Goal: Task Accomplishment & Management: Manage account settings

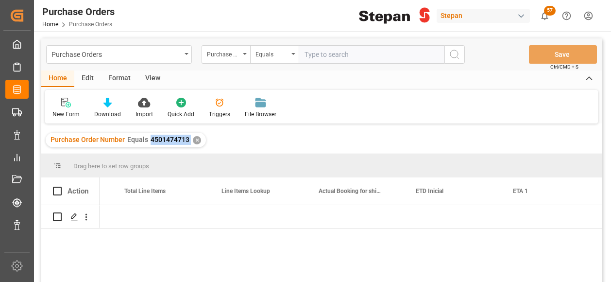
scroll to position [0, 958]
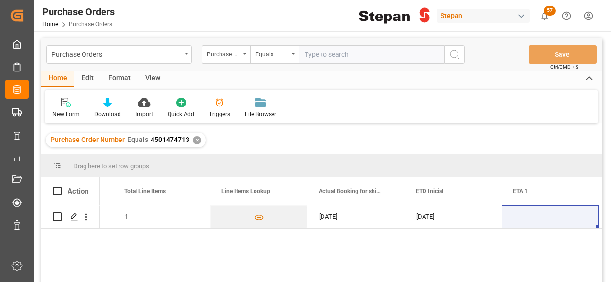
click at [198, 141] on div "✕" at bounding box center [197, 140] width 8 height 8
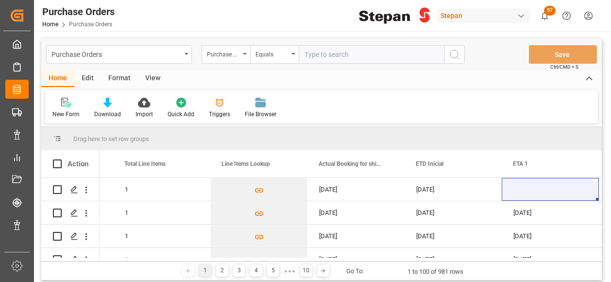
scroll to position [0, 958]
click at [316, 55] on input "text" at bounding box center [372, 54] width 146 height 18
paste input "4501474713"
drag, startPoint x: 336, startPoint y: 55, endPoint x: 299, endPoint y: 55, distance: 37.4
click at [299, 55] on input "4501474714" at bounding box center [372, 54] width 146 height 18
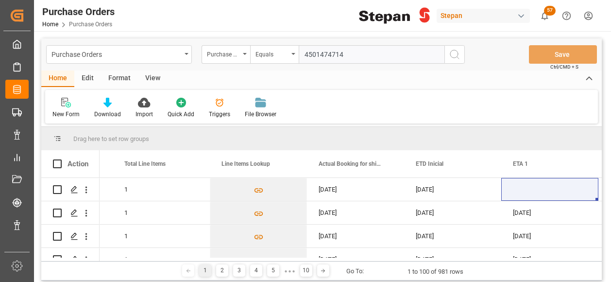
type input "4501474714"
click at [445, 57] on button "search button" at bounding box center [454, 54] width 20 height 18
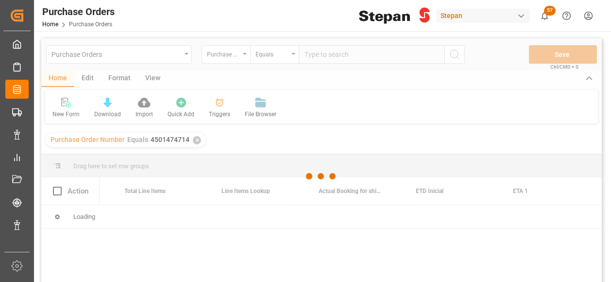
click at [458, 56] on div at bounding box center [321, 176] width 560 height 276
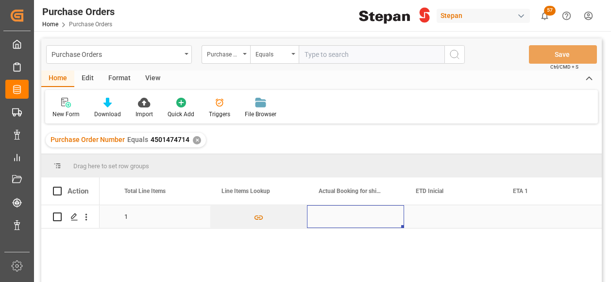
click at [380, 212] on div "Press SPACE to select this row." at bounding box center [355, 216] width 97 height 23
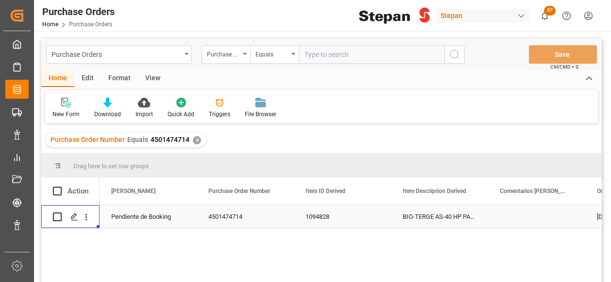
click at [153, 221] on div "Pendiente de Booking" at bounding box center [148, 216] width 74 height 22
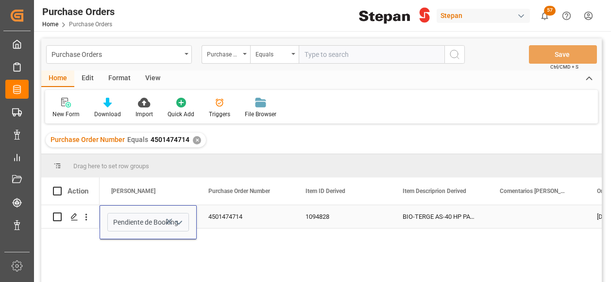
click at [179, 225] on icon "open menu" at bounding box center [179, 223] width 12 height 12
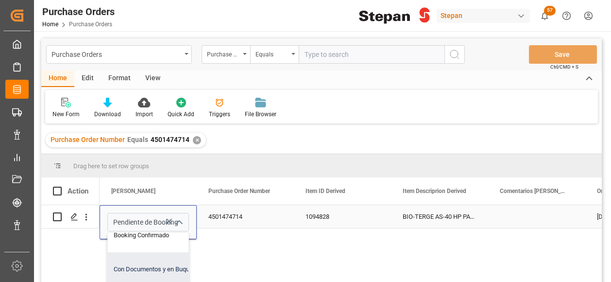
click at [138, 269] on div "Con Documentos y en Buque" at bounding box center [158, 269] width 100 height 34
type input "Con Documentos y en Buque"
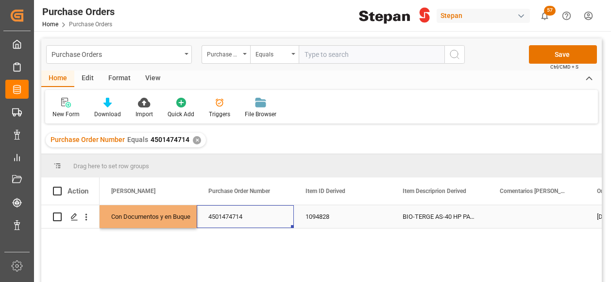
click at [254, 224] on div "4501474714" at bounding box center [245, 216] width 97 height 23
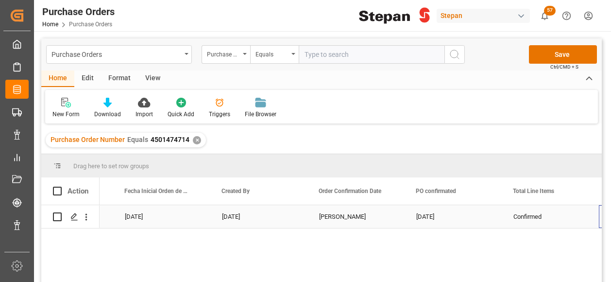
scroll to position [0, 0]
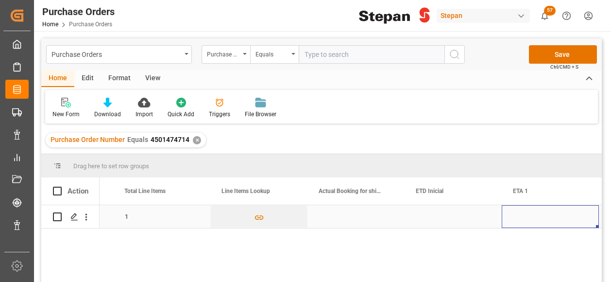
click at [342, 216] on div "Press SPACE to select this row." at bounding box center [355, 216] width 97 height 23
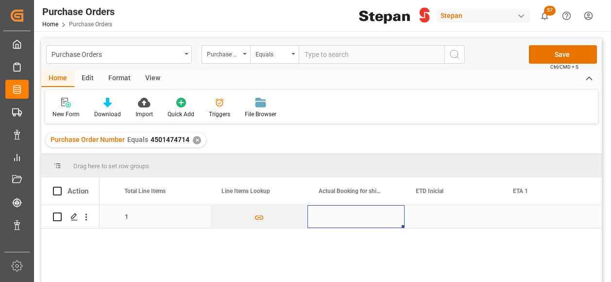
click at [342, 216] on div "Press SPACE to select this row." at bounding box center [355, 216] width 97 height 23
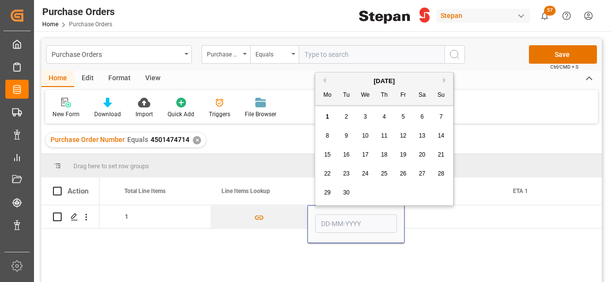
click at [324, 111] on div "1" at bounding box center [328, 117] width 12 height 12
type input "[DATE]"
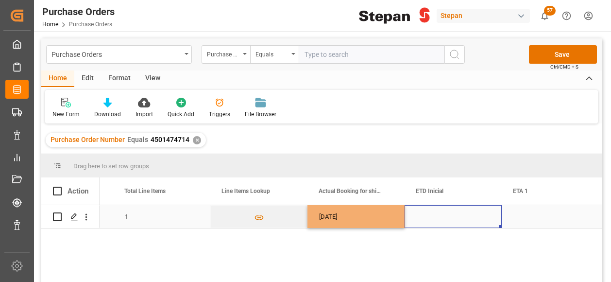
click at [441, 218] on div "Press SPACE to select this row." at bounding box center [453, 216] width 97 height 23
click at [442, 218] on div "Press SPACE to select this row." at bounding box center [453, 216] width 97 height 23
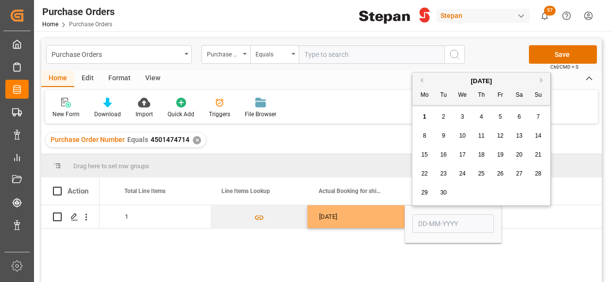
click at [520, 118] on span "6" at bounding box center [519, 116] width 3 height 7
type input "06-09-2025"
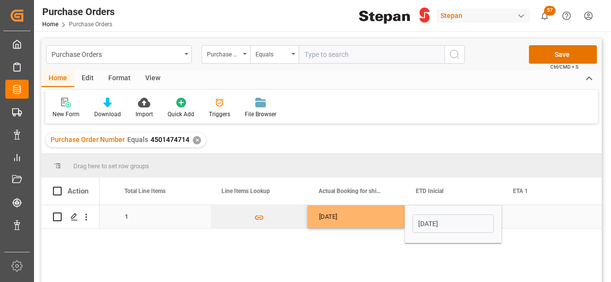
click at [525, 215] on div "Press SPACE to select this row." at bounding box center [550, 216] width 97 height 23
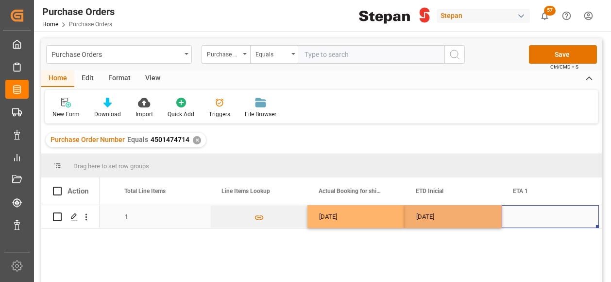
click at [525, 215] on div "Press SPACE to select this row." at bounding box center [550, 216] width 97 height 23
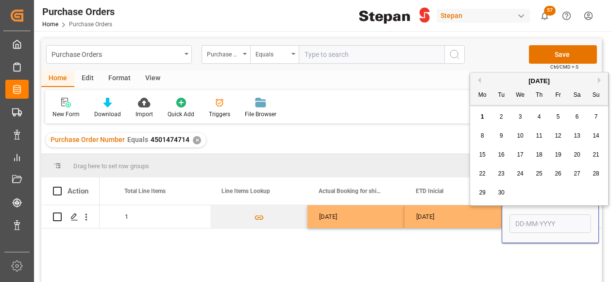
click at [520, 135] on span "10" at bounding box center [520, 135] width 6 height 7
type input "10-09-2025"
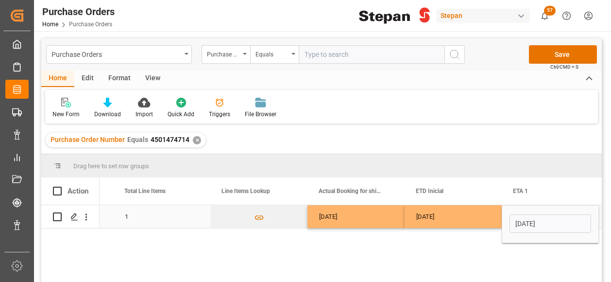
click at [488, 213] on div "06-09-2025" at bounding box center [453, 216] width 97 height 23
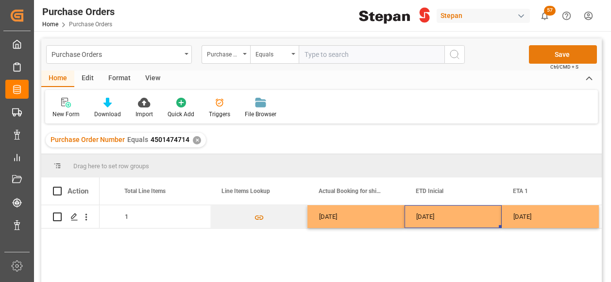
click at [554, 52] on button "Save" at bounding box center [563, 54] width 68 height 18
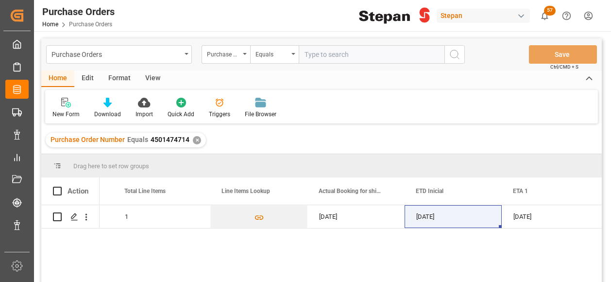
click at [193, 136] on div "✕" at bounding box center [197, 140] width 8 height 8
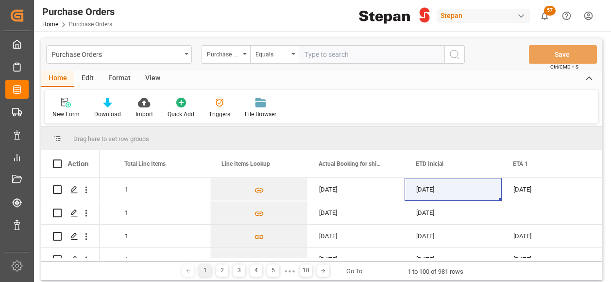
scroll to position [0, 958]
click at [291, 53] on icon "open menu" at bounding box center [293, 54] width 4 height 2
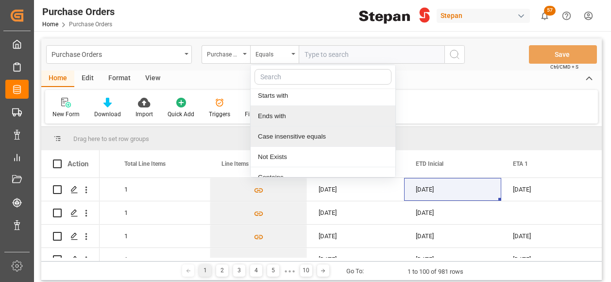
scroll to position [73, 0]
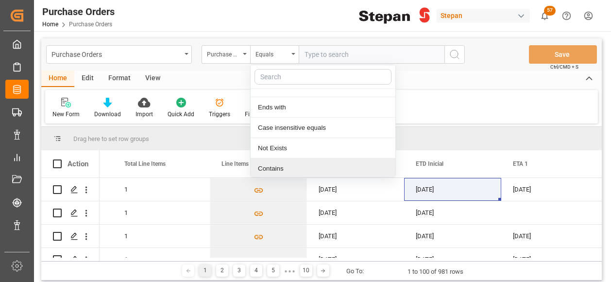
click at [278, 170] on div "Contains" at bounding box center [323, 168] width 145 height 20
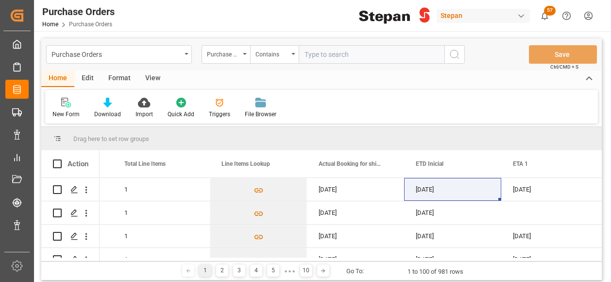
click at [311, 56] on input "text" at bounding box center [372, 54] width 146 height 18
paste input "4501459450 4501462511 4501462510 4501462509 4501462508"
click at [401, 52] on input "4501459450 4501462511 4501462510 4501462509 4501462508" at bounding box center [372, 54] width 146 height 18
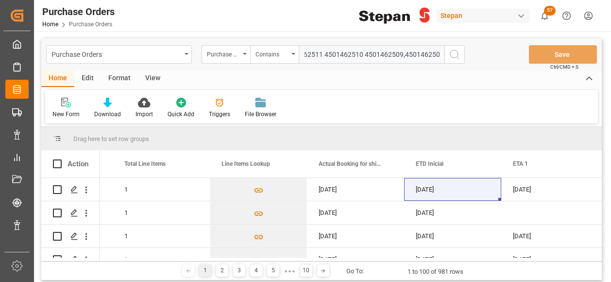
click at [364, 53] on input "4501459450 4501462511 4501462510 4501462509,4501462508" at bounding box center [372, 54] width 146 height 18
drag, startPoint x: 322, startPoint y: 51, endPoint x: 341, endPoint y: 58, distance: 19.5
click at [323, 51] on input "4501459450 4501462511 4501462510,4501462509,4501462508" at bounding box center [372, 54] width 146 height 18
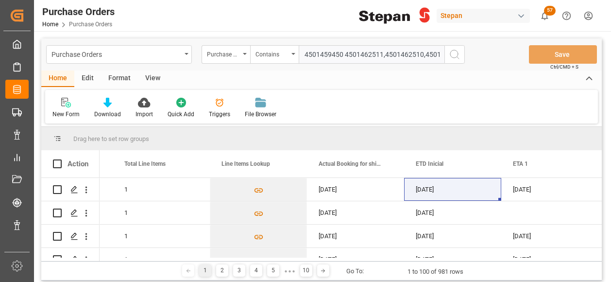
click at [344, 54] on input "4501459450 4501462511,4501462510,4501462509,4501462508" at bounding box center [372, 54] width 146 height 18
type input "4501459450,4501462511,4501462510,4501462509,4501462508"
click at [455, 52] on icon "search button" at bounding box center [455, 55] width 12 height 12
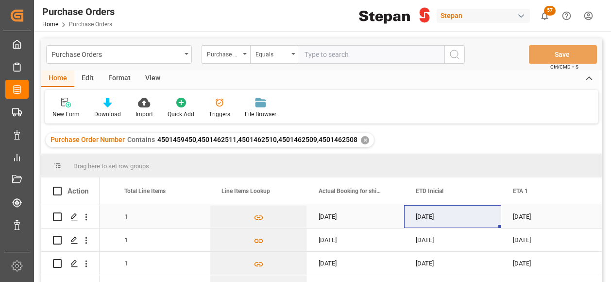
click at [161, 220] on div "1" at bounding box center [161, 216] width 97 height 23
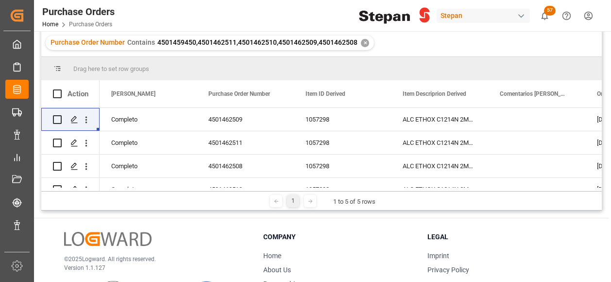
click at [362, 44] on div "✕" at bounding box center [365, 43] width 8 height 8
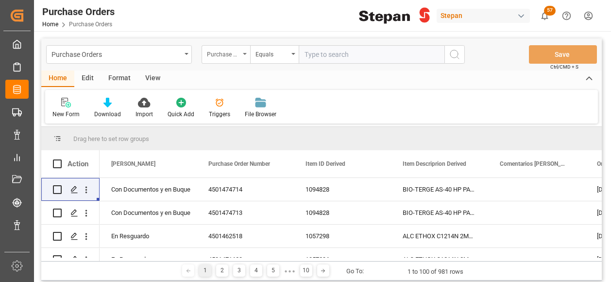
click at [241, 49] on div "Purchase Order Number" at bounding box center [226, 54] width 49 height 18
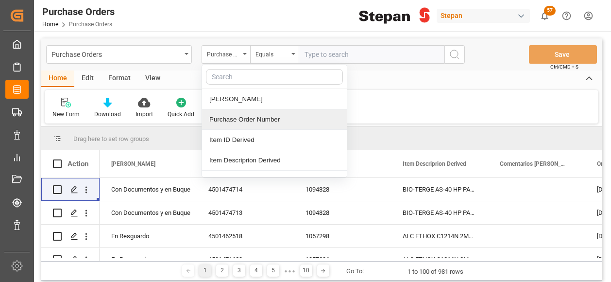
click at [235, 119] on div "Purchase Order Number" at bounding box center [274, 119] width 145 height 20
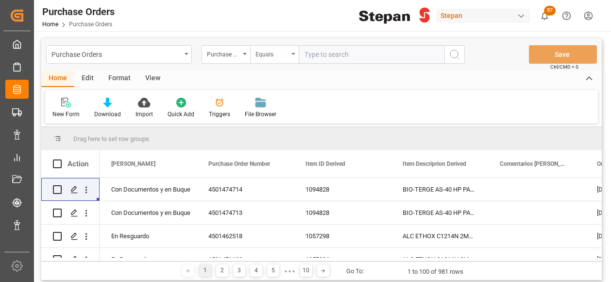
click at [290, 53] on div "Equals" at bounding box center [274, 54] width 49 height 18
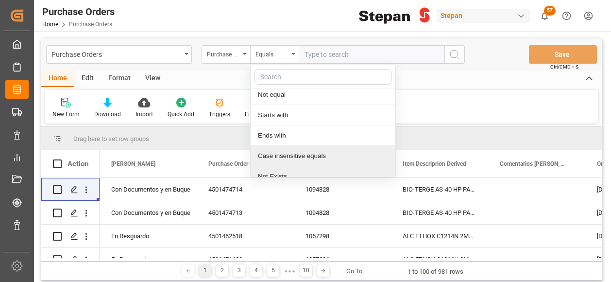
scroll to position [73, 0]
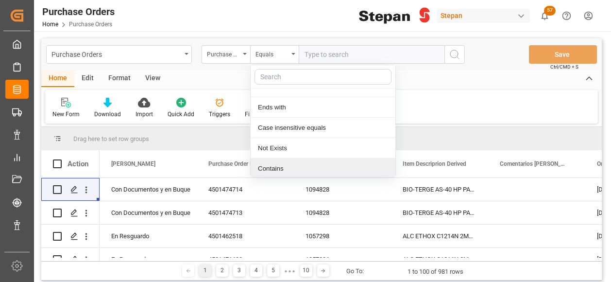
click at [264, 166] on div "Contains" at bounding box center [323, 168] width 145 height 20
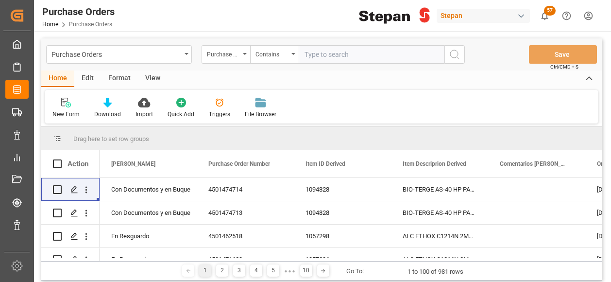
paste input "4501468583 4501468584 4501462512 4501462513"
drag, startPoint x: 399, startPoint y: 55, endPoint x: 428, endPoint y: 56, distance: 29.2
click at [401, 55] on input "4501468583 4501468584 4501462512 4501462513" at bounding box center [372, 54] width 146 height 18
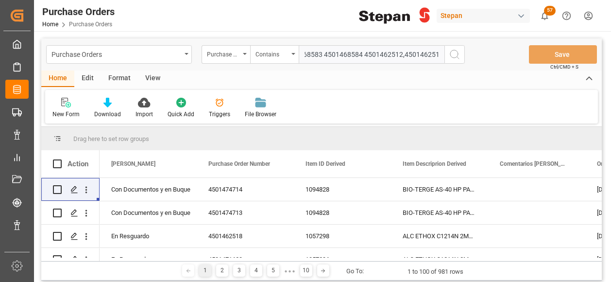
click at [364, 54] on input "4501468583 4501468584 4501462512,4501462513" at bounding box center [372, 54] width 146 height 18
click at [324, 54] on input "4501468583 4501468584,4501462512,4501462513" at bounding box center [372, 54] width 146 height 18
type input "4501468583,4501468584,4501462512,4501462513"
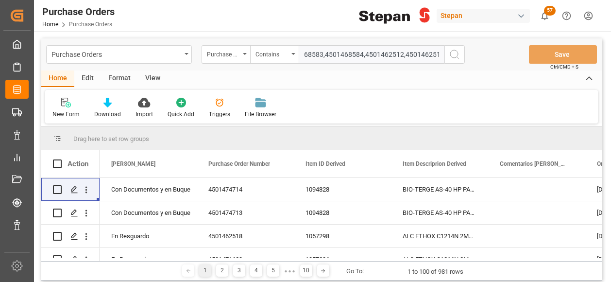
scroll to position [0, 0]
click at [454, 56] on icon "search button" at bounding box center [455, 55] width 12 height 12
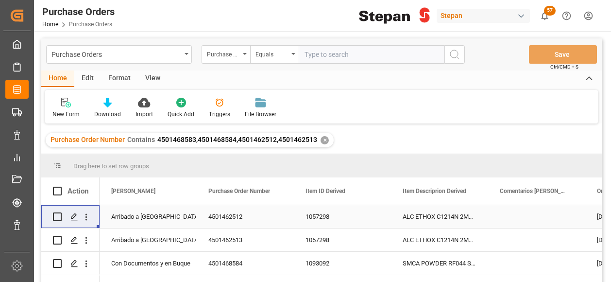
click at [151, 215] on div "Arribado a Puerto" at bounding box center [148, 216] width 74 height 22
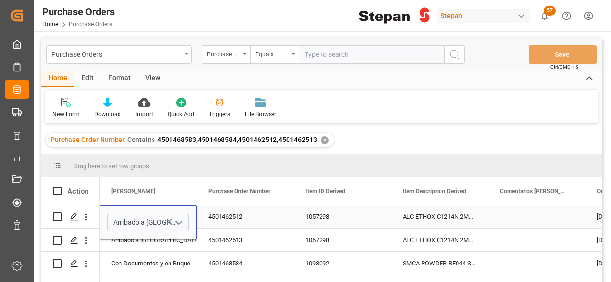
click at [184, 220] on icon "open menu" at bounding box center [179, 223] width 12 height 12
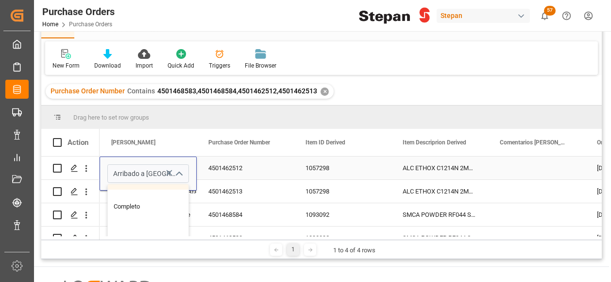
scroll to position [146, 0]
click at [138, 195] on div "Completo" at bounding box center [158, 191] width 100 height 34
type input "Completo"
click at [142, 201] on div "Arribado a Puerto" at bounding box center [148, 191] width 74 height 22
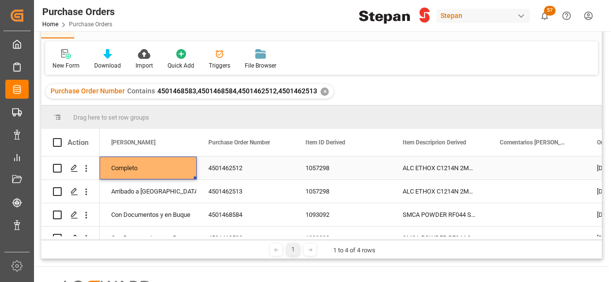
click at [156, 164] on div "Completo" at bounding box center [148, 168] width 74 height 22
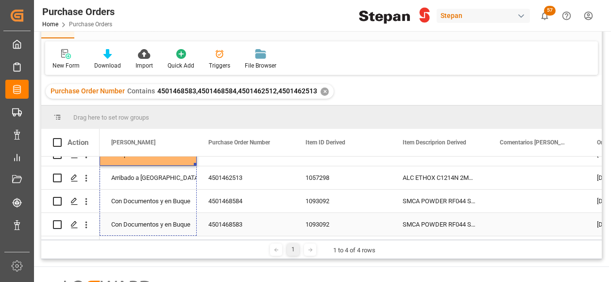
drag, startPoint x: 195, startPoint y: 177, endPoint x: 188, endPoint y: 226, distance: 49.6
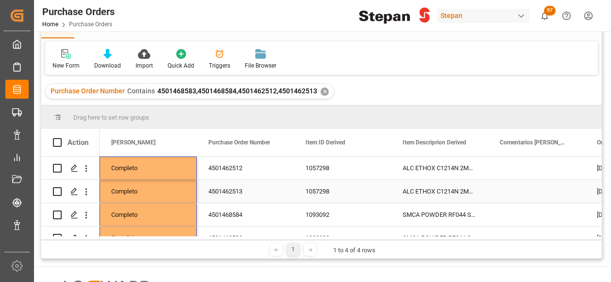
scroll to position [0, 0]
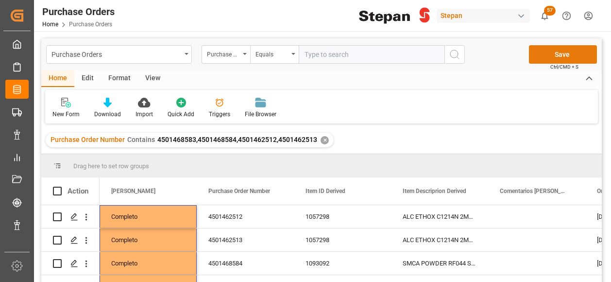
click at [554, 49] on button "Save" at bounding box center [563, 54] width 68 height 18
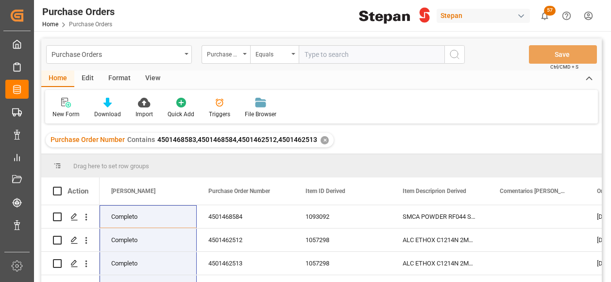
click at [323, 139] on div "✕" at bounding box center [325, 140] width 8 height 8
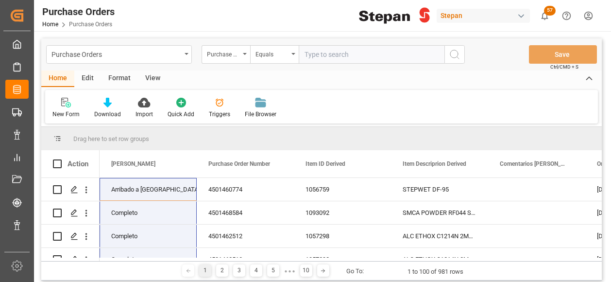
click at [317, 50] on input "text" at bounding box center [372, 54] width 146 height 18
paste input "4501460774"
type input "4501460774"
click at [456, 56] on icon "search button" at bounding box center [455, 55] width 12 height 12
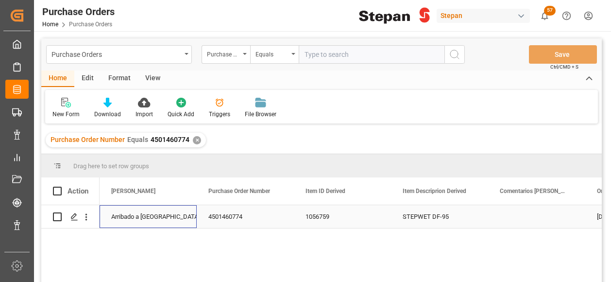
click at [149, 214] on div "Arribado a Puerto" at bounding box center [148, 216] width 74 height 22
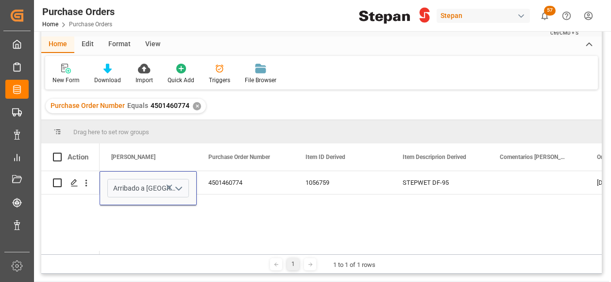
scroll to position [49, 0]
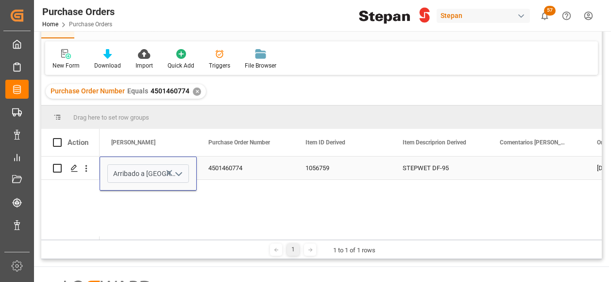
click at [177, 173] on polyline "open menu" at bounding box center [179, 173] width 6 height 3
click at [130, 193] on div "Completo" at bounding box center [158, 191] width 100 height 34
type input "Completo"
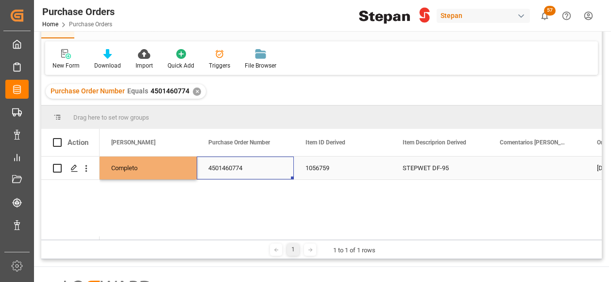
click at [257, 169] on div "4501460774" at bounding box center [245, 167] width 97 height 23
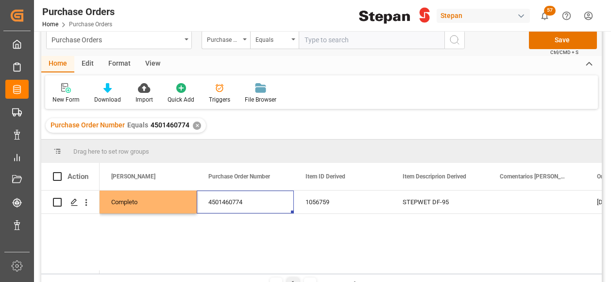
scroll to position [0, 0]
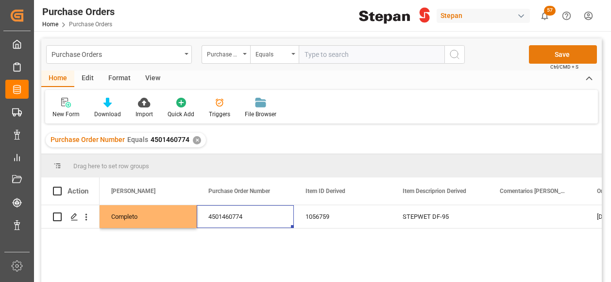
click at [554, 53] on button "Save" at bounding box center [563, 54] width 68 height 18
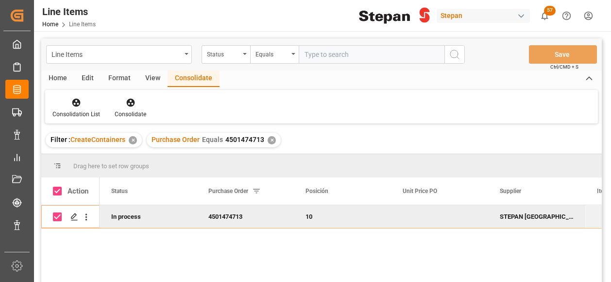
click at [268, 139] on div "✕" at bounding box center [272, 140] width 8 height 8
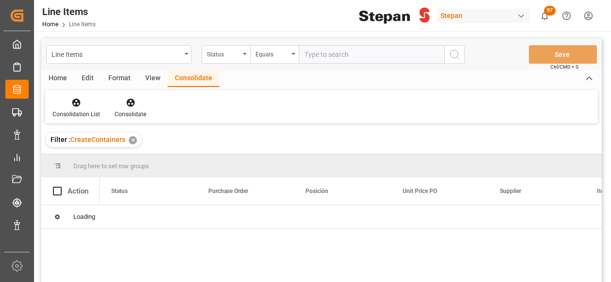
click at [129, 142] on div "✕" at bounding box center [133, 140] width 8 height 8
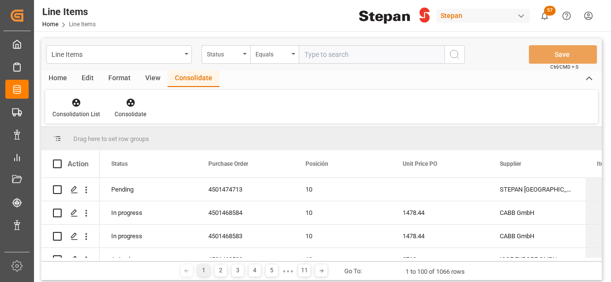
click at [310, 56] on input "text" at bounding box center [372, 54] width 146 height 18
paste input "4501474714"
type input "4501474714"
click at [460, 51] on button "search button" at bounding box center [454, 54] width 20 height 18
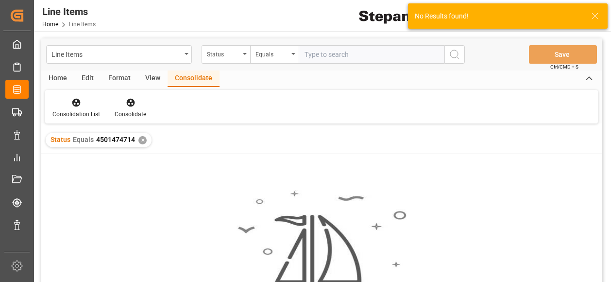
click at [141, 136] on div "✕" at bounding box center [142, 140] width 8 height 8
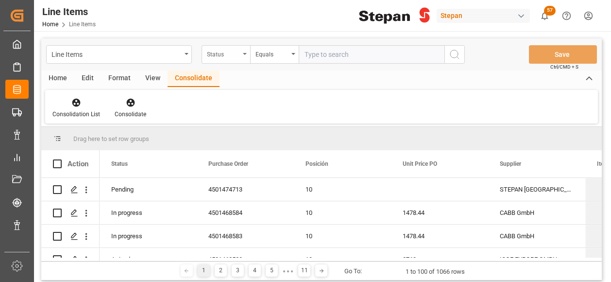
click at [244, 53] on icon "open menu" at bounding box center [245, 54] width 4 height 2
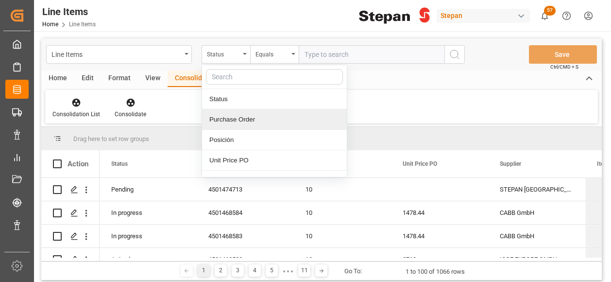
click at [240, 120] on div "Purchase Order" at bounding box center [274, 119] width 145 height 20
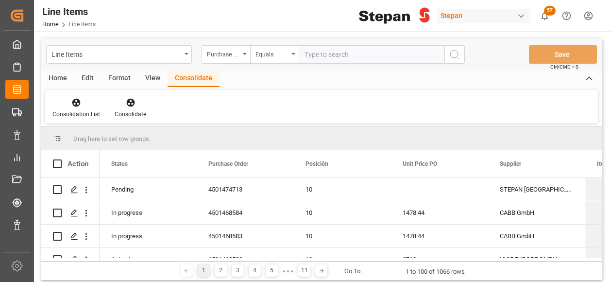
click at [317, 51] on input "text" at bounding box center [372, 54] width 146 height 18
paste input "4501474714"
type input "4501474714"
click at [458, 50] on icon "search button" at bounding box center [455, 55] width 12 height 12
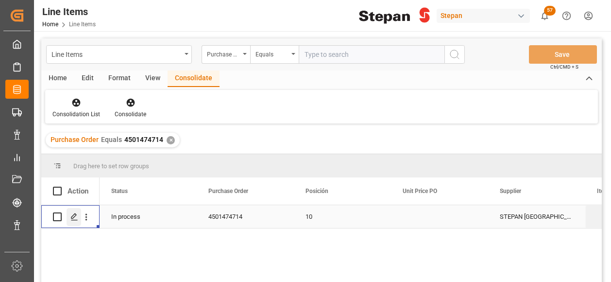
click at [74, 214] on polygon "Press SPACE to select this row." at bounding box center [73, 216] width 5 height 5
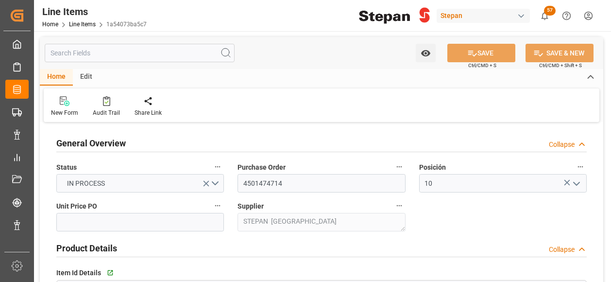
type input "12161900"
type input "25"
type input "17-07-2025 20:57"
type input "17-07-2025 19:33"
type input "08-07-2025"
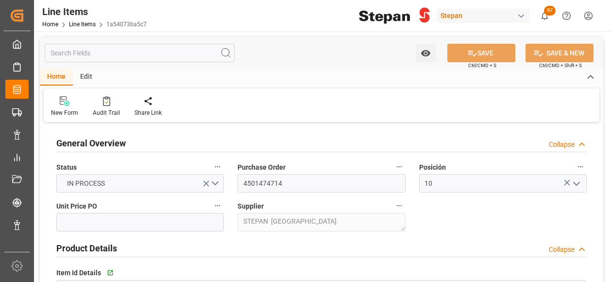
type input "15-09-2025"
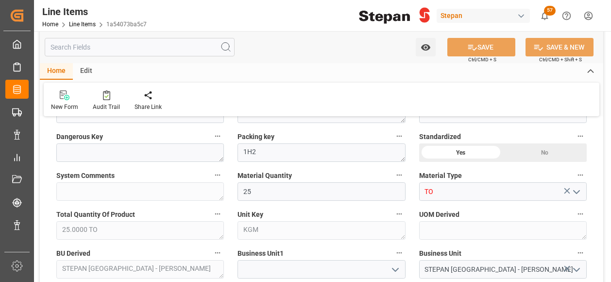
scroll to position [291, 0]
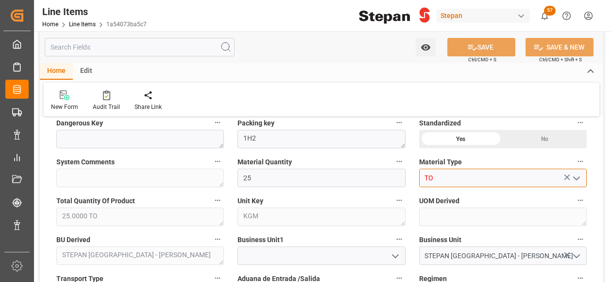
click at [460, 175] on input "TO" at bounding box center [503, 178] width 168 height 18
click at [581, 179] on icon "open menu" at bounding box center [577, 178] width 12 height 12
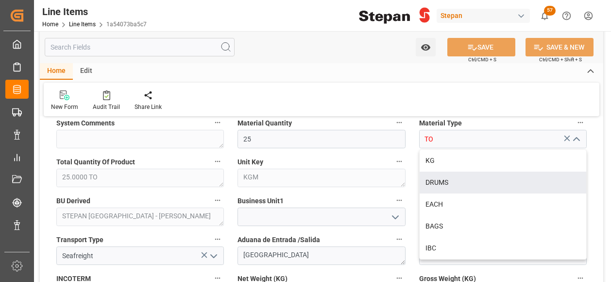
scroll to position [389, 0]
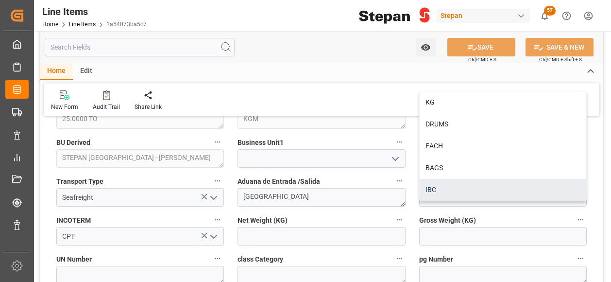
click at [435, 194] on div "IBC" at bounding box center [503, 190] width 167 height 22
type input "IBC"
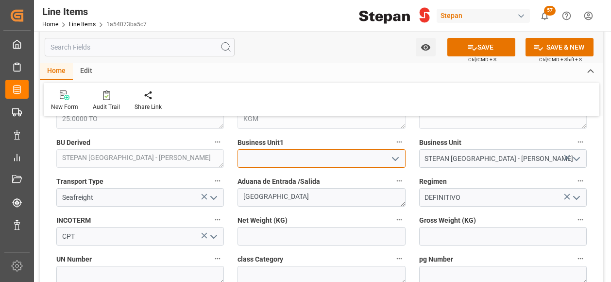
drag, startPoint x: 402, startPoint y: 157, endPoint x: 335, endPoint y: 155, distance: 67.1
click at [402, 156] on input at bounding box center [321, 158] width 168 height 18
click at [396, 154] on icon "open menu" at bounding box center [396, 159] width 12 height 12
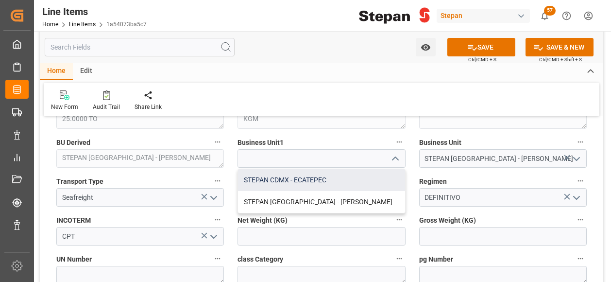
click at [262, 183] on div "STEPAN CDMX - ECATEPEC" at bounding box center [321, 180] width 167 height 22
type input "STEPAN CDMX - ECATEPEC"
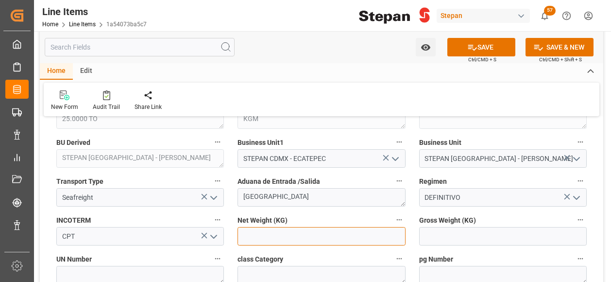
drag, startPoint x: 256, startPoint y: 229, endPoint x: 256, endPoint y: 236, distance: 6.8
click at [256, 229] on input "text" at bounding box center [321, 236] width 168 height 18
type input "25000"
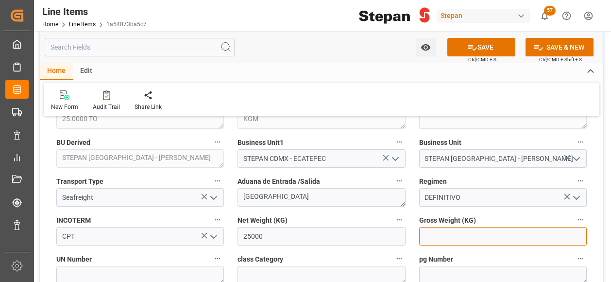
click at [436, 236] on input "text" at bounding box center [503, 236] width 168 height 18
type input "26455"
type input "31060.57"
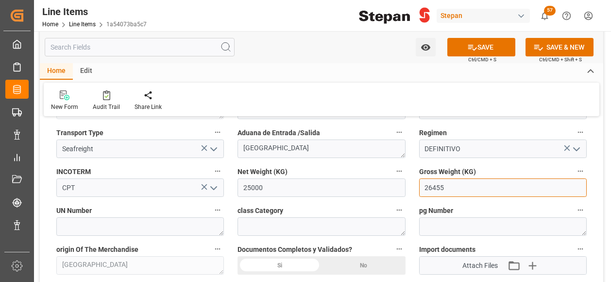
scroll to position [486, 0]
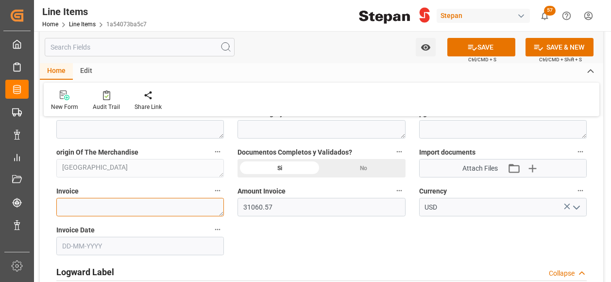
click at [163, 206] on textarea at bounding box center [140, 207] width 168 height 18
paste textarea "95040697"
type textarea "95040697"
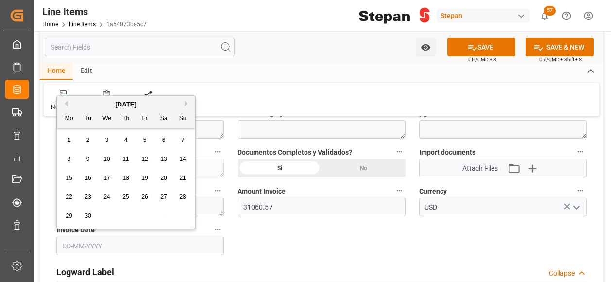
click at [124, 247] on input "text" at bounding box center [140, 246] width 168 height 18
click at [85, 105] on div "[DATE]" at bounding box center [126, 105] width 138 height 10
click at [67, 104] on button "Previous Month" at bounding box center [65, 104] width 6 height 6
drag, startPoint x: 142, startPoint y: 215, endPoint x: 135, endPoint y: 211, distance: 8.0
click at [143, 215] on span "29" at bounding box center [144, 215] width 6 height 7
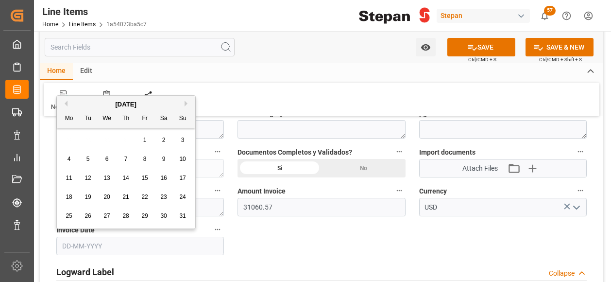
type input "[DATE]"
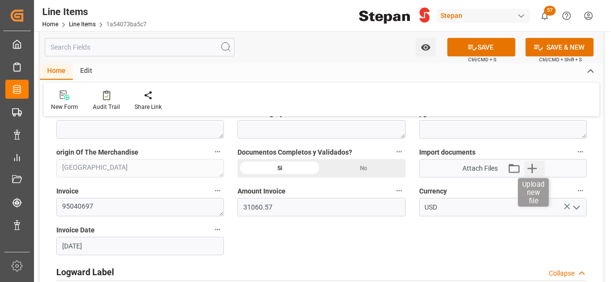
click at [534, 169] on icon "button" at bounding box center [533, 168] width 16 height 16
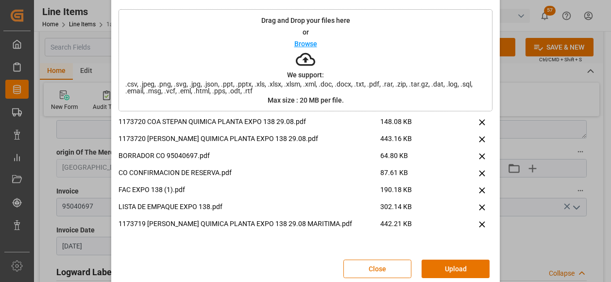
scroll to position [45, 0]
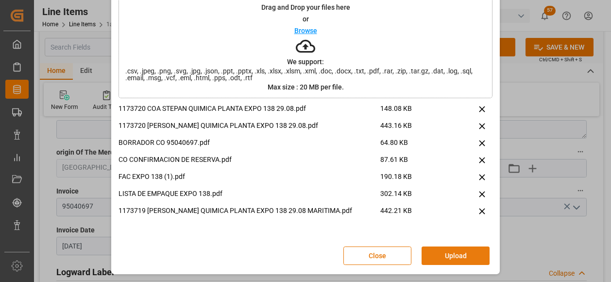
click at [470, 254] on button "Upload" at bounding box center [456, 255] width 68 height 18
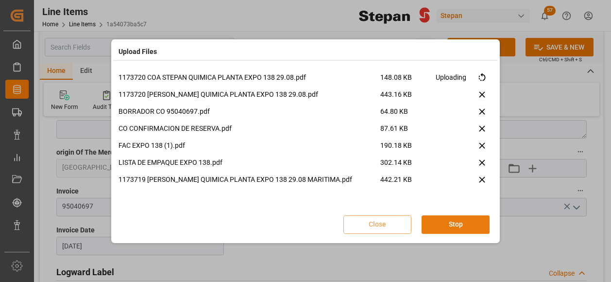
scroll to position [0, 0]
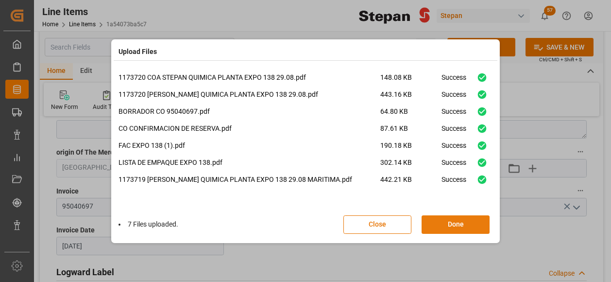
click at [446, 226] on button "Done" at bounding box center [456, 224] width 68 height 18
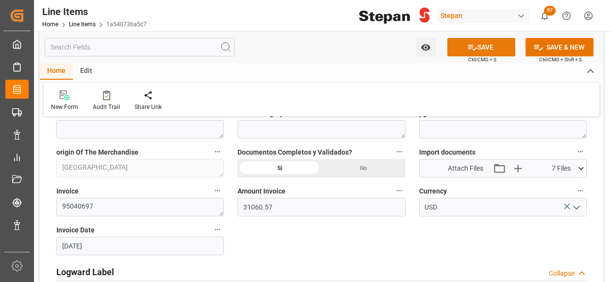
click at [485, 47] on button "SAVE" at bounding box center [481, 47] width 68 height 18
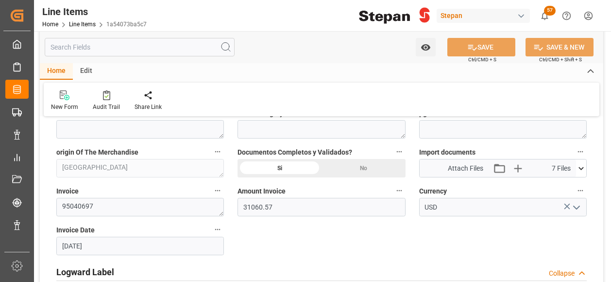
type textarea "25.0000 IBC"
type input "01-09-2025 19:40"
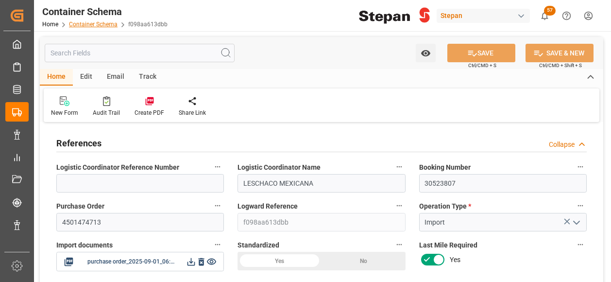
click at [95, 25] on link "Container Schema" at bounding box center [93, 24] width 49 height 7
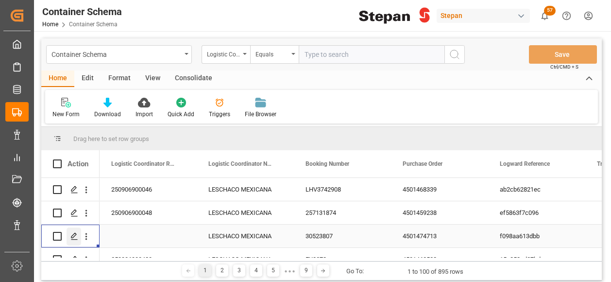
click at [74, 237] on icon "Press SPACE to select this row." at bounding box center [74, 236] width 8 height 8
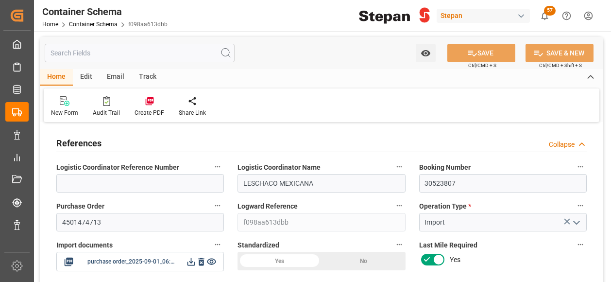
type input "0"
type input "1"
type input "25"
type input "25000"
type input "26455"
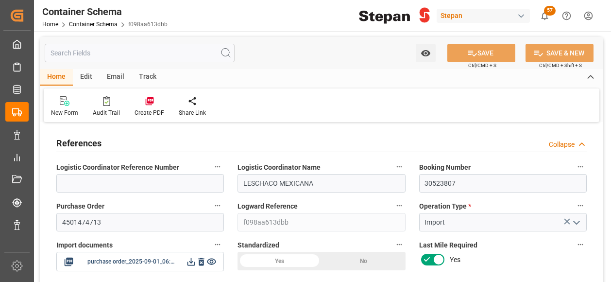
type input "12"
type input "0"
type input "Hapag [PERSON_NAME]"
type input "Hapag [PERSON_NAME] Aktiengesellschaft"
type input "COCTG"
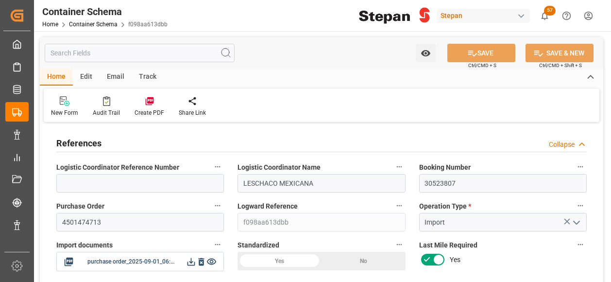
type input "MXVER"
type input "9407160"
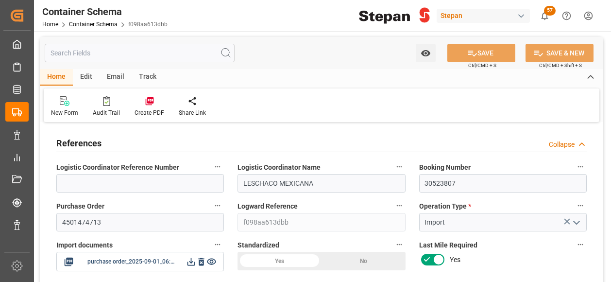
type input "9407160"
type input "0"
type input "[DATE] 00:00"
type input "[DATE]"
type input "[DATE] 00:00"
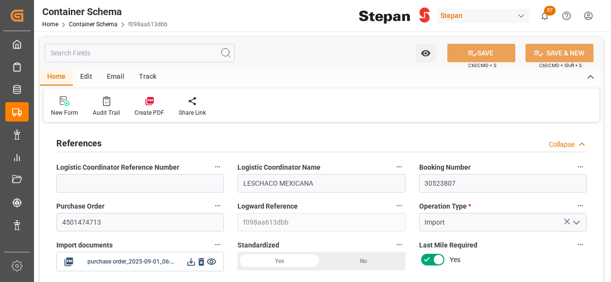
type input "[DATE] 00:00"
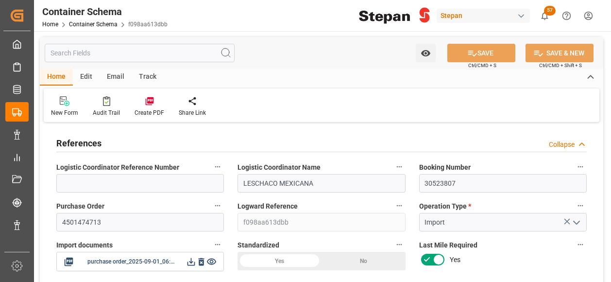
type input "[DATE]"
type input "01-09-2025 18:47"
type input "01-09-2025 18:41"
type input "[DATE]"
click at [88, 78] on div "Edit" at bounding box center [86, 77] width 27 height 17
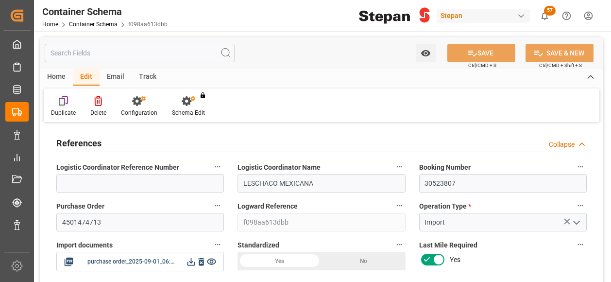
click at [63, 98] on icon at bounding box center [64, 101] width 10 height 10
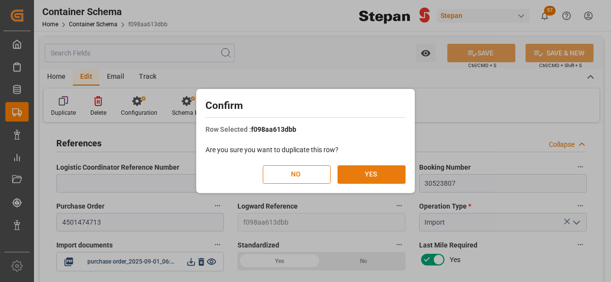
click at [361, 169] on button "YES" at bounding box center [372, 174] width 68 height 18
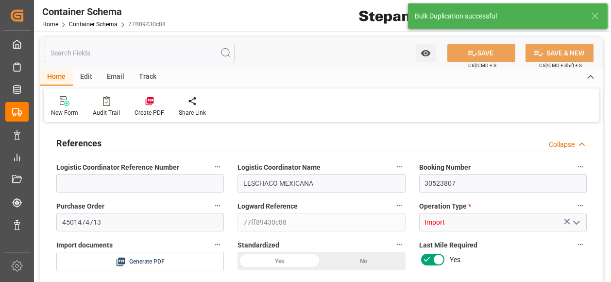
type input "0"
type input "25"
type input "25000"
type input "26455"
type input "12"
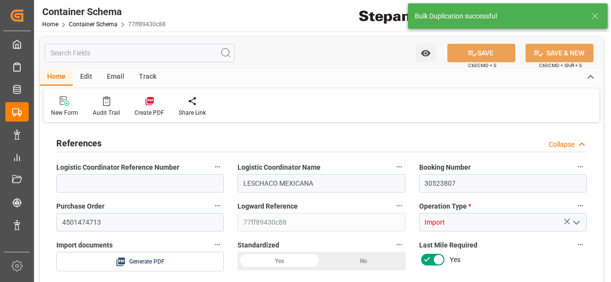
type input "0"
type input "Hapag Lloyd"
type input "Hapag Lloyd Aktiengesellschaft"
type input "COCTG"
type input "MXVER"
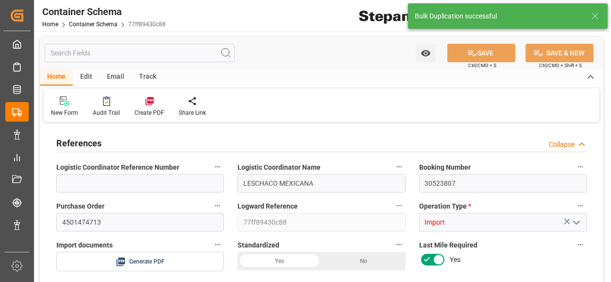
type input "MXVER"
type input "9407160"
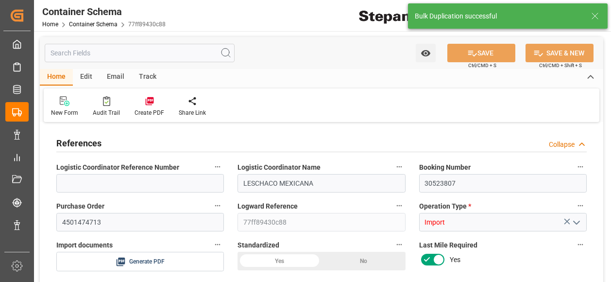
type input "0"
type input "01-09-2025 00:00"
type input "01-09-2025"
type input "06-09-2025 00:00"
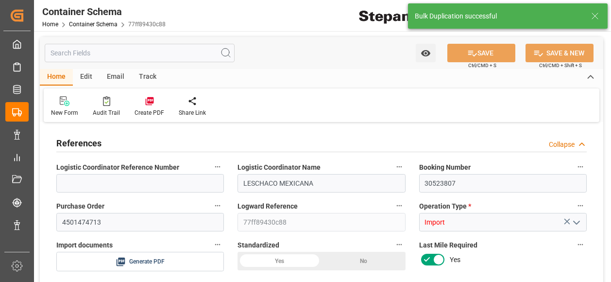
type input "06-09-2025 00:00"
type input "10-09-2025 00:00"
type input "01-09-2025"
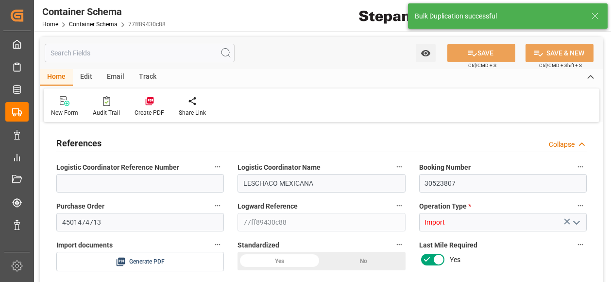
type input "01-09-2025 19:41"
type input "01-09-2025"
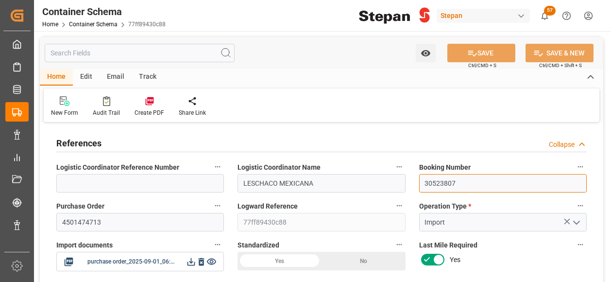
drag, startPoint x: 467, startPoint y: 189, endPoint x: 417, endPoint y: 180, distance: 51.3
click at [417, 180] on div "Booking Number 30523807" at bounding box center [502, 176] width 181 height 39
paste input "1068 831 652"
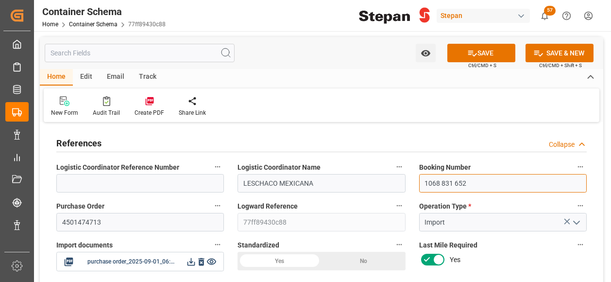
scroll to position [49, 0]
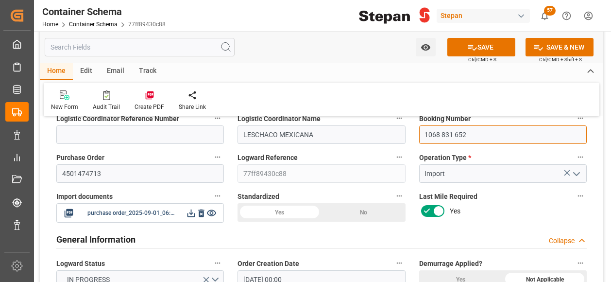
type input "1068 831 652"
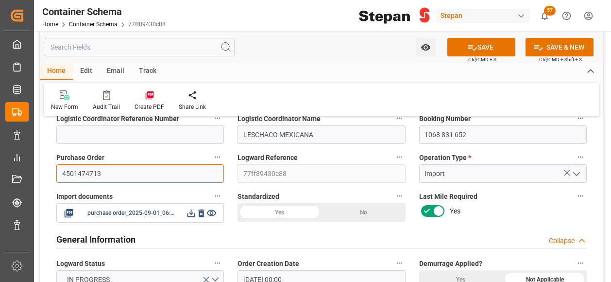
drag, startPoint x: 94, startPoint y: 170, endPoint x: 83, endPoint y: 170, distance: 11.2
click at [83, 170] on input "4501474713" at bounding box center [140, 173] width 168 height 18
click at [113, 173] on input "4501474713" at bounding box center [140, 173] width 168 height 18
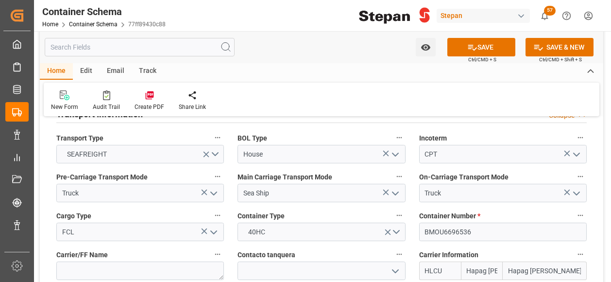
scroll to position [1214, 0]
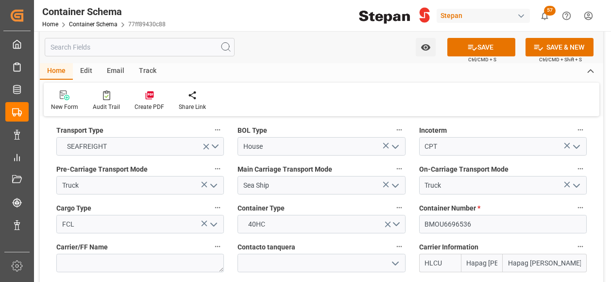
type input "4501474714"
click at [383, 212] on div "References Collapse Logistic Coordinator Reference Number Logistic Coordinator …" at bounding box center [321, 232] width 563 height 2643
paste input "DFSU757474-5"
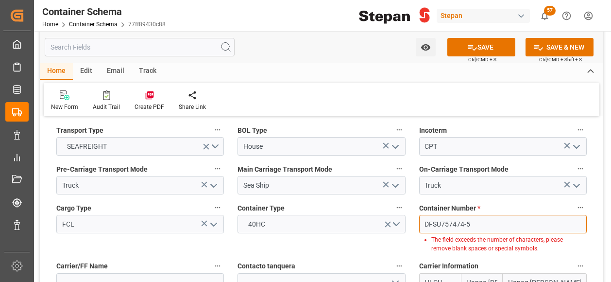
click at [465, 215] on input "DFSU757474-5" at bounding box center [503, 224] width 168 height 18
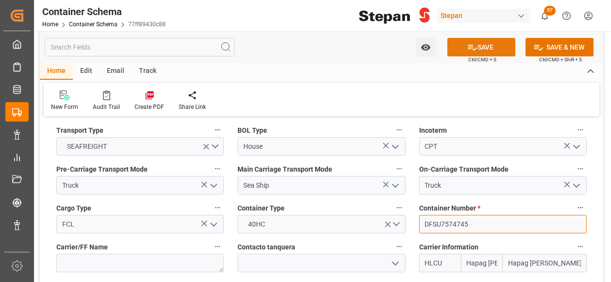
type input "DFSU7574745"
click at [480, 50] on button "SAVE" at bounding box center [481, 47] width 68 height 18
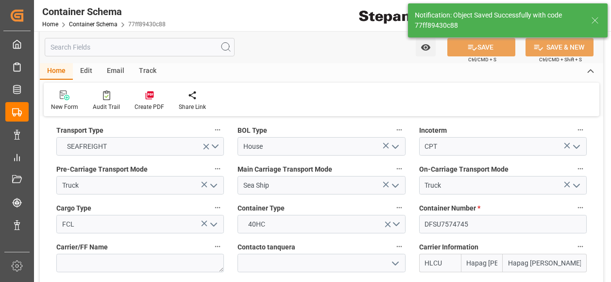
type textarea "Container is already in Final Delivery Phase."
type input "01-09-2025 19:42"
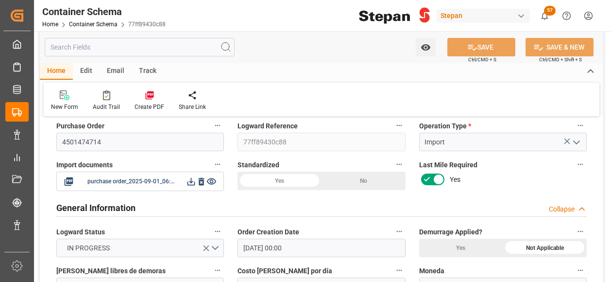
scroll to position [0, 0]
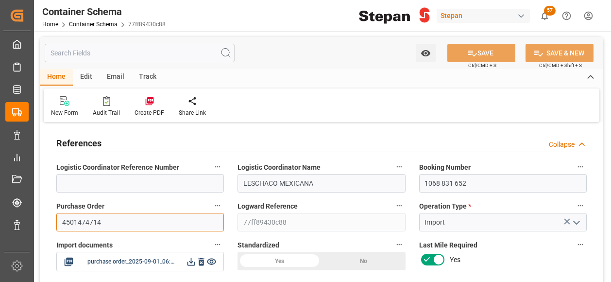
drag, startPoint x: 99, startPoint y: 223, endPoint x: 44, endPoint y: 224, distance: 55.4
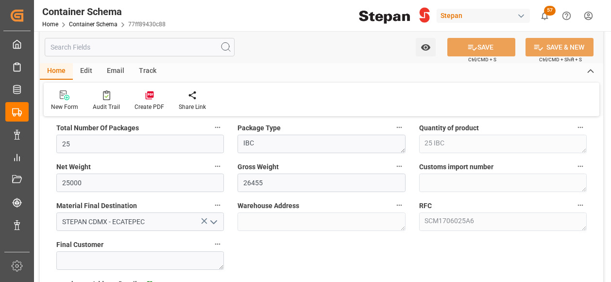
scroll to position [534, 0]
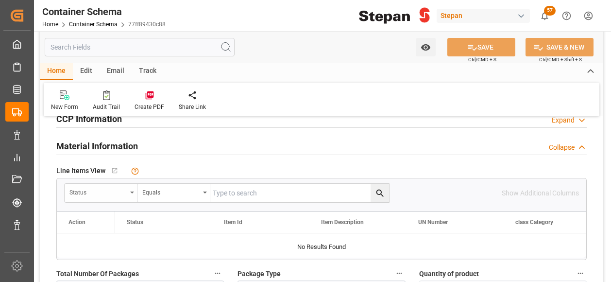
click at [120, 188] on div "Status" at bounding box center [97, 191] width 57 height 11
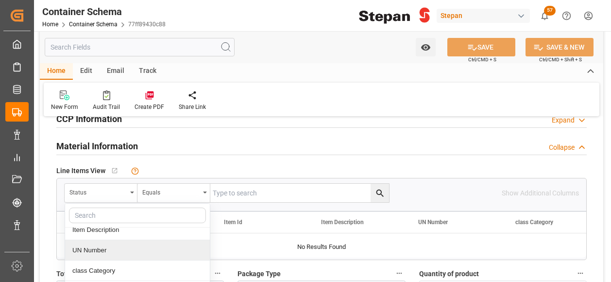
scroll to position [97, 0]
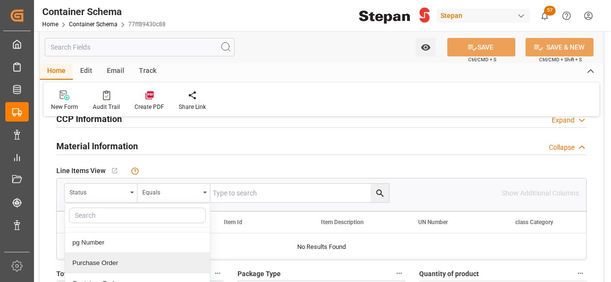
click at [85, 260] on div "Purchase Order" at bounding box center [137, 263] width 145 height 20
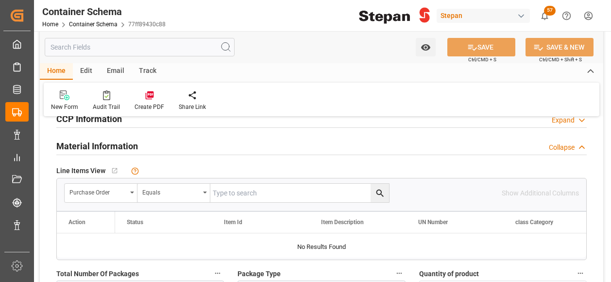
click at [243, 184] on input "text" at bounding box center [299, 193] width 179 height 18
paste input "4501474714"
type input "4501474714"
click at [382, 193] on icon "search button" at bounding box center [380, 193] width 10 height 10
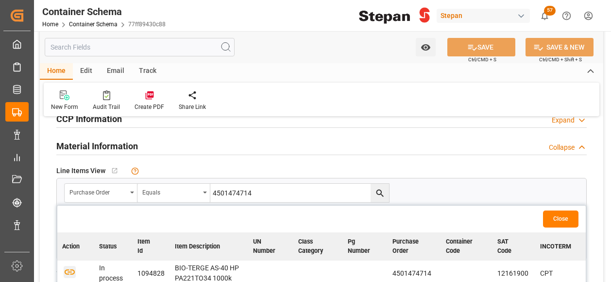
drag, startPoint x: 69, startPoint y: 271, endPoint x: 76, endPoint y: 273, distance: 6.8
click at [69, 271] on icon "button" at bounding box center [70, 271] width 12 height 12
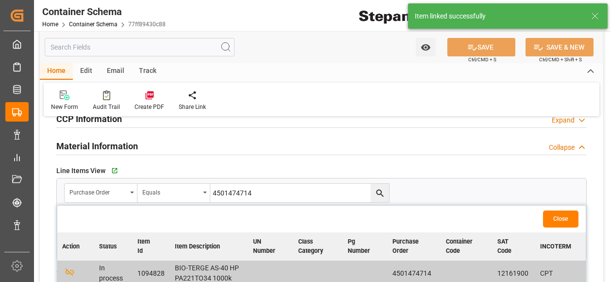
click at [562, 220] on button "Close" at bounding box center [560, 218] width 35 height 17
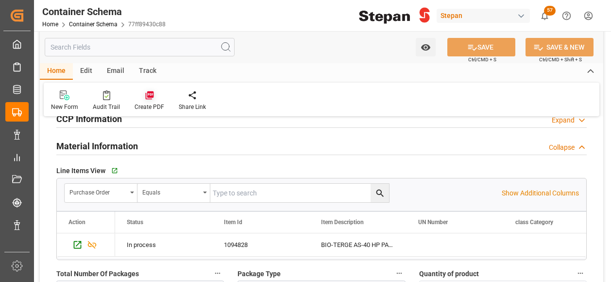
click at [149, 98] on icon at bounding box center [150, 95] width 10 height 10
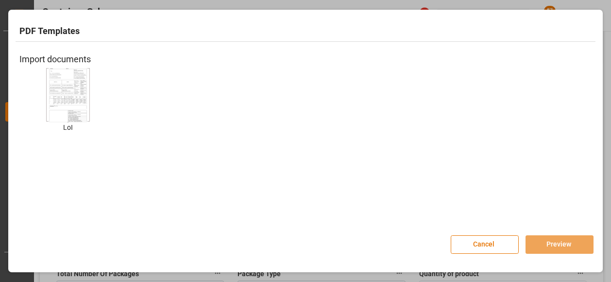
click at [60, 105] on img at bounding box center [68, 95] width 39 height 55
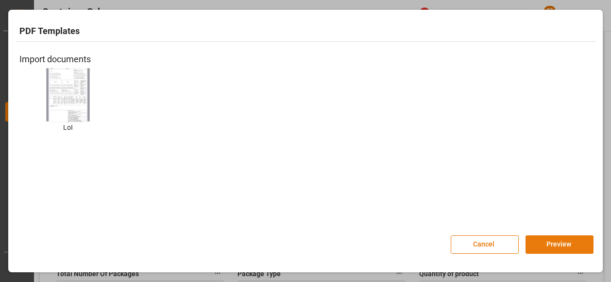
click at [570, 243] on button "Preview" at bounding box center [559, 244] width 68 height 18
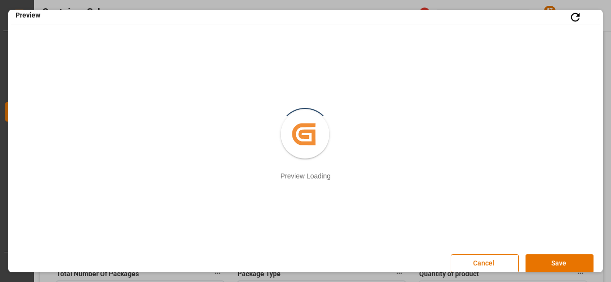
scroll to position [14, 0]
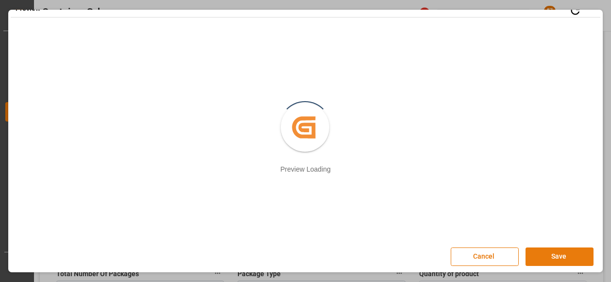
click at [561, 254] on button "Save" at bounding box center [559, 256] width 68 height 18
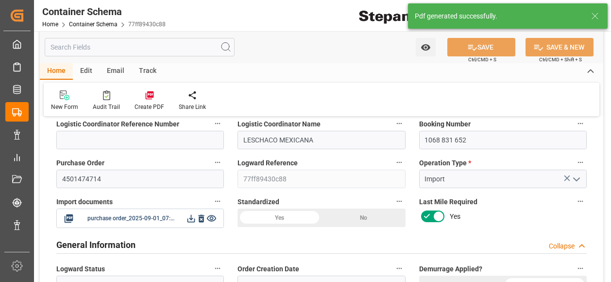
scroll to position [0, 0]
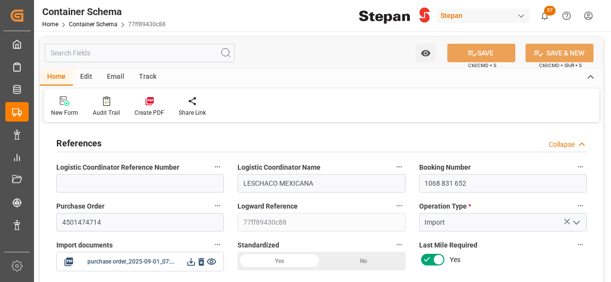
click at [280, 266] on div "Yes" at bounding box center [279, 261] width 84 height 18
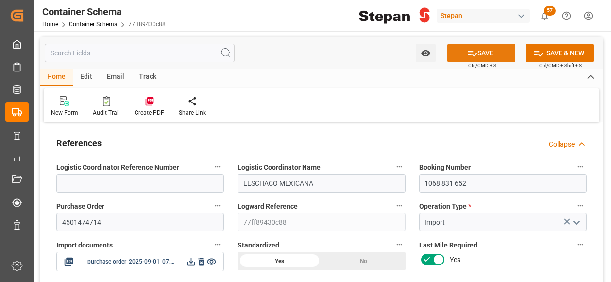
click at [486, 57] on button "SAVE" at bounding box center [481, 53] width 68 height 18
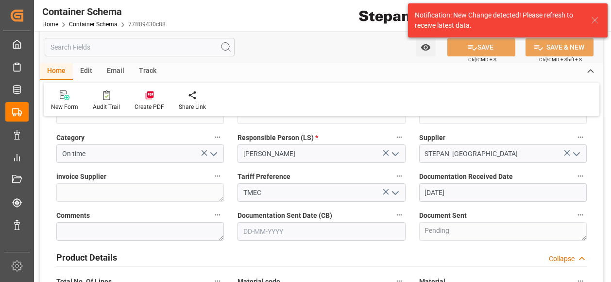
scroll to position [291, 0]
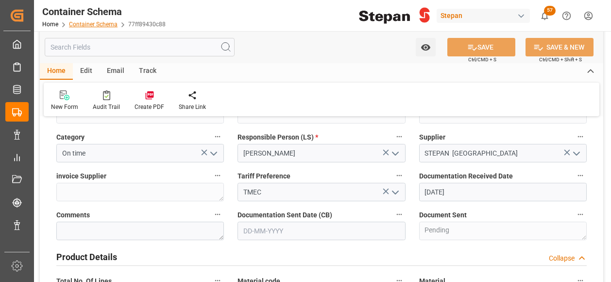
click at [91, 22] on link "Container Schema" at bounding box center [93, 24] width 49 height 7
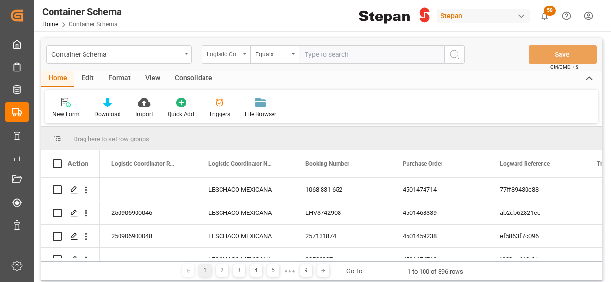
click at [241, 51] on div "Logistic Coordinator Reference Number" at bounding box center [226, 54] width 49 height 18
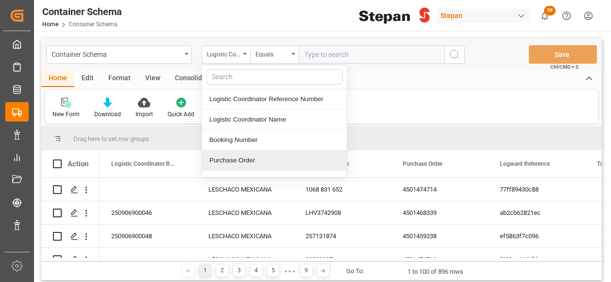
click at [219, 158] on div "Purchase Order" at bounding box center [274, 160] width 145 height 20
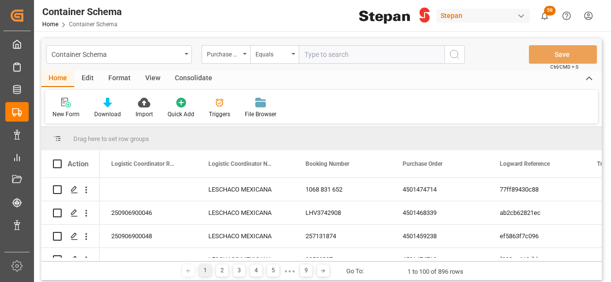
click at [304, 59] on input "text" at bounding box center [372, 54] width 146 height 18
paste input "4501468584"
type input "4501468584"
click at [183, 53] on div "Container Schema" at bounding box center [119, 54] width 146 height 18
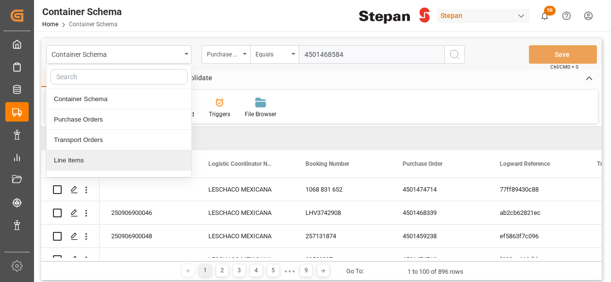
scroll to position [49, 0]
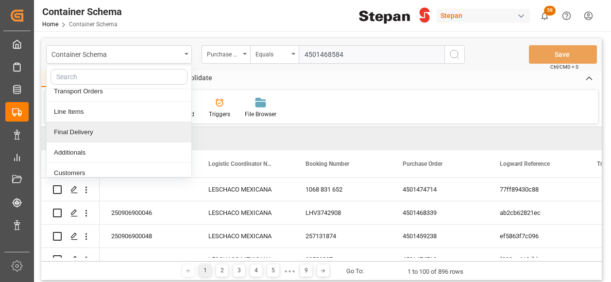
click at [87, 130] on div "Final Delivery" at bounding box center [119, 132] width 145 height 20
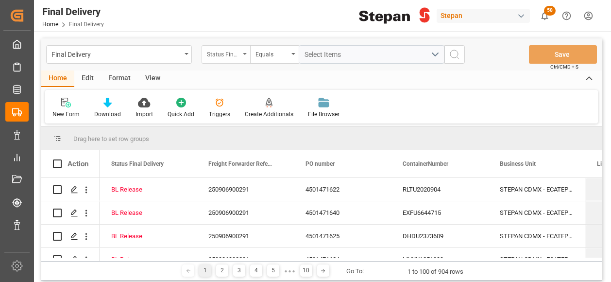
click at [246, 55] on div "Status Final Delivery" at bounding box center [226, 54] width 49 height 18
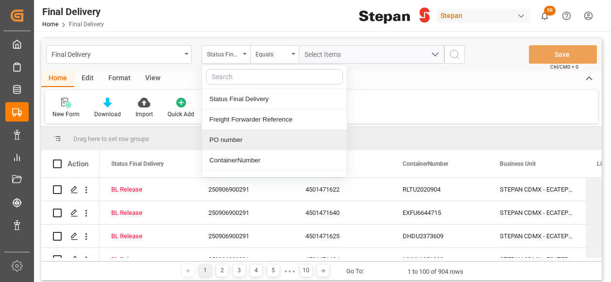
click at [224, 137] on div "PO number" at bounding box center [274, 140] width 145 height 20
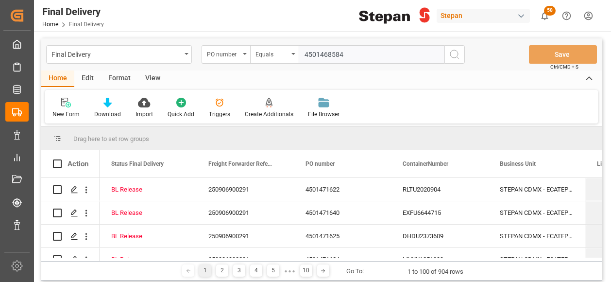
type input "4501468584"
click at [448, 51] on button "search button" at bounding box center [454, 54] width 20 height 18
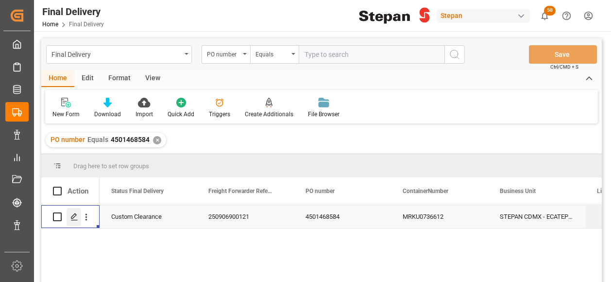
click at [75, 216] on icon "Press SPACE to select this row." at bounding box center [74, 217] width 8 height 8
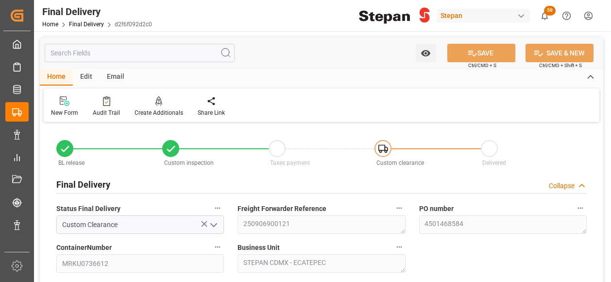
type input "26-08-2025"
type input "28-08-2025"
type input "[DATE]"
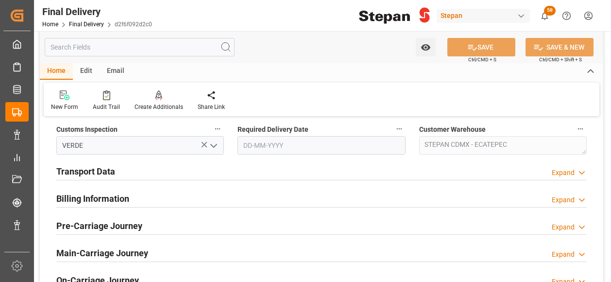
scroll to position [291, 0]
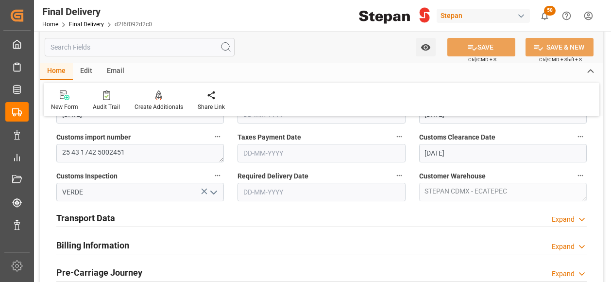
click at [96, 215] on h2 "Transport Data" at bounding box center [85, 217] width 59 height 13
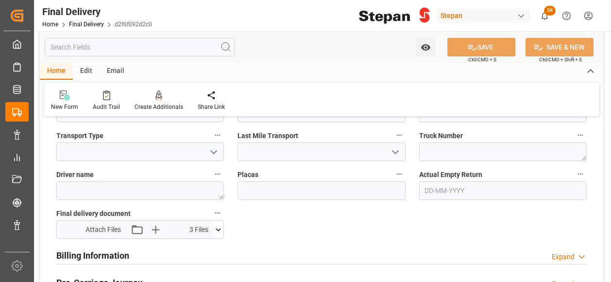
scroll to position [437, 0]
click at [217, 227] on icon at bounding box center [218, 228] width 5 height 3
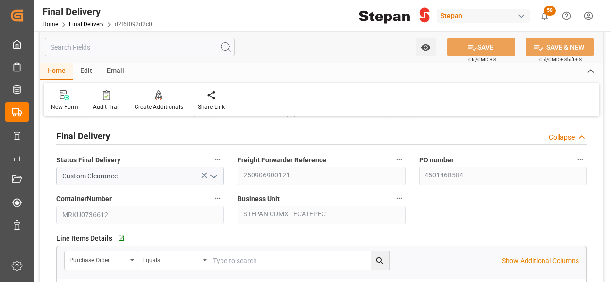
scroll to position [146, 0]
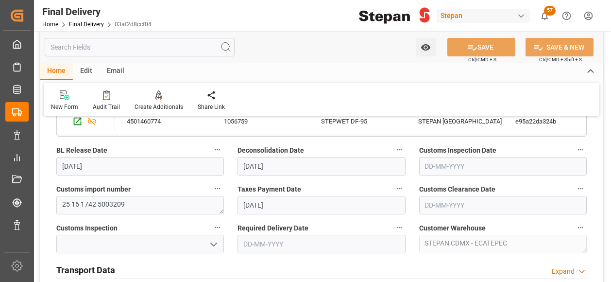
scroll to position [146, 0]
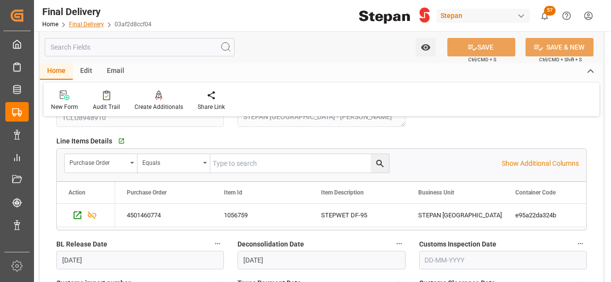
click at [90, 26] on link "Final Delivery" at bounding box center [86, 24] width 35 height 7
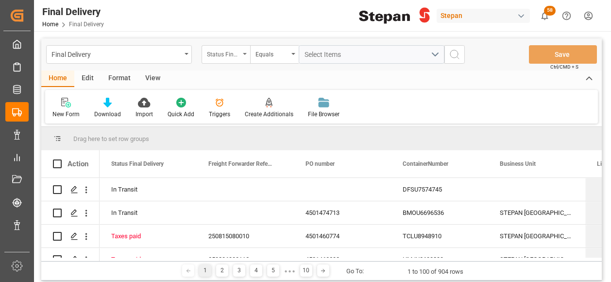
click at [237, 51] on div "Status Final Delivery" at bounding box center [223, 53] width 33 height 11
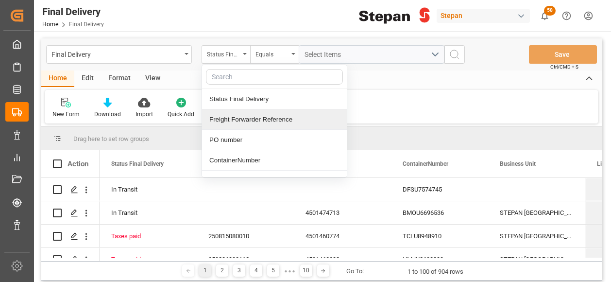
click at [224, 119] on div "Freight Forwarder Reference" at bounding box center [274, 119] width 145 height 20
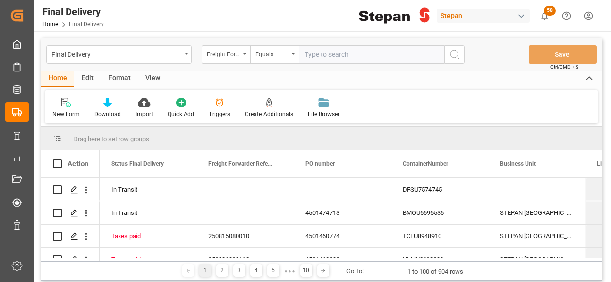
click at [327, 54] on input "text" at bounding box center [372, 54] width 146 height 18
type input "250906900291"
click at [456, 52] on icon "search button" at bounding box center [455, 55] width 12 height 12
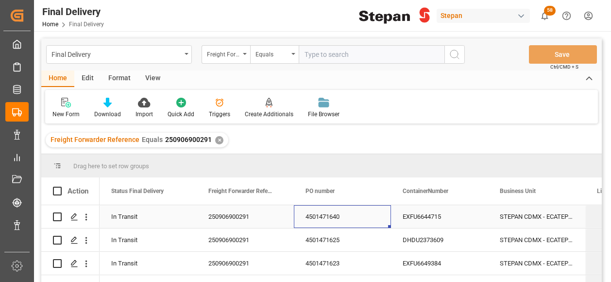
click at [314, 213] on div "4501471640" at bounding box center [342, 216] width 97 height 23
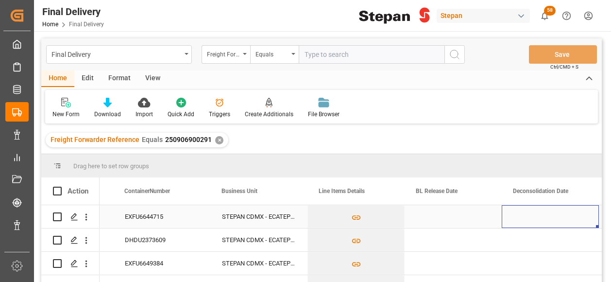
scroll to position [0, 375]
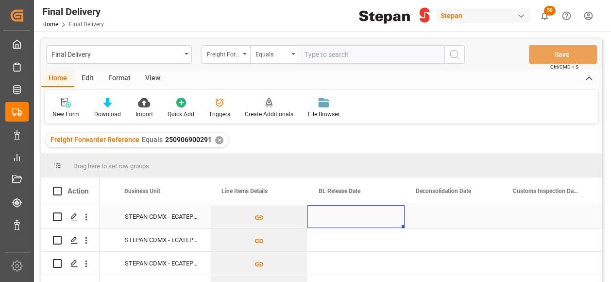
click at [343, 218] on div "Press SPACE to select this row." at bounding box center [355, 216] width 97 height 23
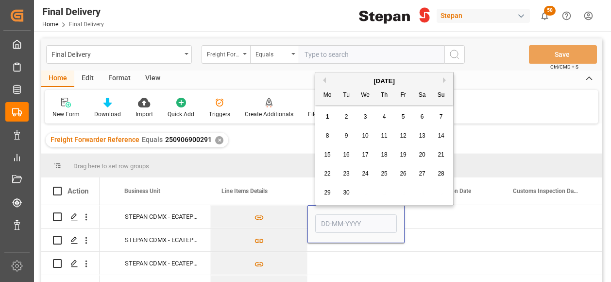
click at [327, 116] on span "1" at bounding box center [327, 116] width 3 height 7
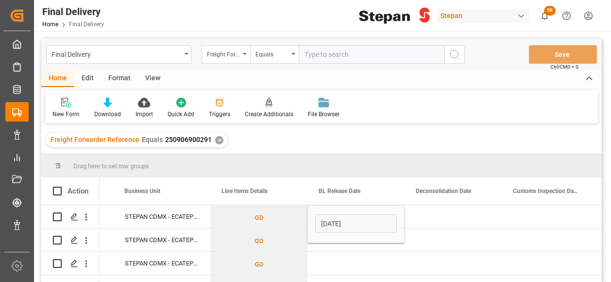
type input "[DATE]"
click at [298, 215] on button "Press SPACE to select this row." at bounding box center [259, 216] width 96 height 22
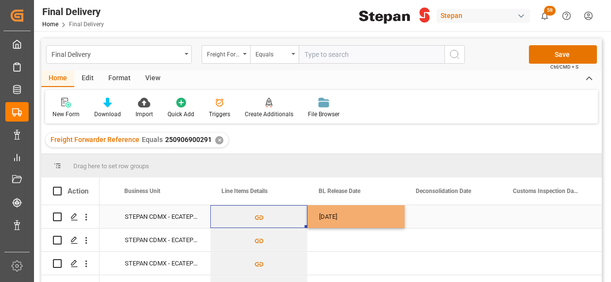
click at [377, 216] on div "[DATE]" at bounding box center [355, 216] width 97 height 23
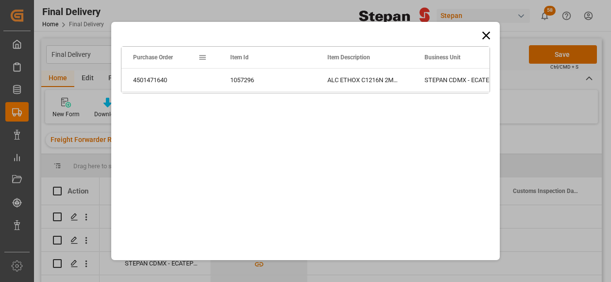
click at [490, 30] on icon at bounding box center [486, 36] width 14 height 14
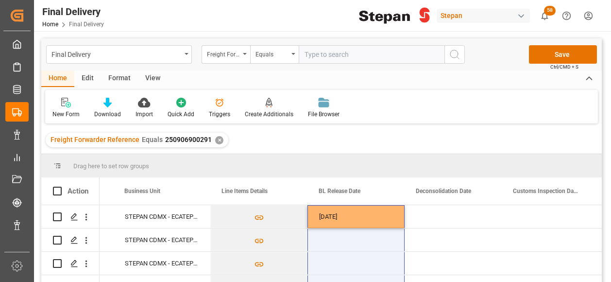
scroll to position [40, 0]
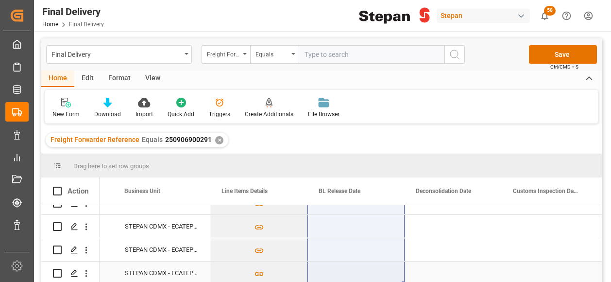
drag, startPoint x: 401, startPoint y: 226, endPoint x: 378, endPoint y: 266, distance: 46.1
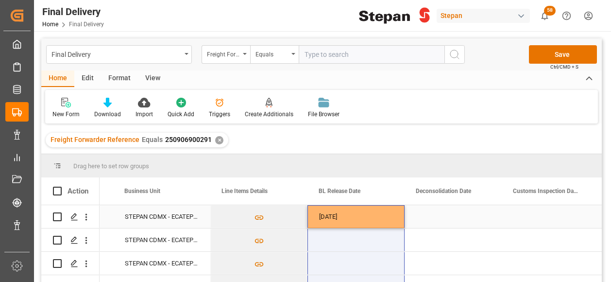
click at [378, 216] on div "[DATE]" at bounding box center [355, 216] width 97 height 23
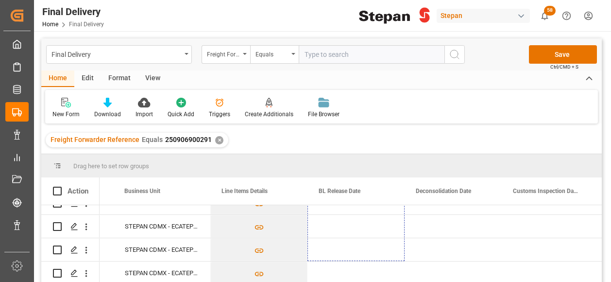
scroll to position [40, 0]
drag, startPoint x: 402, startPoint y: 226, endPoint x: 388, endPoint y: 305, distance: 79.9
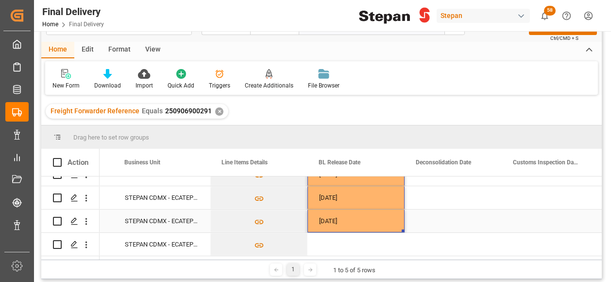
scroll to position [49, 0]
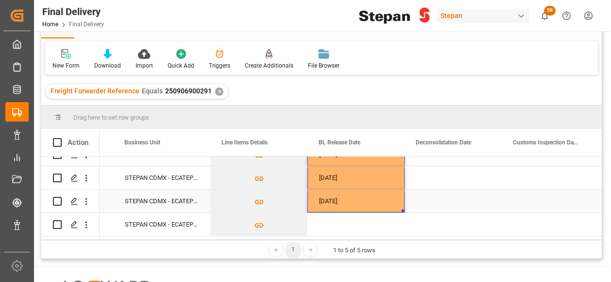
click at [362, 200] on div "[DATE]" at bounding box center [355, 200] width 97 height 23
drag, startPoint x: 403, startPoint y: 207, endPoint x: 394, endPoint y: 233, distance: 27.2
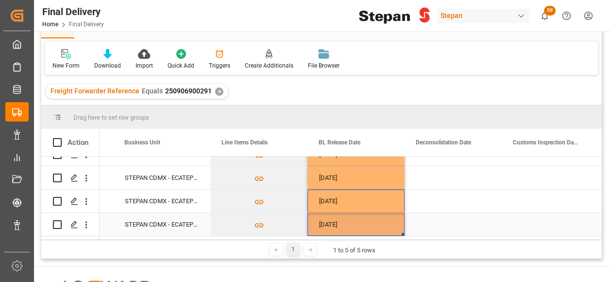
click at [445, 220] on div "Press SPACE to select this row." at bounding box center [453, 224] width 97 height 23
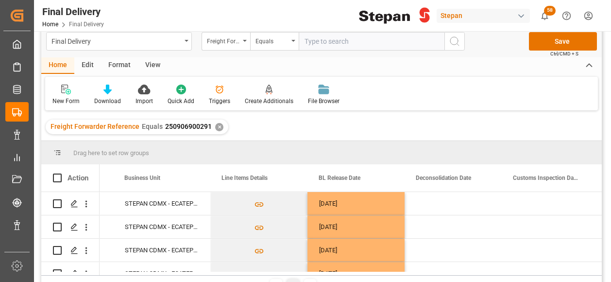
scroll to position [0, 0]
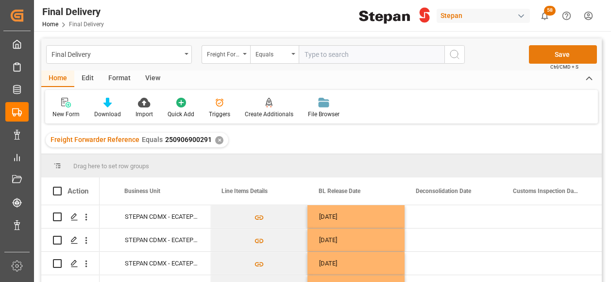
click at [571, 50] on button "Save" at bounding box center [563, 54] width 68 height 18
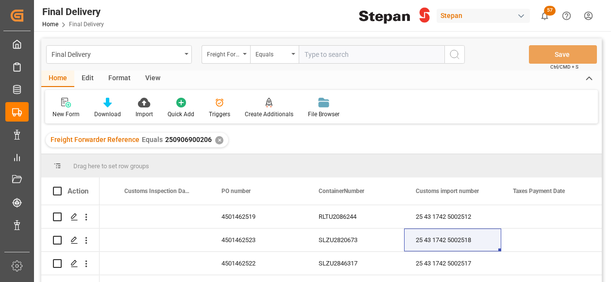
click at [218, 140] on div "✕" at bounding box center [219, 140] width 8 height 8
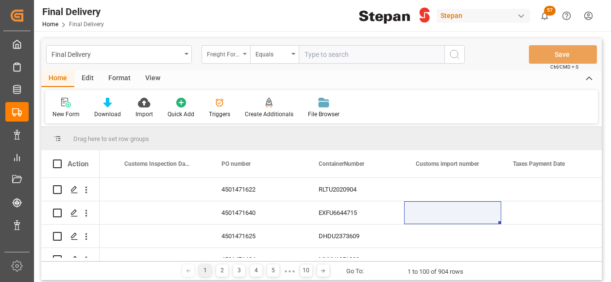
click at [245, 52] on div "Freight Forwarder Reference" at bounding box center [226, 54] width 49 height 18
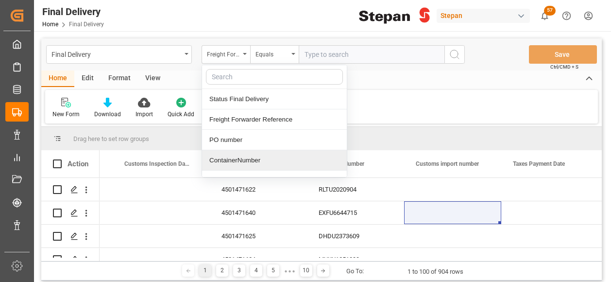
drag, startPoint x: 236, startPoint y: 158, endPoint x: 271, endPoint y: 128, distance: 46.1
click at [237, 159] on div "ContainerNumber" at bounding box center [274, 160] width 145 height 20
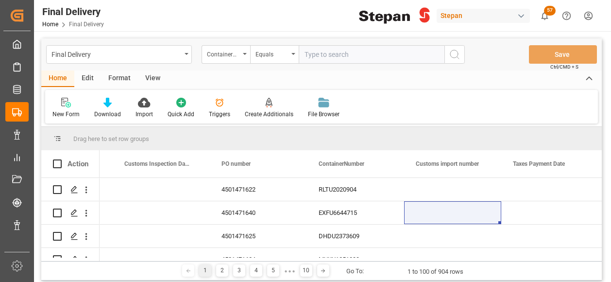
click at [322, 53] on input "text" at bounding box center [372, 54] width 146 height 18
paste input "LEGU1229798 TIFU2252772 TRHU1786125 LEGU8261024 TIFU1779244"
click at [399, 55] on input "LEGU1229798 TIFU2252772 TRHU1786125 LEGU8261024 TIFU1779244" at bounding box center [372, 54] width 146 height 18
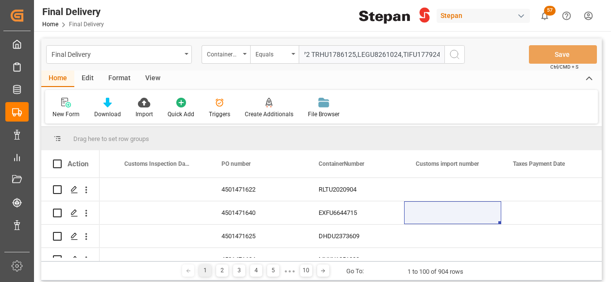
click at [305, 51] on input "LEGU1229798 TIFU2252772 TRHU1786125,LEGU8261024,TIFU1779244" at bounding box center [372, 54] width 146 height 18
type input "LEGU1229798,TIFU2252772,TRHU1786125,LEGU8261024,TIFU1779244"
click at [454, 53] on icon "search button" at bounding box center [455, 55] width 12 height 12
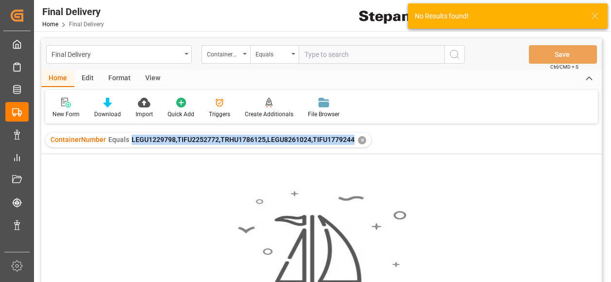
drag, startPoint x: 129, startPoint y: 139, endPoint x: 351, endPoint y: 150, distance: 222.2
click at [351, 150] on div "ContainerNumber Equals LEGU1229798,TIFU2252772,TRHU1786125,LEGU8261024,TIFU1779…" at bounding box center [321, 139] width 560 height 27
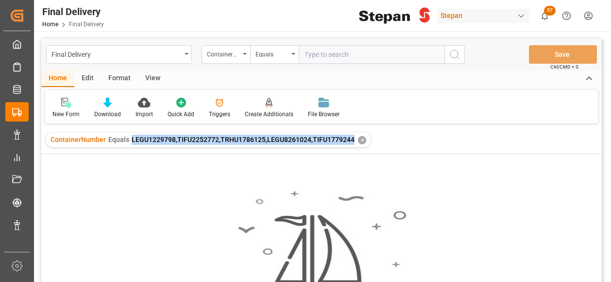
copy span "LEGU1229798,TIFU2252772,TRHU1786125,LEGU8261024,TIFU1779244"
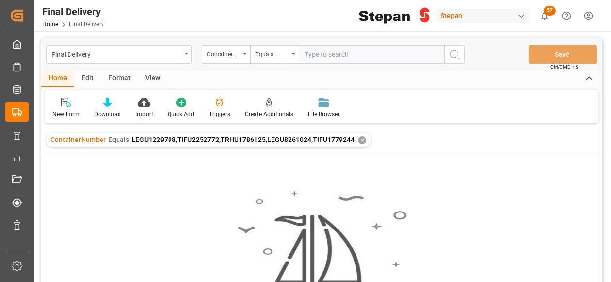
click at [358, 140] on div "✕" at bounding box center [362, 140] width 8 height 8
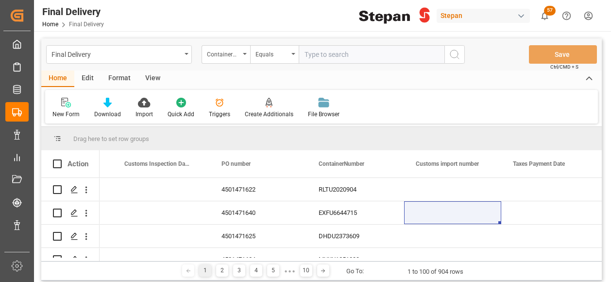
click at [294, 53] on icon "open menu" at bounding box center [293, 54] width 4 height 2
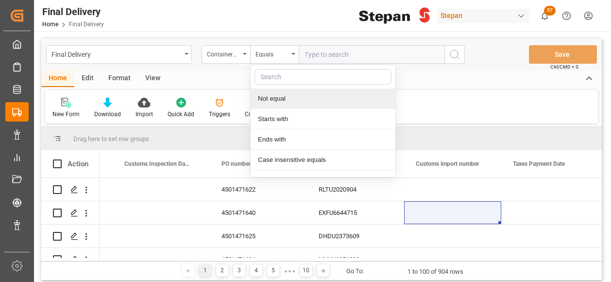
scroll to position [73, 0]
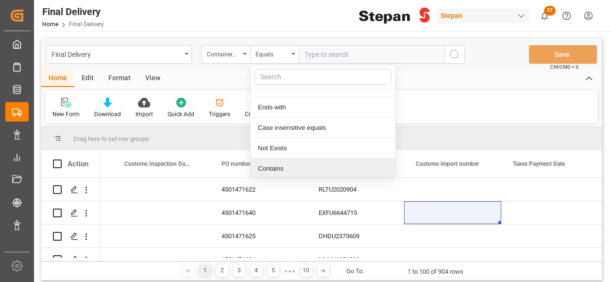
click at [273, 167] on div "Contains" at bounding box center [323, 168] width 145 height 20
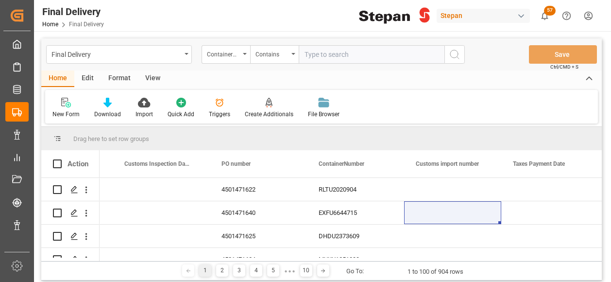
paste input "LEGU1229798,TIFU2252772,TRHU1786125,LEGU8261024,TIFU1779244"
type input "LEGU1229798,TIFU2252772,TRHU1786125,LEGU8261024,TIFU1779244"
click at [456, 55] on icon "search button" at bounding box center [455, 55] width 12 height 12
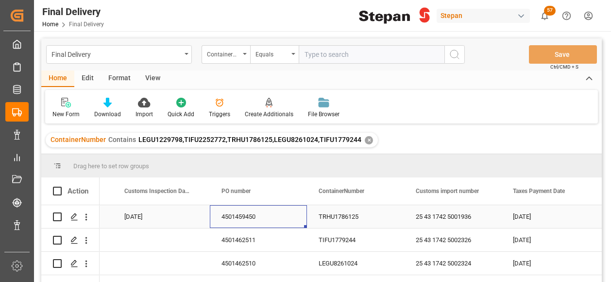
click at [260, 212] on div "4501459450" at bounding box center [258, 216] width 97 height 23
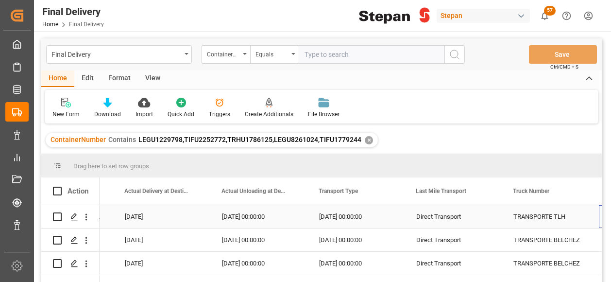
scroll to position [0, 1541]
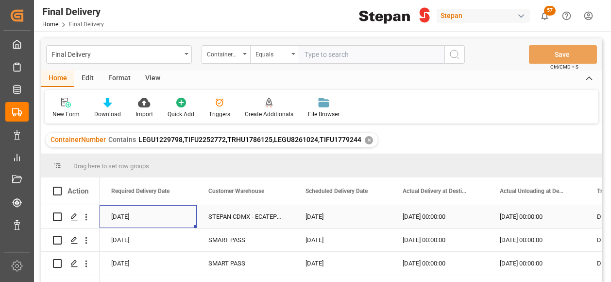
click at [269, 221] on div "STEPAN CDMX - ECATEPEC" at bounding box center [245, 216] width 97 height 23
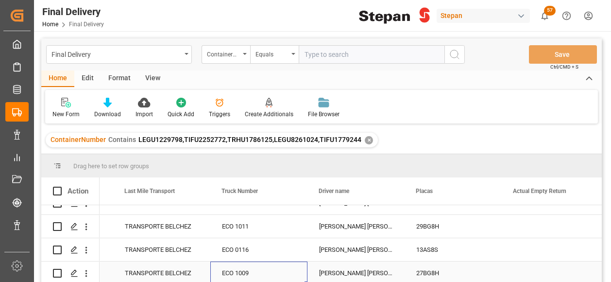
click at [249, 263] on div "ECO 1009" at bounding box center [258, 272] width 97 height 23
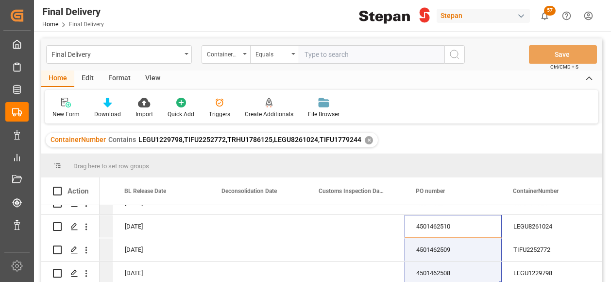
drag, startPoint x: 444, startPoint y: 216, endPoint x: 443, endPoint y: 289, distance: 72.9
click at [443, 281] on html "Created by potrace 1.15, written by Peter Selinger 2001-2017 Created by potrace…" at bounding box center [305, 141] width 611 height 282
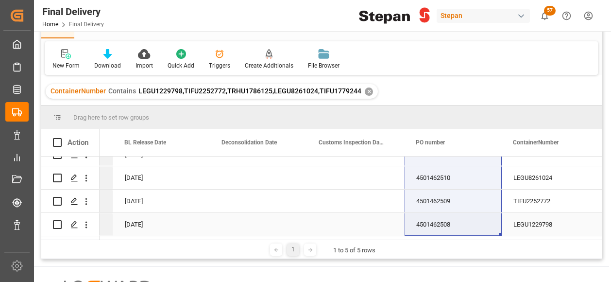
drag, startPoint x: 446, startPoint y: 164, endPoint x: 428, endPoint y: 232, distance: 70.8
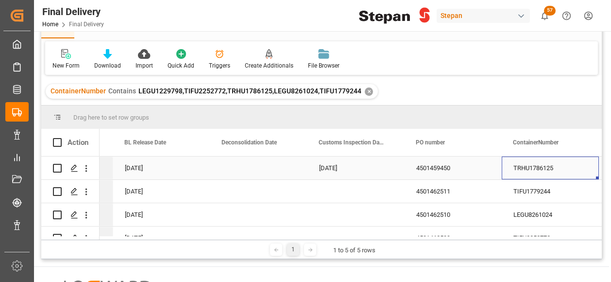
click at [530, 173] on div "TRHU1786125" at bounding box center [550, 167] width 97 height 23
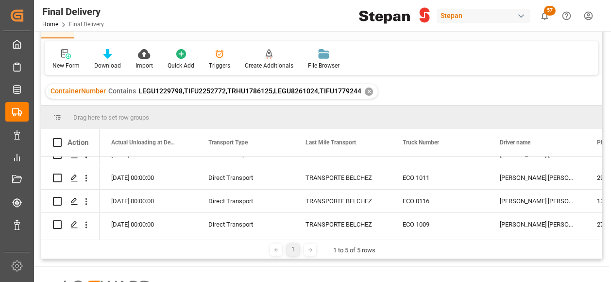
click at [365, 94] on div "✕" at bounding box center [369, 91] width 8 height 8
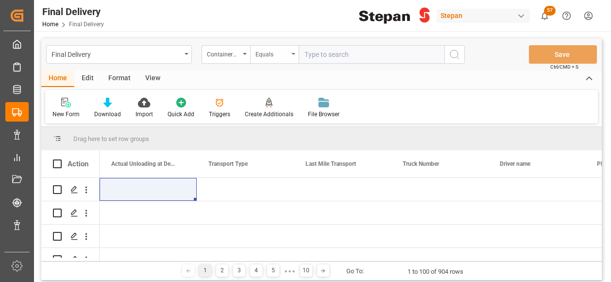
click at [296, 51] on div "Equals" at bounding box center [274, 54] width 49 height 18
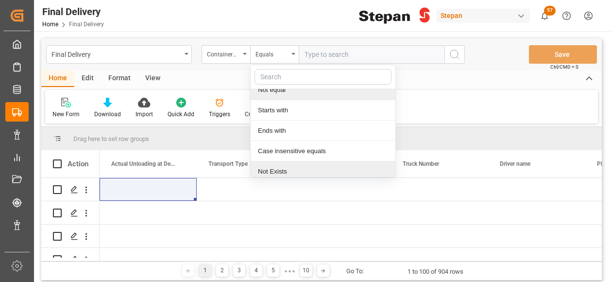
scroll to position [73, 0]
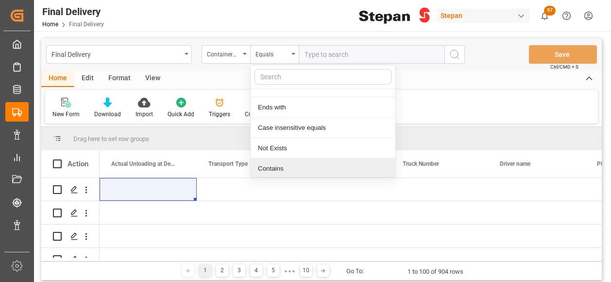
drag, startPoint x: 271, startPoint y: 163, endPoint x: 293, endPoint y: 123, distance: 45.7
click at [271, 163] on div "Contains" at bounding box center [323, 168] width 145 height 20
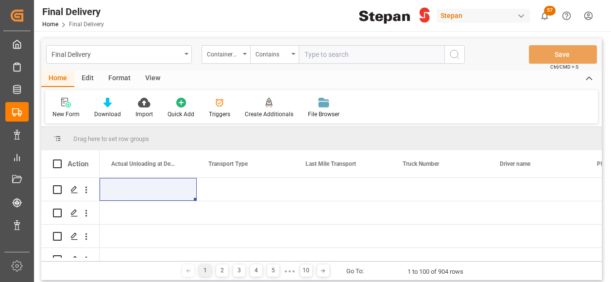
paste input "MRKU1055594 RLTU2082017 7 PALLETS DE 5079 KG, 10.39 M3 TIFU1777940 MRKU0736612"
drag, startPoint x: 395, startPoint y: 53, endPoint x: 420, endPoint y: 59, distance: 25.3
click at [395, 54] on input "MRKU1055594 RLTU2082017 7 PALLETS DE 5079 KG, 10.39 M3 TIFU1777940 MRKU0736612" at bounding box center [372, 54] width 146 height 18
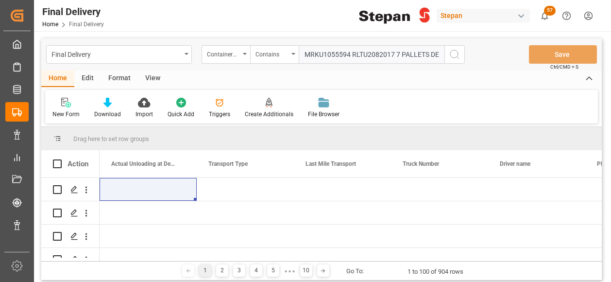
drag, startPoint x: 350, startPoint y: 54, endPoint x: 394, endPoint y: 44, distance: 45.3
click at [394, 44] on div "Final Delivery ContainerNumber Contains MRKU1055594 RLTU2082017 7 PALLETS DE 50…" at bounding box center [321, 54] width 560 height 32
drag, startPoint x: 352, startPoint y: 52, endPoint x: 367, endPoint y: 59, distance: 16.5
type input "MRKU1055594,RLTU2082017,TIFU1777940,MRKU0736612"
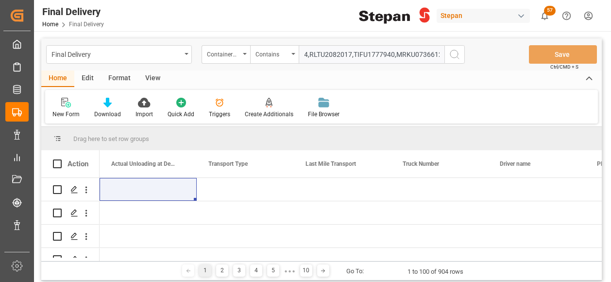
click at [455, 55] on icon "search button" at bounding box center [455, 55] width 12 height 12
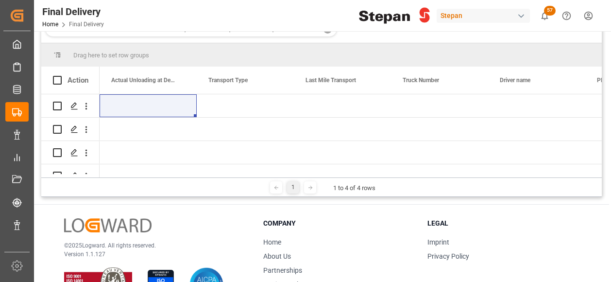
scroll to position [97, 0]
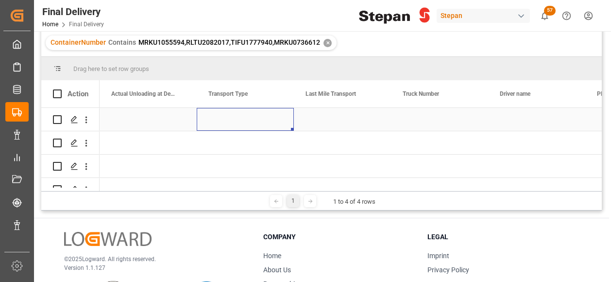
click at [229, 122] on div "Press SPACE to select this row." at bounding box center [245, 119] width 97 height 23
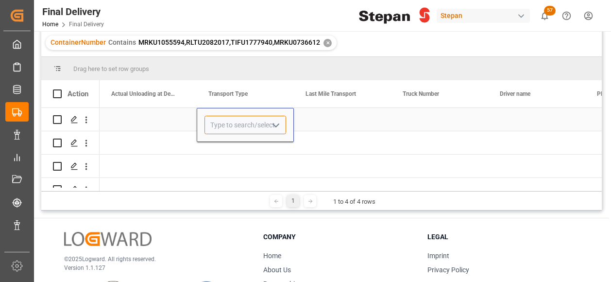
click at [229, 122] on input "Press SPACE to select this row." at bounding box center [245, 125] width 82 height 18
click at [273, 127] on icon "open menu" at bounding box center [276, 125] width 12 height 12
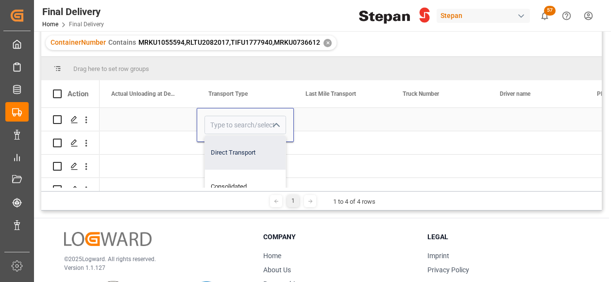
click at [242, 157] on div "Direct Transport" at bounding box center [245, 153] width 81 height 34
type input "Direct Transport"
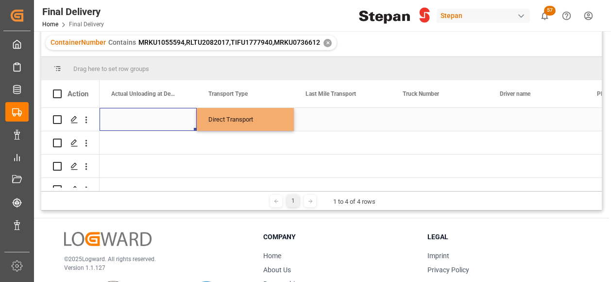
click at [189, 119] on div "Press SPACE to select this row." at bounding box center [148, 119] width 97 height 23
click at [274, 119] on div "Direct Transport" at bounding box center [245, 119] width 74 height 22
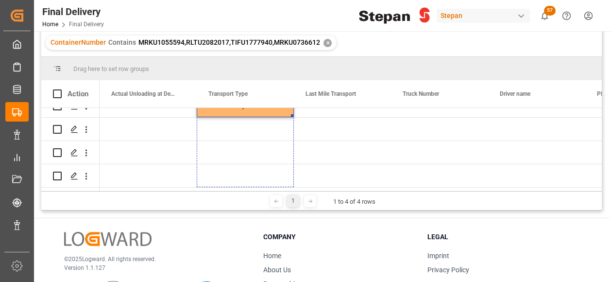
drag, startPoint x: 292, startPoint y: 129, endPoint x: 280, endPoint y: 184, distance: 56.7
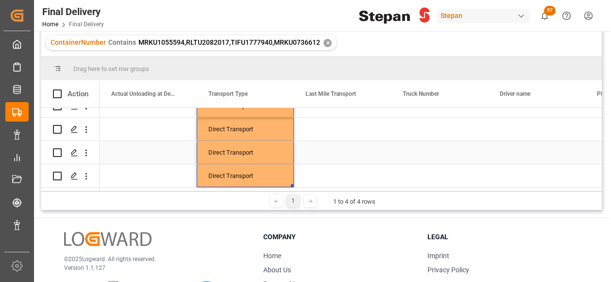
scroll to position [0, 0]
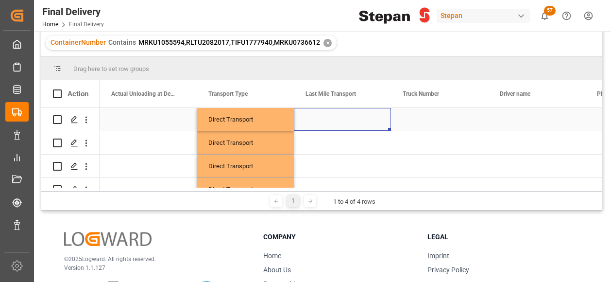
click at [331, 120] on div "Press SPACE to select this row." at bounding box center [342, 119] width 97 height 23
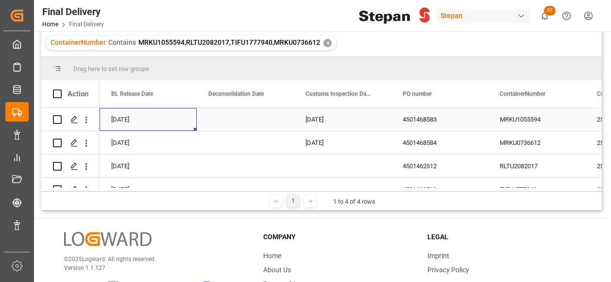
scroll to position [0, 291]
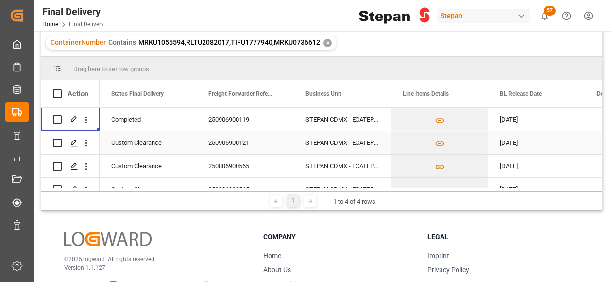
click at [169, 144] on div "Custom Clearance" at bounding box center [148, 143] width 74 height 22
click at [354, 117] on div "STEPAN CDMX - ECATEPEC" at bounding box center [342, 119] width 97 height 23
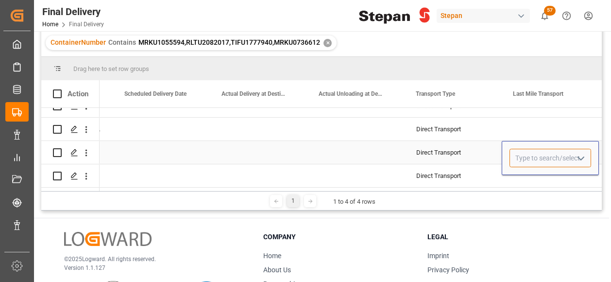
click at [526, 161] on input "Press SPACE to select this row." at bounding box center [550, 158] width 82 height 18
click at [536, 183] on div "TRANSPORTE BELCHEZ" at bounding box center [550, 186] width 81 height 34
type input "TRANSPORTE BELCHEZ"
click at [491, 148] on div "Direct Transport" at bounding box center [453, 152] width 97 height 23
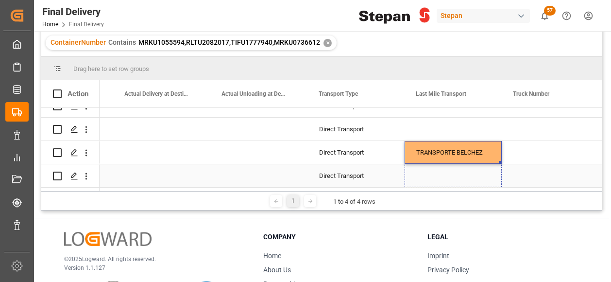
drag, startPoint x: 500, startPoint y: 160, endPoint x: 494, endPoint y: 176, distance: 17.5
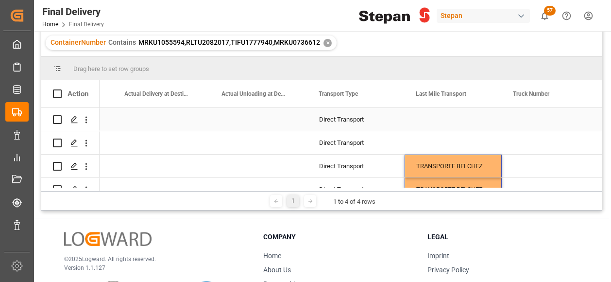
click at [440, 120] on div "Press SPACE to select this row." at bounding box center [453, 119] width 97 height 23
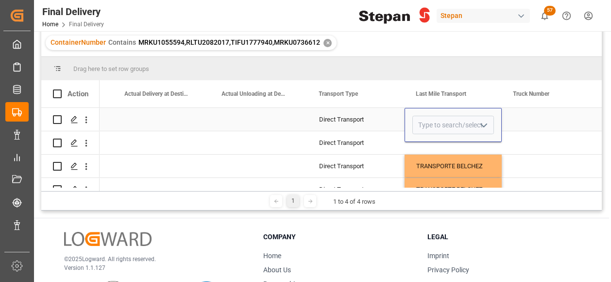
click at [483, 125] on polyline "open menu" at bounding box center [484, 125] width 6 height 3
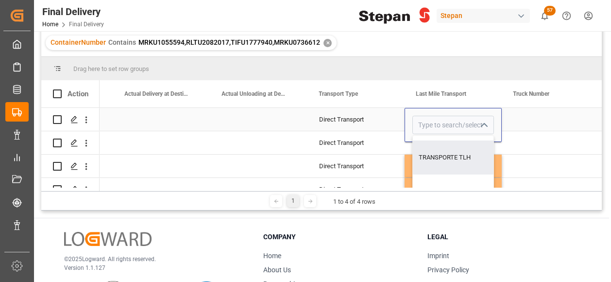
drag, startPoint x: 439, startPoint y: 161, endPoint x: 434, endPoint y: 157, distance: 5.5
click at [439, 161] on div "TRANSPORTE TLH" at bounding box center [498, 157] width 170 height 34
type input "TRANSPORTE TLH"
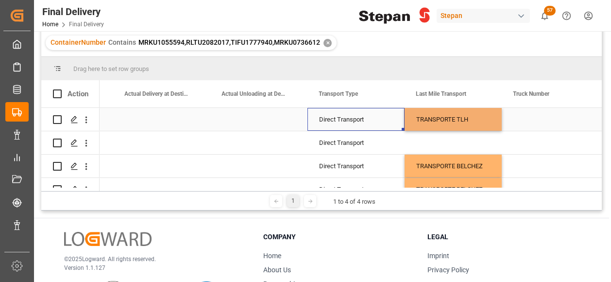
click at [393, 116] on div "Direct Transport" at bounding box center [355, 119] width 97 height 23
click at [442, 115] on div "TRANSPORTE TLH" at bounding box center [453, 119] width 74 height 22
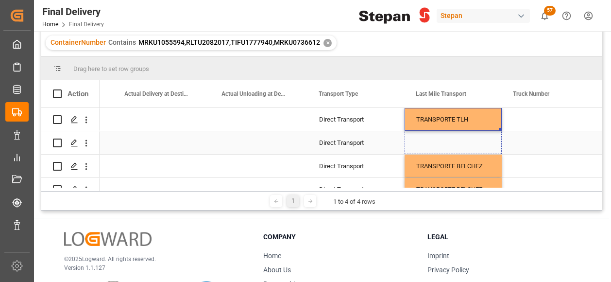
drag, startPoint x: 498, startPoint y: 130, endPoint x: 499, endPoint y: 141, distance: 11.7
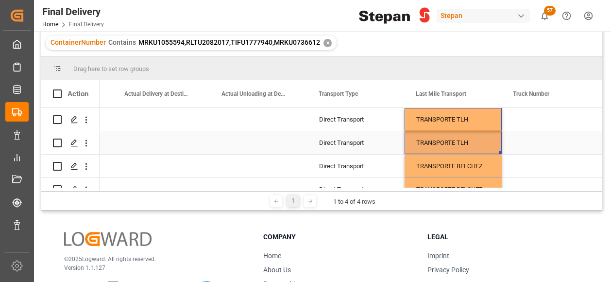
click at [448, 142] on div "TRANSPORTE TLH" at bounding box center [453, 143] width 74 height 22
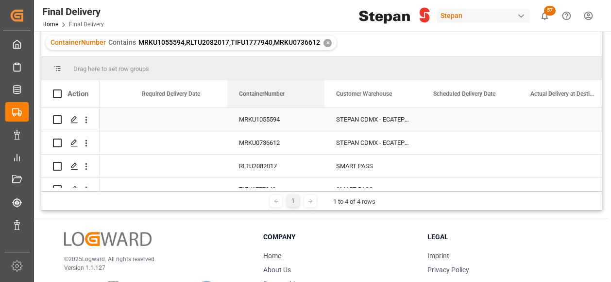
drag, startPoint x: 318, startPoint y: 93, endPoint x: 286, endPoint y: 115, distance: 38.5
click at [285, 115] on div "Action Customs Inspection Customs Clearance Date ContainerNumber VERDE" at bounding box center [321, 135] width 560 height 111
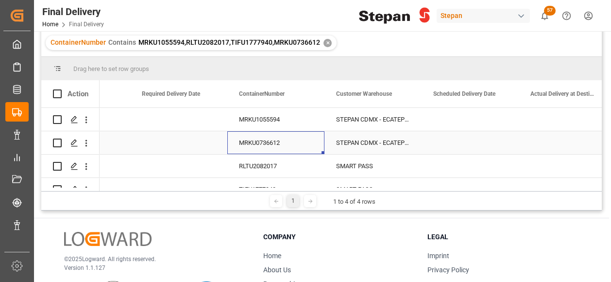
click at [261, 141] on div "MRKU0736612" at bounding box center [275, 142] width 97 height 23
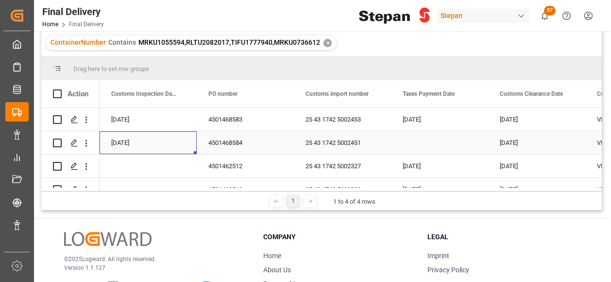
click at [250, 144] on div "4501468584" at bounding box center [245, 142] width 97 height 23
click at [252, 144] on div "4501468584" at bounding box center [245, 142] width 97 height 23
click at [252, 143] on div "4501468584" at bounding box center [245, 142] width 97 height 23
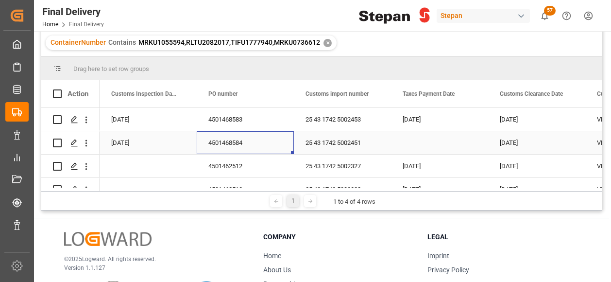
click at [252, 143] on div "4501468584" at bounding box center [245, 142] width 97 height 23
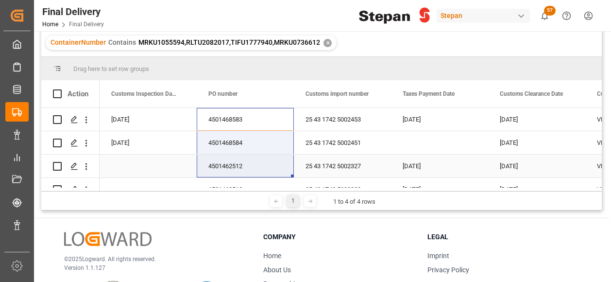
drag, startPoint x: 237, startPoint y: 119, endPoint x: 230, endPoint y: 169, distance: 50.9
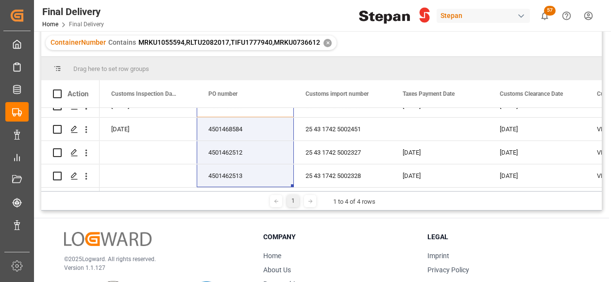
drag, startPoint x: 254, startPoint y: 120, endPoint x: 245, endPoint y: 185, distance: 65.8
click at [241, 194] on div "Drag here to set row groups Drag here to set column labels Action Customs Inspe…" at bounding box center [321, 133] width 560 height 153
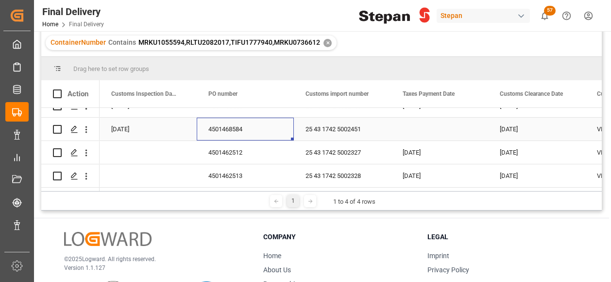
click at [245, 123] on div "4501468584" at bounding box center [245, 129] width 97 height 23
click at [253, 126] on div "4501468584" at bounding box center [245, 129] width 97 height 23
click at [252, 127] on div "4501468584" at bounding box center [245, 129] width 97 height 23
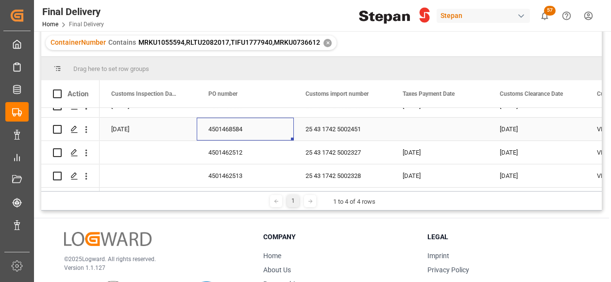
click at [430, 135] on div "Press SPACE to select this row." at bounding box center [439, 129] width 97 height 23
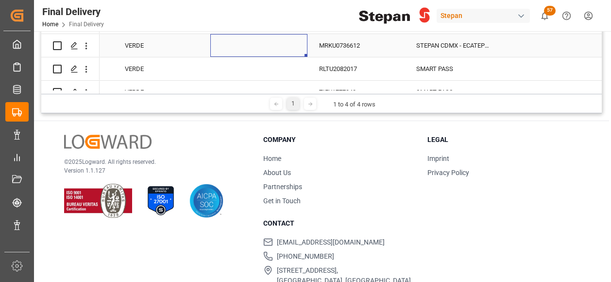
scroll to position [17, 0]
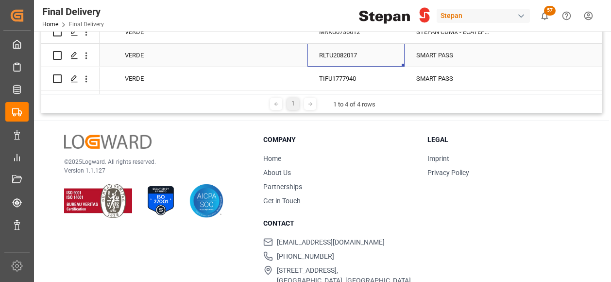
click at [360, 58] on div "RLTU2082017" at bounding box center [355, 55] width 97 height 23
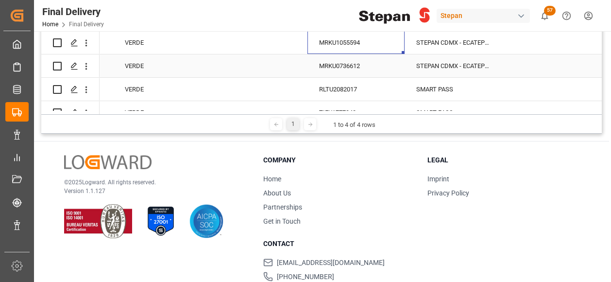
scroll to position [34, 0]
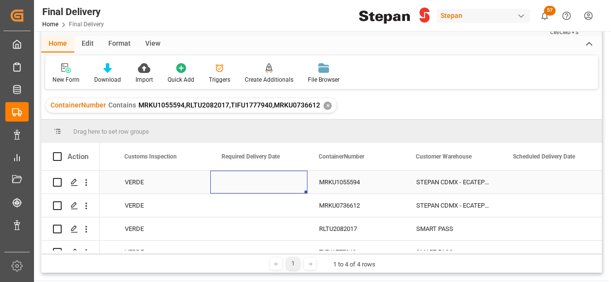
click at [268, 177] on div "Press SPACE to select this row." at bounding box center [258, 181] width 97 height 23
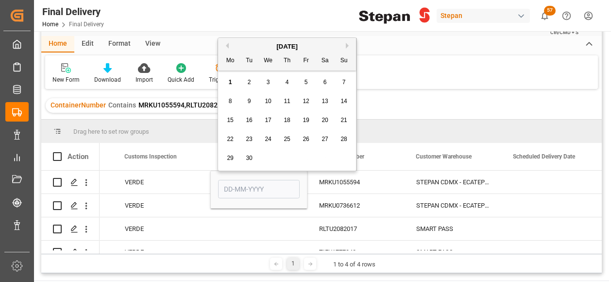
click at [226, 43] on button "Previous Month" at bounding box center [226, 46] width 6 height 6
click at [308, 158] on span "29" at bounding box center [306, 157] width 6 height 7
type input "[DATE]"
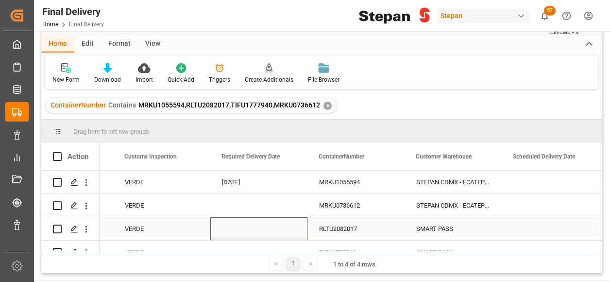
click at [233, 220] on div "Press SPACE to select this row." at bounding box center [258, 228] width 97 height 23
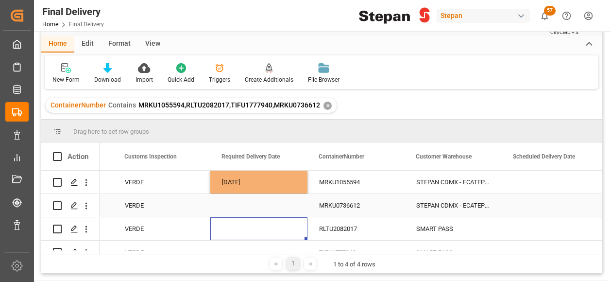
click at [241, 202] on div "Press SPACE to select this row." at bounding box center [258, 205] width 97 height 23
click at [256, 230] on div "Press SPACE to select this row." at bounding box center [258, 228] width 97 height 23
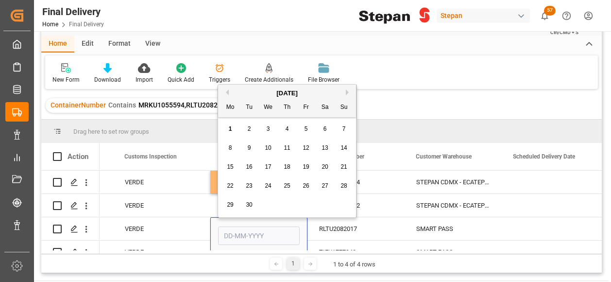
click at [227, 92] on button "Previous Month" at bounding box center [226, 92] width 6 height 6
click at [305, 201] on div "29" at bounding box center [306, 205] width 12 height 12
type input "[DATE]"
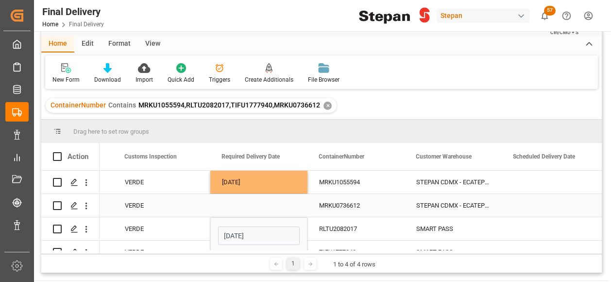
click at [273, 208] on div "Press SPACE to select this row." at bounding box center [258, 205] width 97 height 23
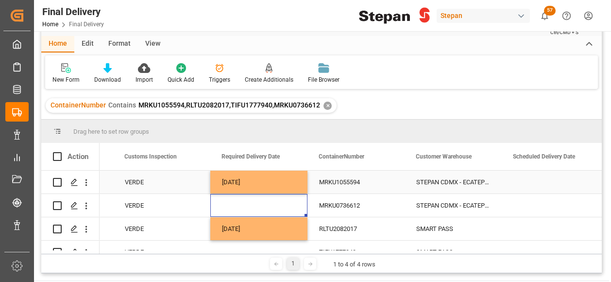
scroll to position [17, 0]
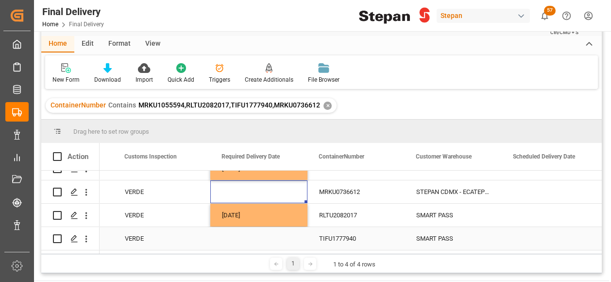
click at [239, 230] on div "Press SPACE to select this row." at bounding box center [258, 238] width 97 height 23
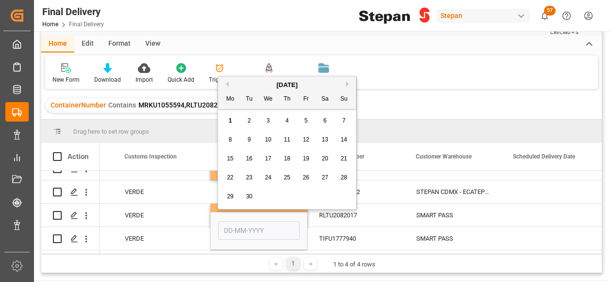
click at [229, 121] on span "1" at bounding box center [230, 120] width 3 height 7
type input "01-09-2025"
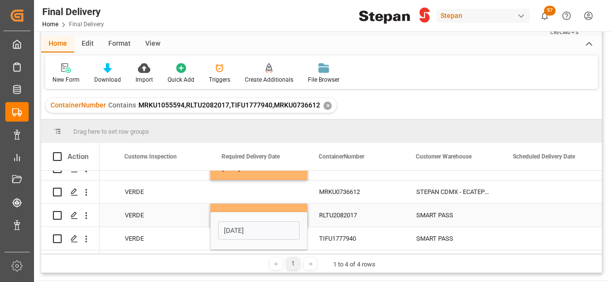
scroll to position [83, 0]
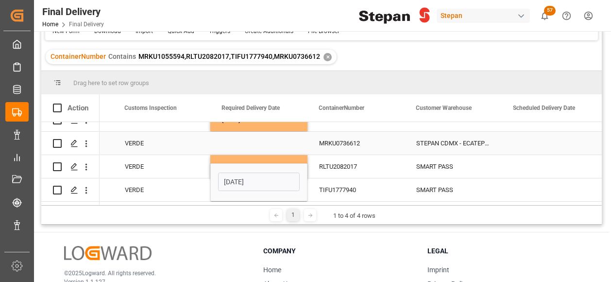
click at [251, 139] on div "Press SPACE to select this row." at bounding box center [258, 143] width 97 height 23
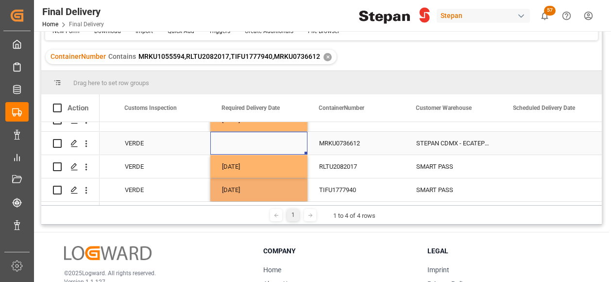
click at [251, 139] on div "Press SPACE to select this row." at bounding box center [258, 143] width 97 height 23
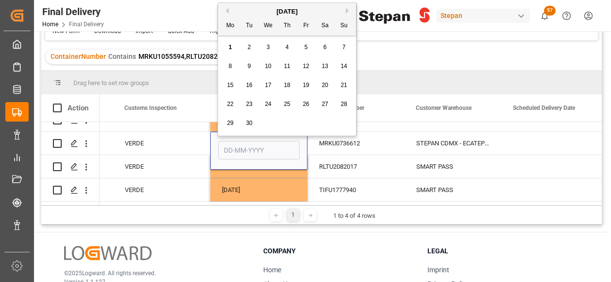
click at [231, 47] on span "1" at bounding box center [230, 47] width 3 height 7
type input "01-09-2025"
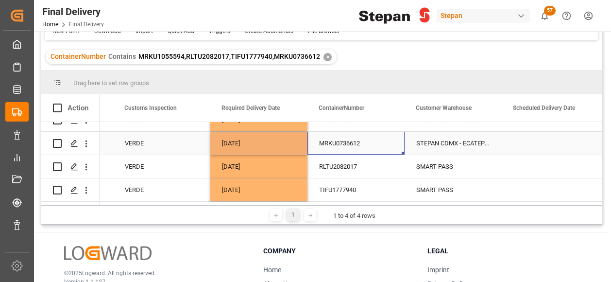
click at [356, 145] on div "MRKU0736612" at bounding box center [355, 143] width 97 height 23
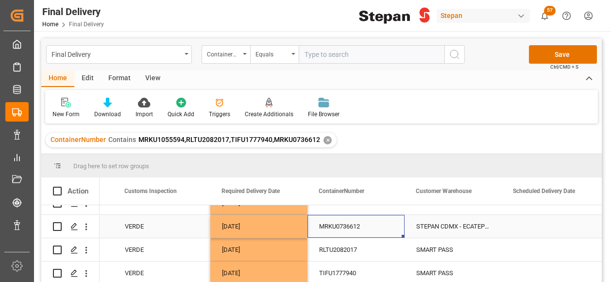
scroll to position [0, 0]
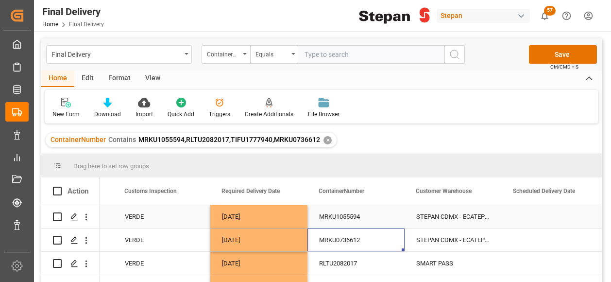
click at [520, 223] on div "Press SPACE to select this row." at bounding box center [550, 216] width 97 height 23
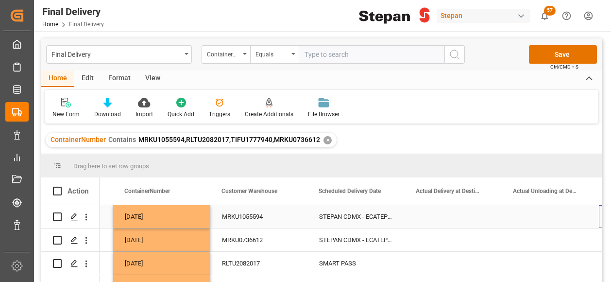
scroll to position [0, 1250]
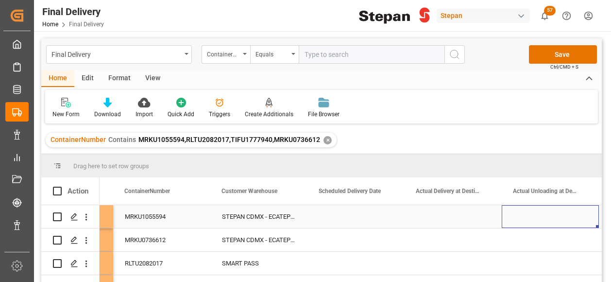
click at [342, 213] on div "Press SPACE to select this row." at bounding box center [355, 216] width 97 height 23
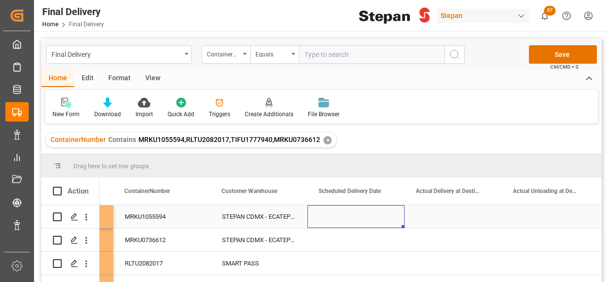
click at [342, 213] on div "Press SPACE to select this row." at bounding box center [355, 216] width 97 height 23
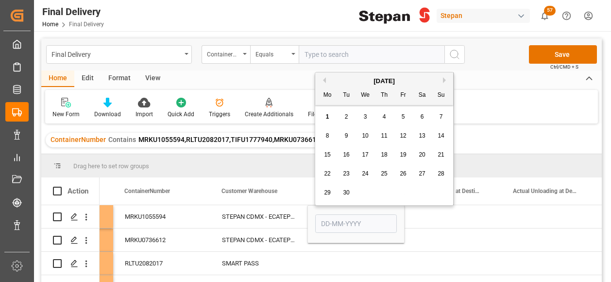
click at [324, 82] on button "Previous Month" at bounding box center [323, 80] width 6 height 6
click at [406, 193] on span "29" at bounding box center [403, 192] width 6 height 7
type input "[DATE]"
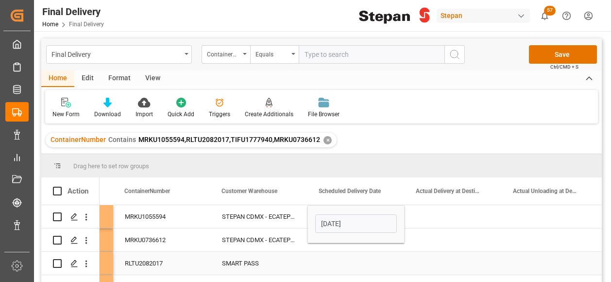
click at [339, 265] on div "Press SPACE to select this row." at bounding box center [355, 263] width 97 height 23
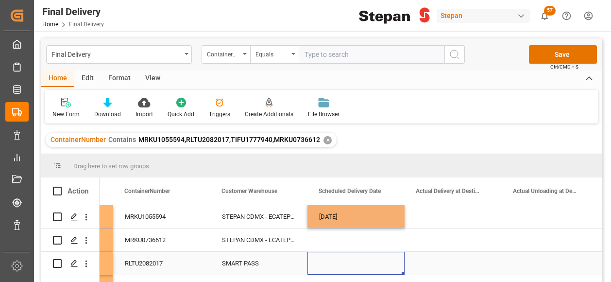
click at [339, 265] on div "Press SPACE to select this row." at bounding box center [355, 263] width 97 height 23
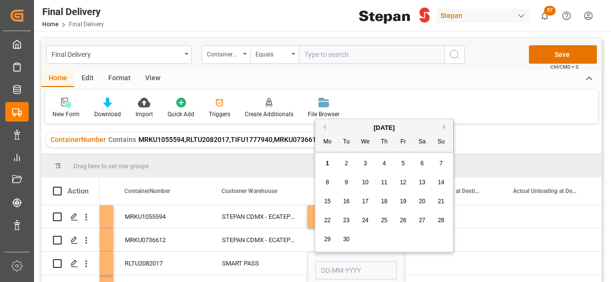
click at [329, 239] on span "29" at bounding box center [327, 239] width 6 height 7
type input "29-09-2025"
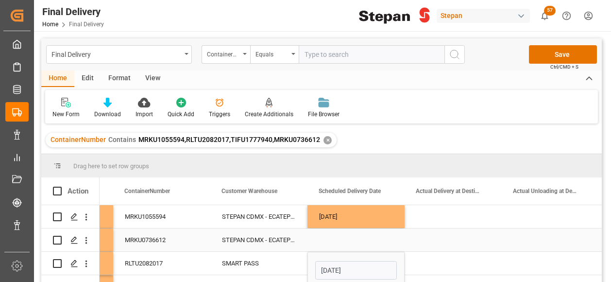
click at [332, 241] on div "Press SPACE to select this row." at bounding box center [355, 239] width 97 height 23
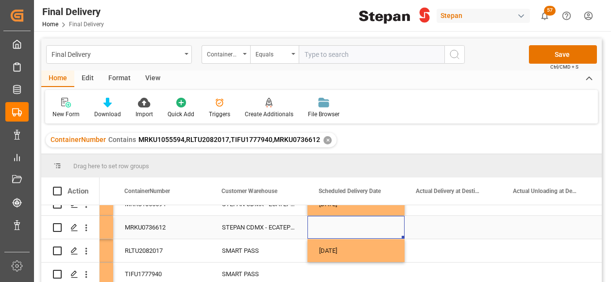
scroll to position [17, 0]
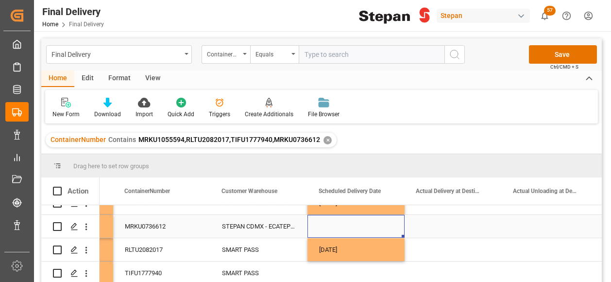
click at [336, 224] on div "Press SPACE to select this row." at bounding box center [355, 226] width 97 height 23
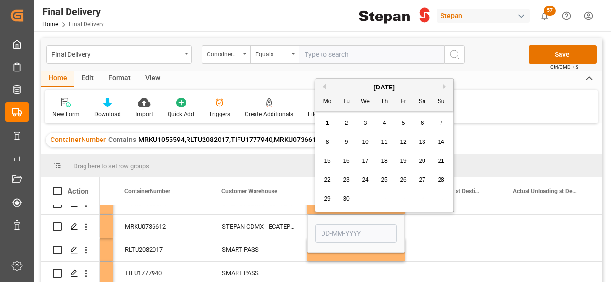
click at [326, 124] on span "1" at bounding box center [327, 122] width 3 height 7
type input "01-09-2025"
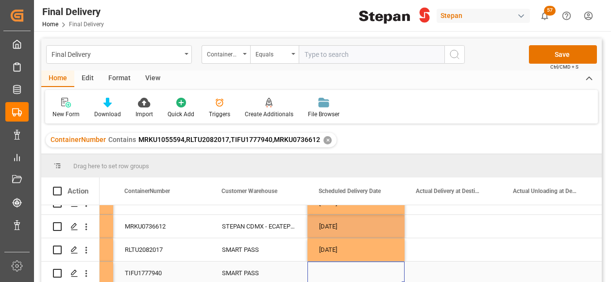
click at [331, 269] on div "Press SPACE to select this row." at bounding box center [355, 272] width 97 height 23
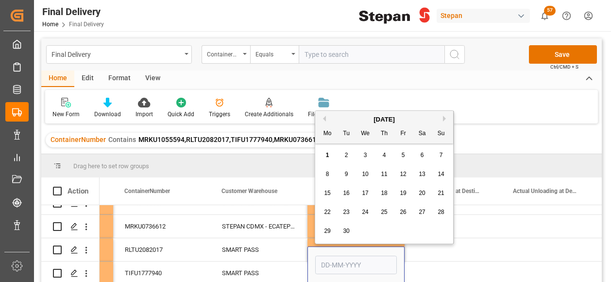
click at [328, 157] on span "1" at bounding box center [327, 155] width 3 height 7
type input "01-09-2025"
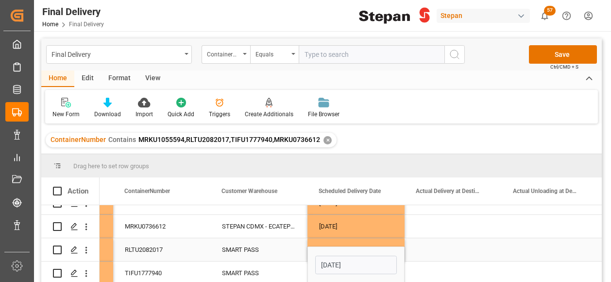
click at [290, 254] on div "SMART PASS" at bounding box center [258, 249] width 97 height 23
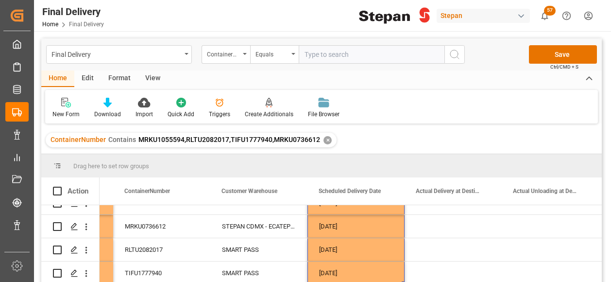
drag, startPoint x: 365, startPoint y: 215, endPoint x: 363, endPoint y: 299, distance: 84.1
click at [363, 281] on html "Created by potrace 1.15, written by Peter Selinger 2001-2017 Created by potrace…" at bounding box center [305, 141] width 611 height 282
drag, startPoint x: 403, startPoint y: 278, endPoint x: 549, endPoint y: 265, distance: 146.8
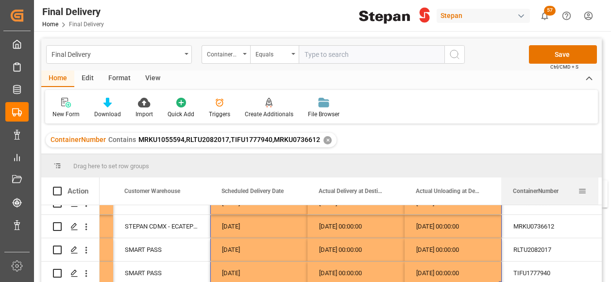
drag, startPoint x: 146, startPoint y: 194, endPoint x: 536, endPoint y: 186, distance: 390.1
click at [536, 186] on div "ContainerNumber" at bounding box center [545, 190] width 65 height 27
click at [526, 221] on div "MRKU0736612" at bounding box center [550, 226] width 97 height 23
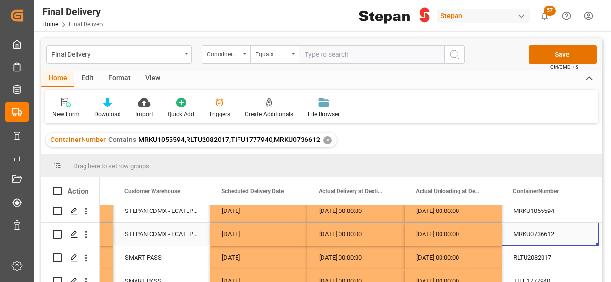
scroll to position [0, 0]
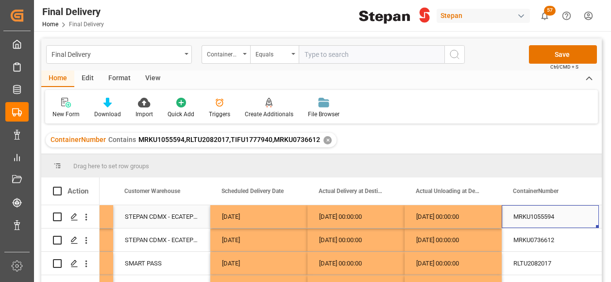
click at [529, 221] on div "MRKU1055594" at bounding box center [550, 216] width 97 height 23
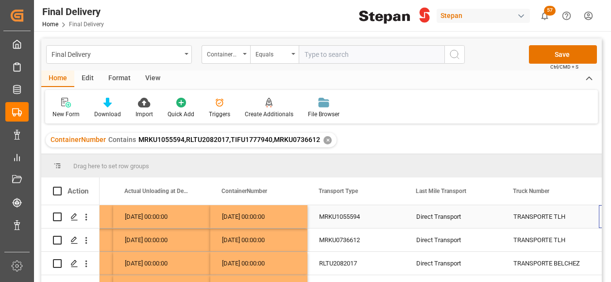
scroll to position [0, 1541]
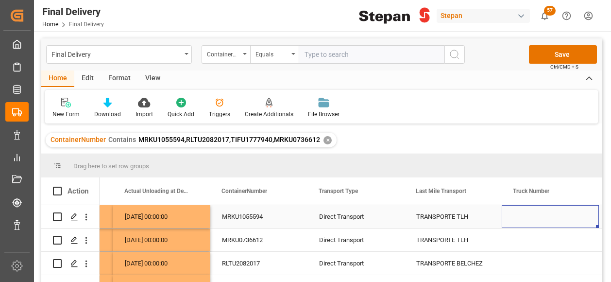
click at [514, 215] on div "Press SPACE to select this row." at bounding box center [550, 216] width 97 height 23
click at [514, 215] on input "Press SPACE to select this row." at bounding box center [550, 222] width 82 height 18
paste input "321"
type input "321"
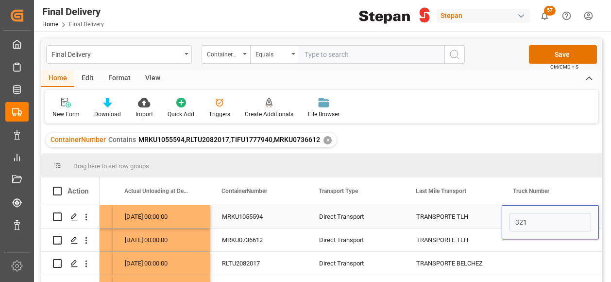
click at [478, 214] on div "TRANSPORTE TLH" at bounding box center [453, 216] width 74 height 22
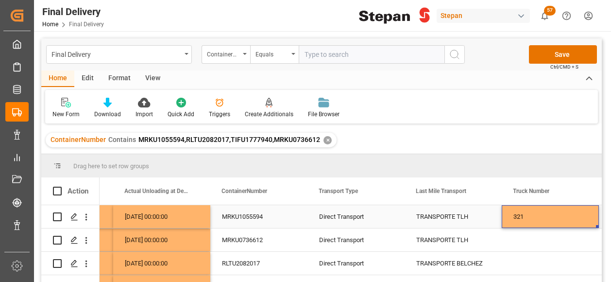
scroll to position [0, 1638]
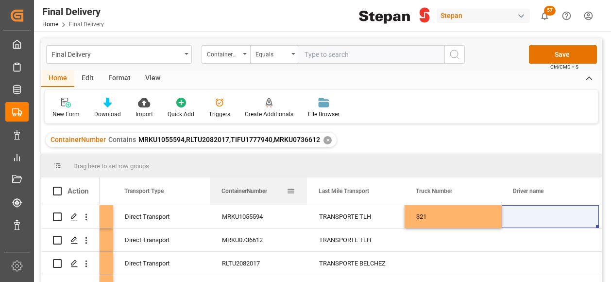
drag, startPoint x: 149, startPoint y: 186, endPoint x: 283, endPoint y: 189, distance: 134.6
click at [279, 189] on div "ContainerNumber" at bounding box center [253, 190] width 65 height 27
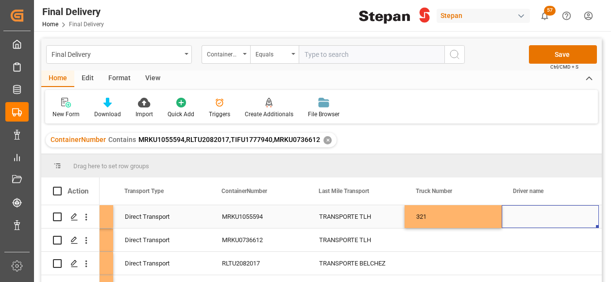
click at [518, 214] on div "Press SPACE to select this row." at bounding box center [550, 216] width 97 height 23
type input "JUAN GABRIEL OLIVARES LARA"
click at [459, 217] on div "321" at bounding box center [453, 216] width 97 height 23
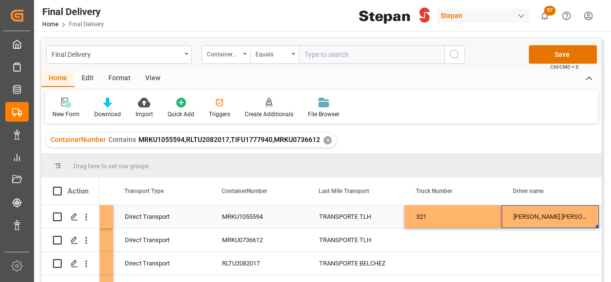
scroll to position [0, 1735]
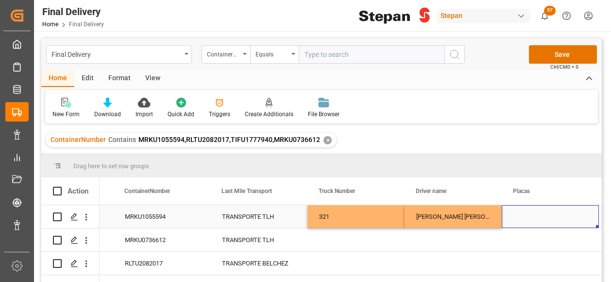
click at [519, 214] on div "Press SPACE to select this row." at bounding box center [550, 216] width 97 height 23
click at [519, 214] on input "Press SPACE to select this row." at bounding box center [550, 222] width 82 height 18
type input "66AF7S"
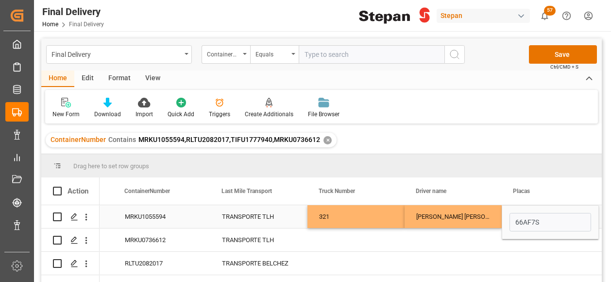
click at [463, 217] on div "JUAN GABRIEL OLIVARES LARA" at bounding box center [453, 216] width 97 height 23
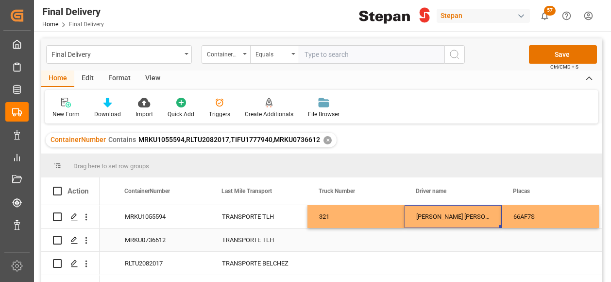
click at [340, 239] on div "Press SPACE to select this row." at bounding box center [355, 239] width 97 height 23
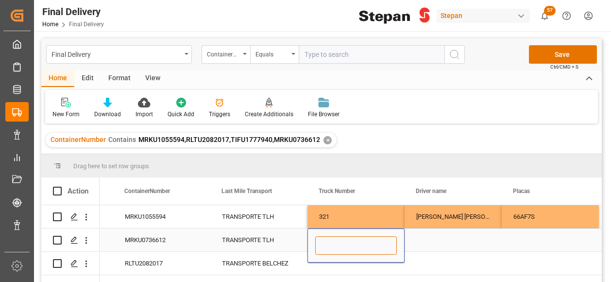
click at [339, 240] on input "Press SPACE to select this row." at bounding box center [356, 245] width 82 height 18
paste input "320"
type input "320"
click at [420, 239] on div "Press SPACE to select this row." at bounding box center [453, 239] width 97 height 23
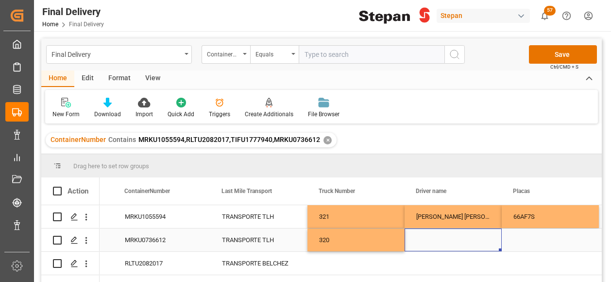
click at [424, 237] on div "Press SPACE to select this row." at bounding box center [453, 239] width 97 height 23
type input "OMAR FELIPE CAMPOS LOPEZ"
click at [511, 238] on div "Press SPACE to select this row." at bounding box center [550, 239] width 97 height 23
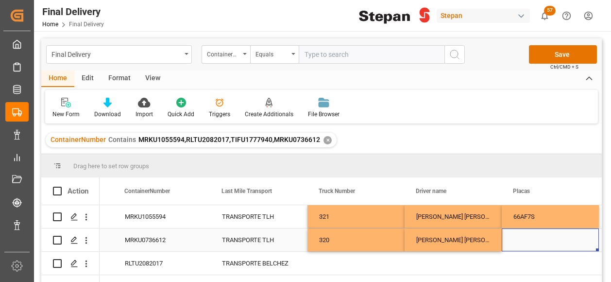
click at [534, 237] on div "Press SPACE to select this row." at bounding box center [550, 239] width 97 height 23
type input "91AG9J"
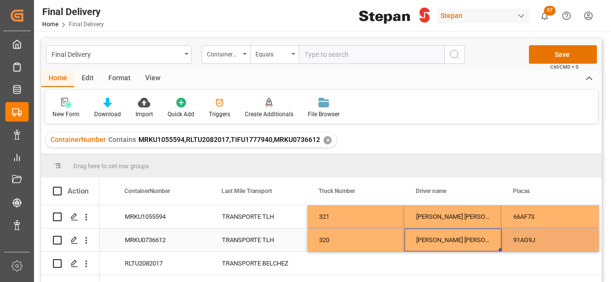
click at [484, 239] on div "OMAR FELIPE CAMPOS LOPEZ" at bounding box center [453, 239] width 97 height 23
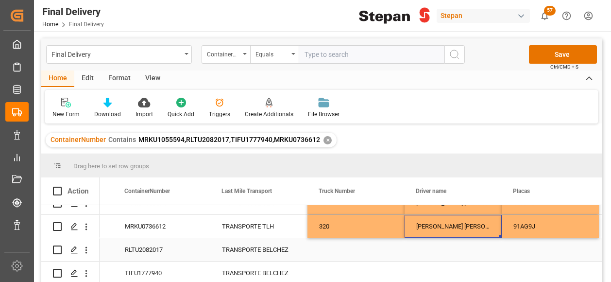
click at [335, 247] on div "Press SPACE to select this row." at bounding box center [355, 249] width 97 height 23
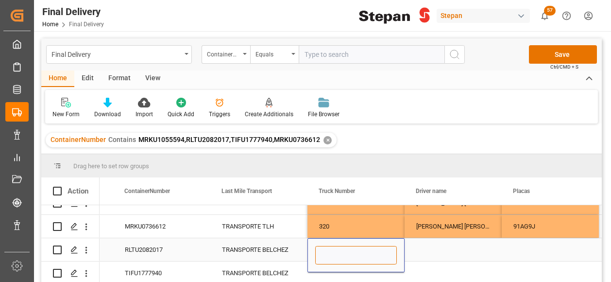
click at [344, 257] on input "Press SPACE to select this row." at bounding box center [356, 255] width 82 height 18
paste input "ECO 0116"
type input "ECO 0116"
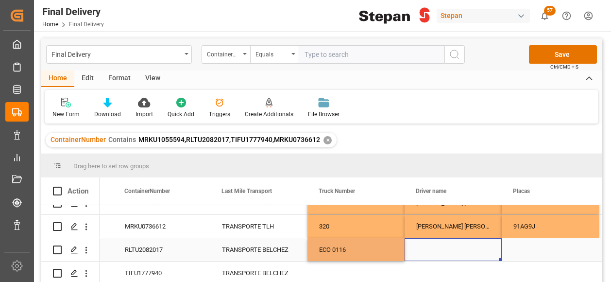
click at [442, 243] on div "Press SPACE to select this row." at bounding box center [453, 249] width 97 height 23
click at [442, 240] on div "Press SPACE to select this row." at bounding box center [453, 249] width 97 height 23
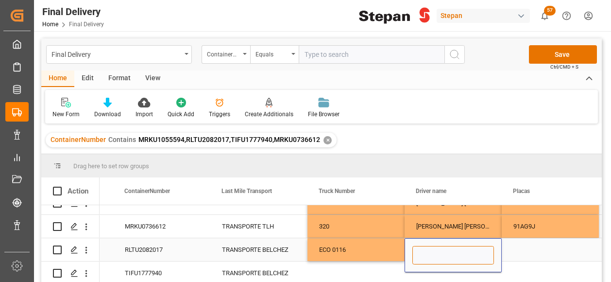
click at [438, 246] on input "Press SPACE to select this row." at bounding box center [453, 255] width 82 height 18
paste input "MARTINEZ ARRIAGA JONATHAN"
type input "MARTINEZ ARRIAGA JONATHAN"
click at [534, 246] on div "Press SPACE to select this row." at bounding box center [550, 249] width 97 height 23
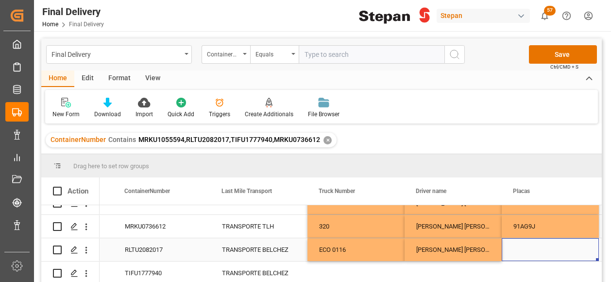
scroll to position [0, 1930]
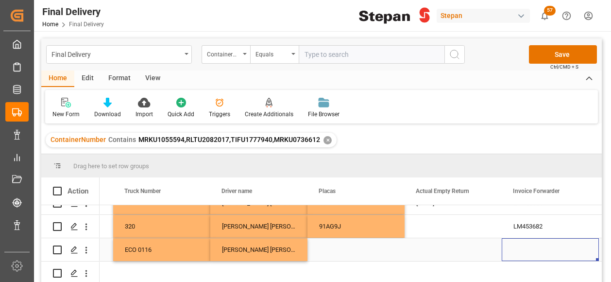
click at [333, 246] on div "Press SPACE to select this row." at bounding box center [355, 249] width 97 height 23
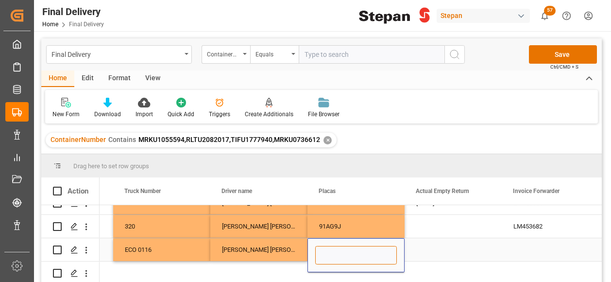
click at [333, 246] on input "Press SPACE to select this row." at bounding box center [356, 255] width 82 height 18
paste input "13AS8S"
type input "13AS8S"
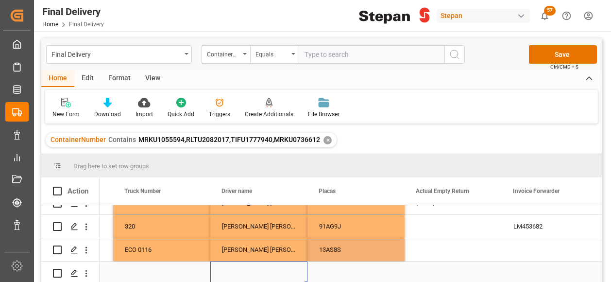
click at [274, 266] on div "Press SPACE to select this row." at bounding box center [258, 272] width 97 height 23
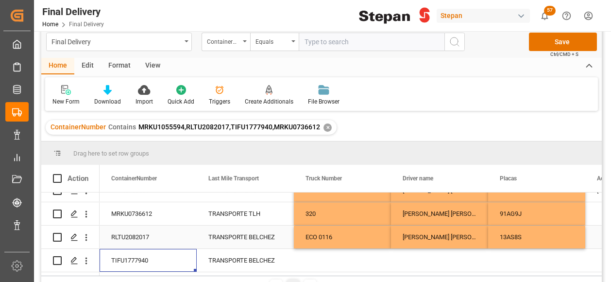
scroll to position [49, 0]
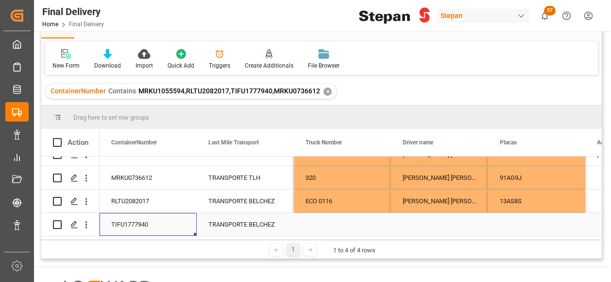
click at [312, 221] on div "Press SPACE to select this row." at bounding box center [342, 224] width 97 height 23
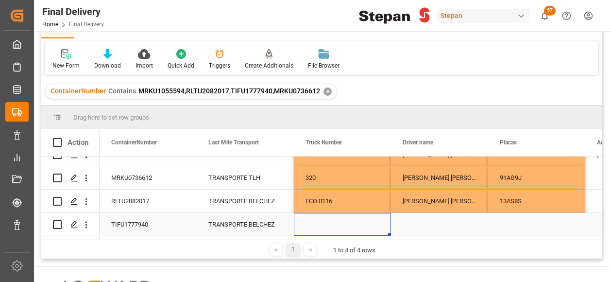
click at [322, 222] on div "Press SPACE to select this row." at bounding box center [342, 224] width 97 height 23
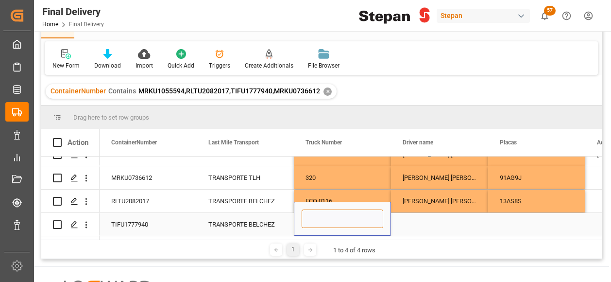
click at [322, 222] on input "Press SPACE to select this row." at bounding box center [343, 218] width 82 height 18
paste input "ECO 1011"
type input "ECO 1011"
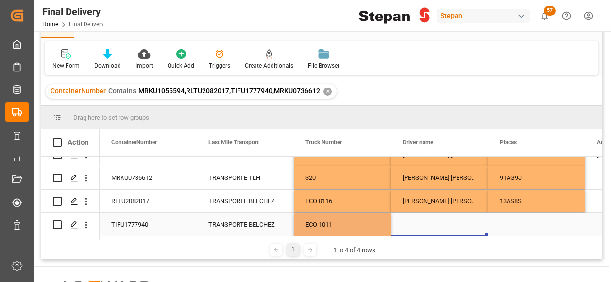
click at [432, 218] on div "Press SPACE to select this row." at bounding box center [439, 224] width 97 height 23
click at [418, 222] on div "Press SPACE to select this row." at bounding box center [439, 224] width 97 height 23
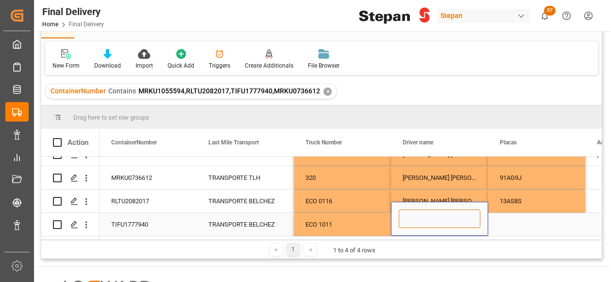
click at [418, 221] on input "Press SPACE to select this row." at bounding box center [440, 218] width 82 height 18
paste input "BLANCO MOLINA RUBEN"
type input "BLANCO MOLINA RUBEN"
click at [491, 220] on div "Press SPACE to select this row." at bounding box center [536, 224] width 97 height 23
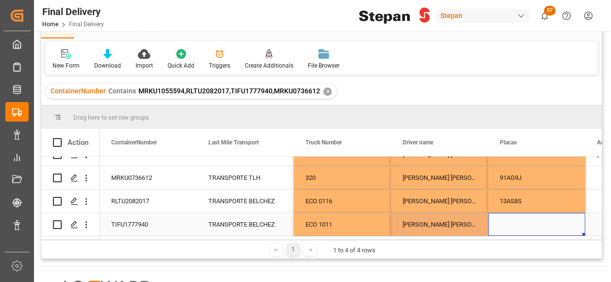
click at [492, 220] on div "Press SPACE to select this row." at bounding box center [536, 224] width 97 height 23
click at [503, 221] on div "Press SPACE to select this row." at bounding box center [536, 224] width 97 height 23
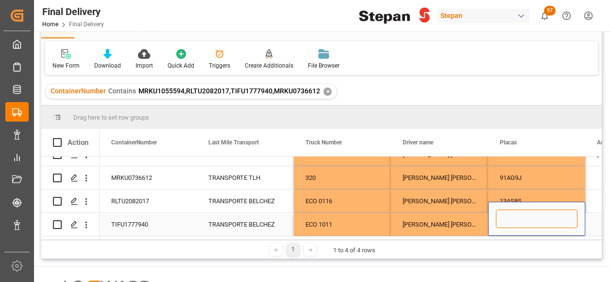
click at [503, 221] on input "Press SPACE to select this row." at bounding box center [537, 218] width 82 height 18
paste input "29BG8H"
type input "29BG8H"
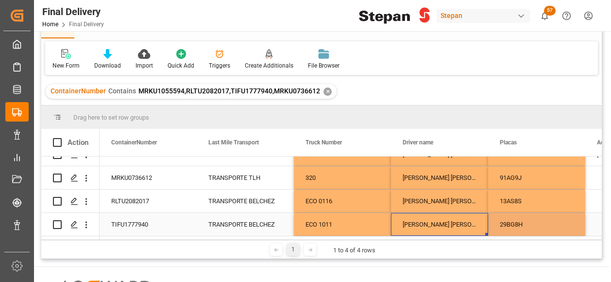
click at [445, 220] on div "BLANCO MOLINA RUBEN" at bounding box center [439, 224] width 97 height 23
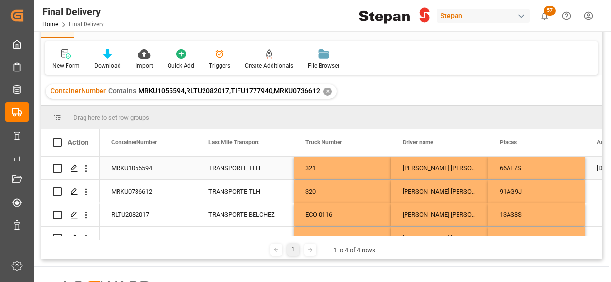
scroll to position [0, 0]
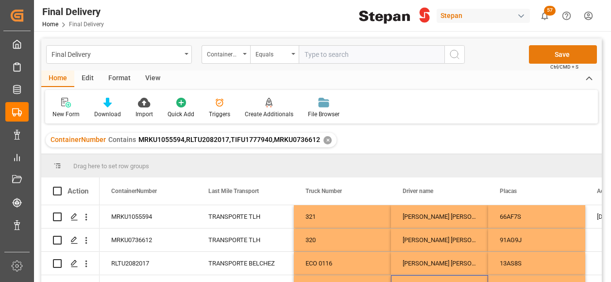
click at [557, 56] on button "Save" at bounding box center [563, 54] width 68 height 18
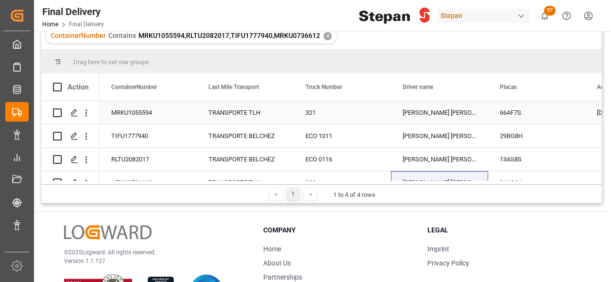
scroll to position [49, 0]
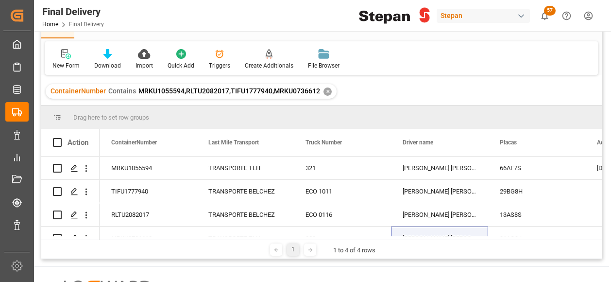
click at [325, 91] on div "✕" at bounding box center [327, 91] width 8 height 8
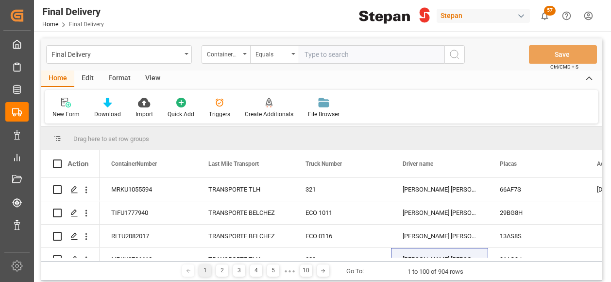
click at [312, 51] on input "text" at bounding box center [372, 54] width 146 height 18
click at [246, 54] on icon "open menu" at bounding box center [245, 54] width 4 height 2
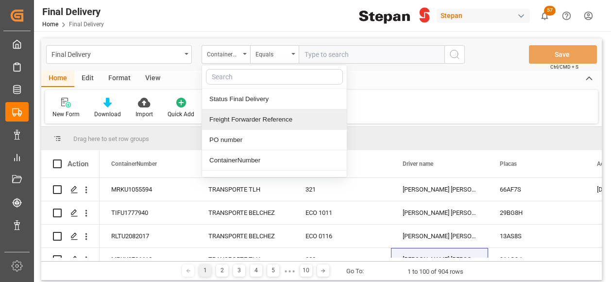
click at [242, 122] on div "Freight Forwarder Reference" at bounding box center [274, 119] width 145 height 20
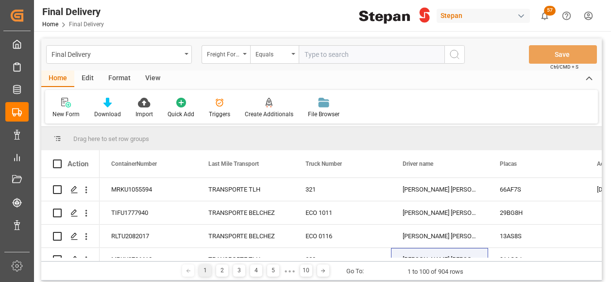
click at [310, 55] on input "text" at bounding box center [372, 54] width 146 height 18
paste input "250815080010"
type input "250815080010"
click at [457, 49] on icon "search button" at bounding box center [455, 55] width 12 height 12
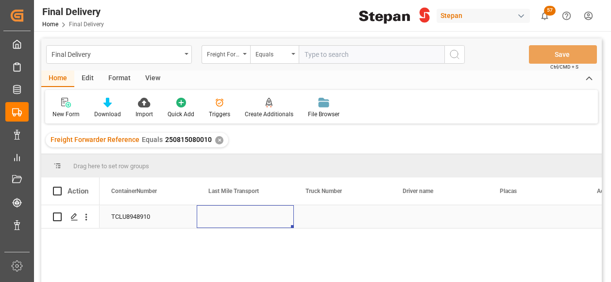
click at [240, 213] on div "Press SPACE to select this row." at bounding box center [245, 216] width 97 height 23
click at [239, 213] on div "Press SPACE to select this row." at bounding box center [245, 216] width 97 height 23
click at [239, 213] on input "Press SPACE to select this row." at bounding box center [245, 222] width 82 height 18
click at [262, 223] on input "Press SPACE to select this row." at bounding box center [245, 222] width 82 height 18
type input "t"
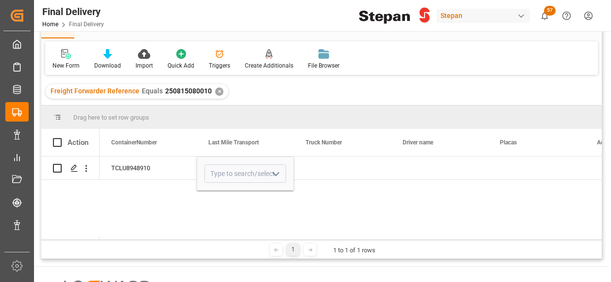
scroll to position [0, 1748]
click at [279, 171] on icon "open menu" at bounding box center [276, 174] width 12 height 12
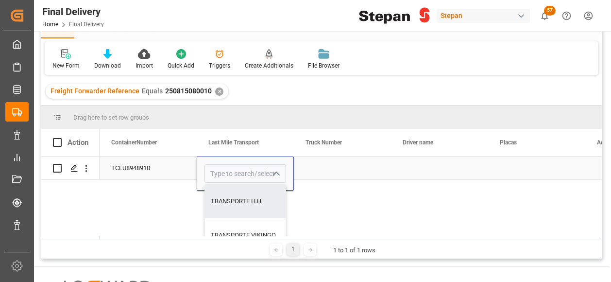
click at [354, 165] on div "Press SPACE to select this row." at bounding box center [342, 167] width 97 height 23
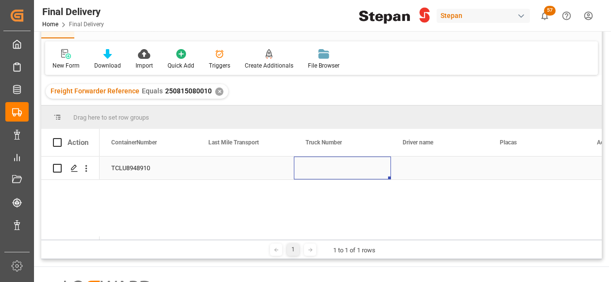
click at [325, 169] on div "Press SPACE to select this row." at bounding box center [342, 167] width 97 height 23
click at [325, 169] on input "Press SPACE to select this row." at bounding box center [343, 173] width 82 height 18
type input "TAE0026882"
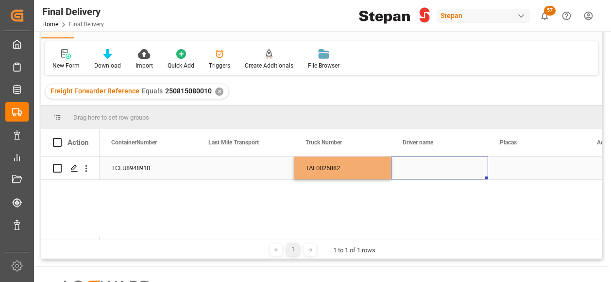
click at [412, 174] on div "Press SPACE to select this row." at bounding box center [439, 167] width 97 height 23
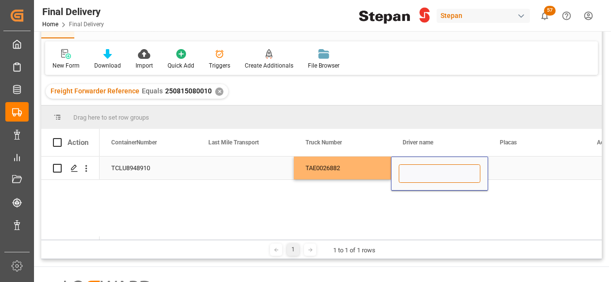
click at [407, 174] on input "Press SPACE to select this row." at bounding box center [440, 173] width 82 height 18
paste input "[PERSON_NAME] DE [DEMOGRAPHIC_DATA][PERSON_NAME]"
type input "[PERSON_NAME] DE [DEMOGRAPHIC_DATA][PERSON_NAME]"
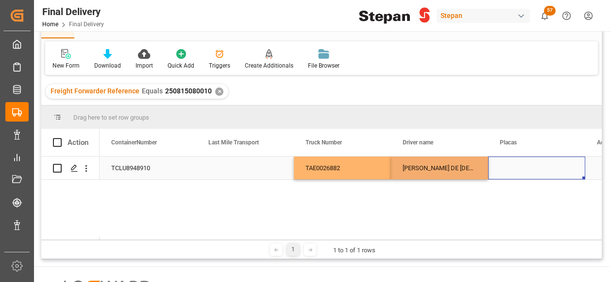
click at [512, 165] on div "Press SPACE to select this row." at bounding box center [536, 167] width 97 height 23
click at [507, 165] on div "Press SPACE to select this row." at bounding box center [536, 167] width 97 height 23
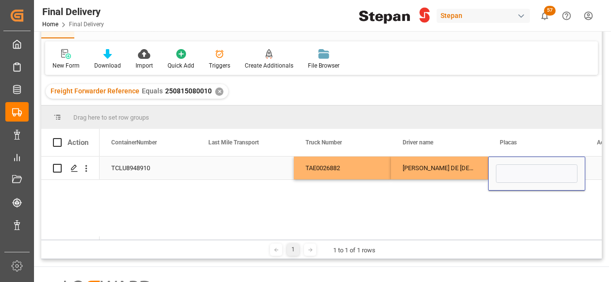
type input "56BG5Y"
click at [358, 169] on div "TAE0026882" at bounding box center [342, 167] width 97 height 23
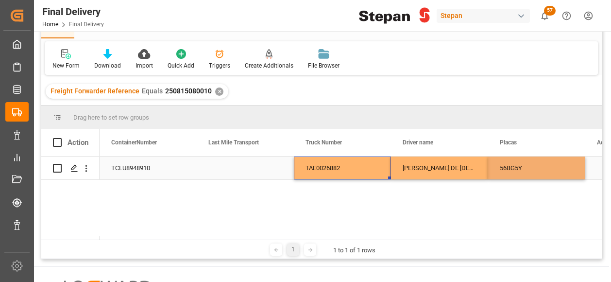
click at [247, 166] on div "Press SPACE to select this row." at bounding box center [245, 167] width 97 height 23
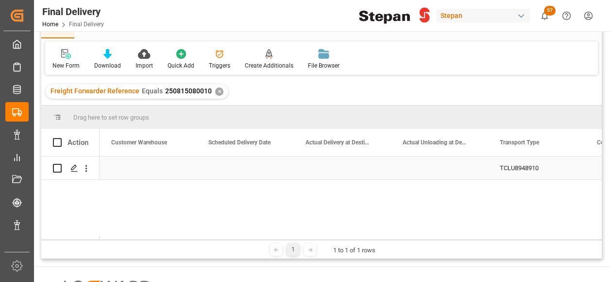
scroll to position [0, 1263]
click at [243, 159] on div "Press SPACE to select this row." at bounding box center [245, 167] width 97 height 23
click at [243, 160] on div "Press SPACE to select this row." at bounding box center [245, 167] width 97 height 23
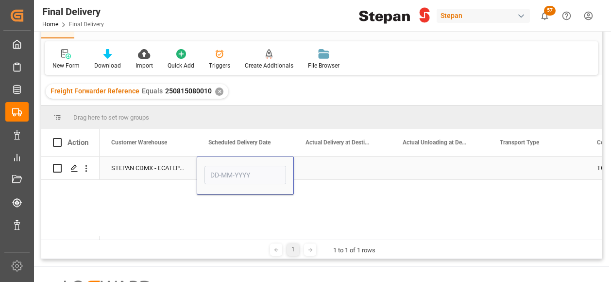
click at [243, 160] on div "Press SPACE to select this row." at bounding box center [245, 175] width 97 height 38
click at [244, 169] on input "Press SPACE to select this row." at bounding box center [245, 175] width 82 height 18
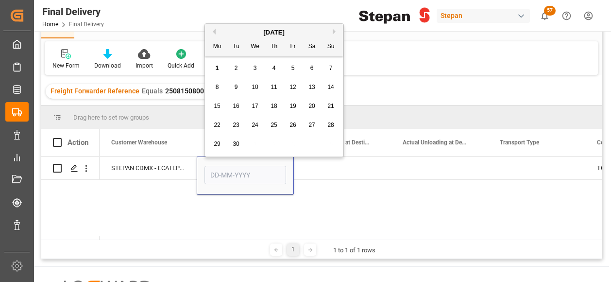
click at [227, 28] on div "September 2025" at bounding box center [274, 33] width 138 height 10
click at [212, 31] on button "Previous Month" at bounding box center [213, 32] width 6 height 6
click at [295, 143] on span "29" at bounding box center [292, 143] width 6 height 7
type input "[DATE]"
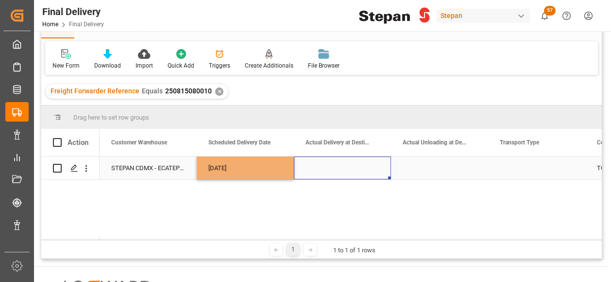
drag, startPoint x: 340, startPoint y: 171, endPoint x: 274, endPoint y: 169, distance: 66.1
click at [331, 170] on div "Press SPACE to select this row." at bounding box center [342, 167] width 97 height 23
drag, startPoint x: 268, startPoint y: 165, endPoint x: 301, endPoint y: 176, distance: 34.9
click at [270, 164] on div "[DATE]" at bounding box center [245, 167] width 97 height 23
drag, startPoint x: 292, startPoint y: 178, endPoint x: 491, endPoint y: 179, distance: 199.1
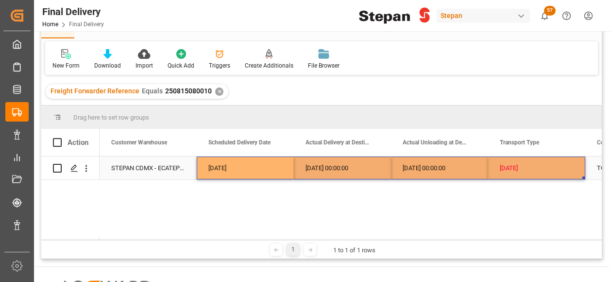
click at [503, 163] on div "2025-08-29" at bounding box center [537, 168] width 74 height 22
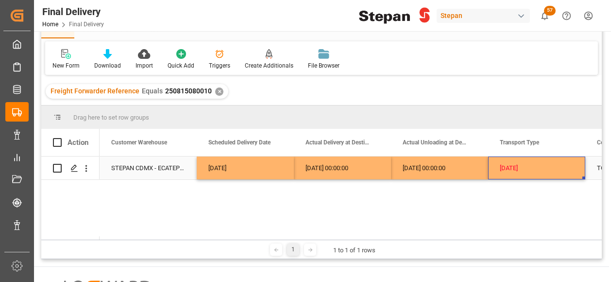
click at [538, 165] on div "2025-08-29" at bounding box center [537, 168] width 74 height 22
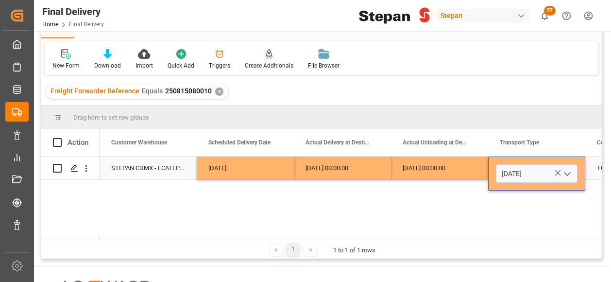
click at [567, 172] on icon "open menu" at bounding box center [567, 174] width 12 height 12
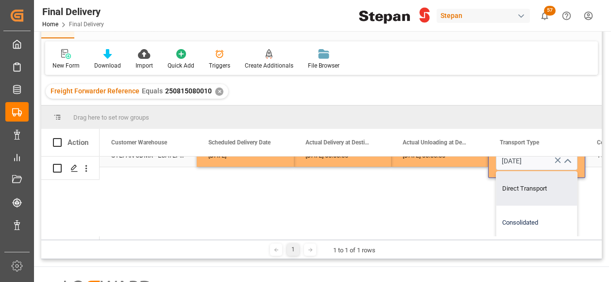
scroll to position [19, 1263]
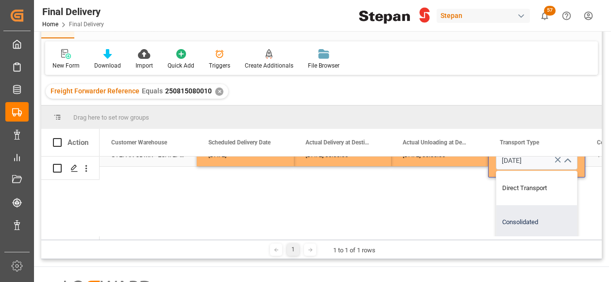
click at [535, 212] on div "Consolidated" at bounding box center [536, 222] width 81 height 34
type input "Consolidated"
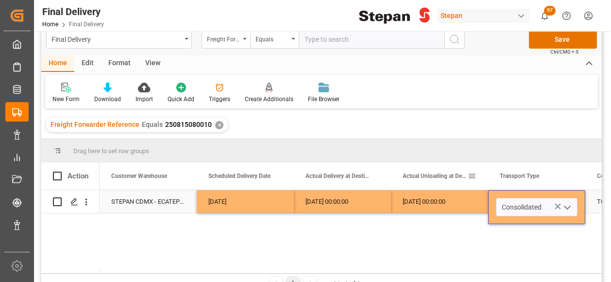
scroll to position [0, 0]
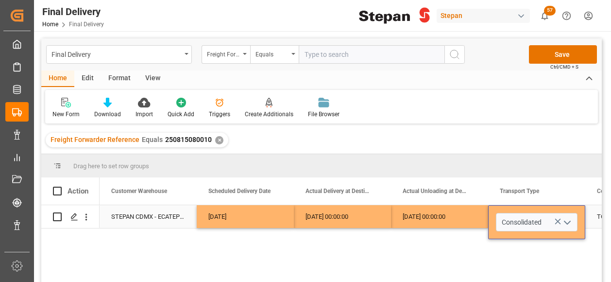
click at [469, 212] on div "[DATE] 00:00:00" at bounding box center [439, 216] width 97 height 23
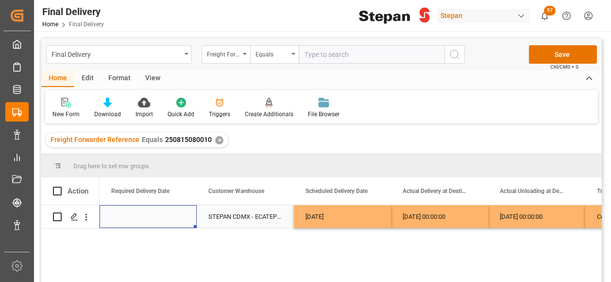
scroll to position [0, 1068]
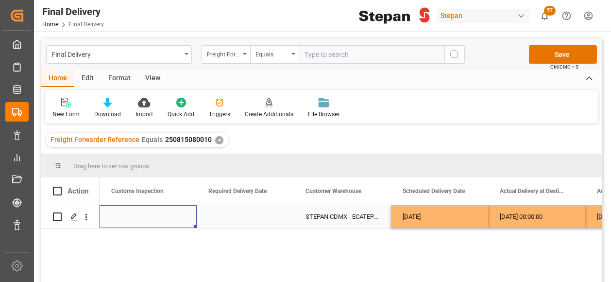
click at [220, 211] on div "Press SPACE to select this row." at bounding box center [245, 216] width 97 height 23
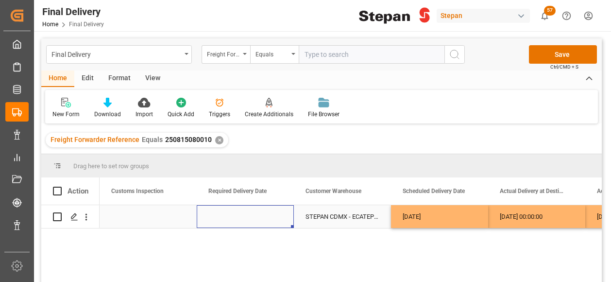
click at [220, 211] on div "Press SPACE to select this row." at bounding box center [245, 216] width 97 height 23
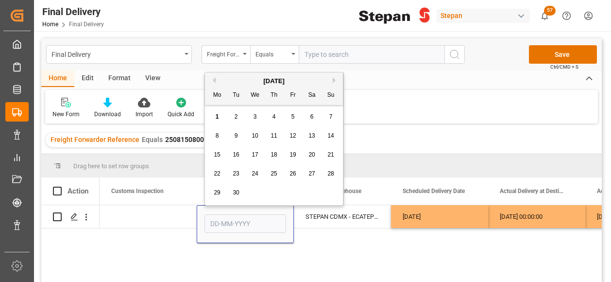
click at [214, 78] on button "Previous Month" at bounding box center [213, 80] width 6 height 6
click at [296, 192] on span "29" at bounding box center [292, 192] width 6 height 7
type input "[DATE]"
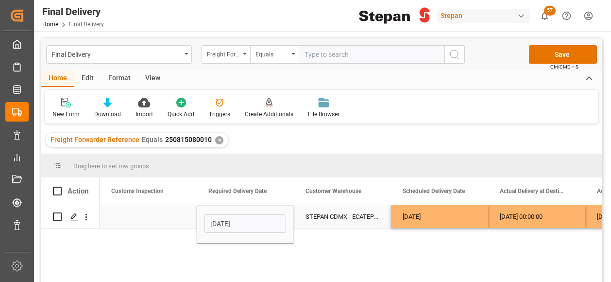
click at [163, 214] on div "Press SPACE to select this row." at bounding box center [148, 216] width 97 height 23
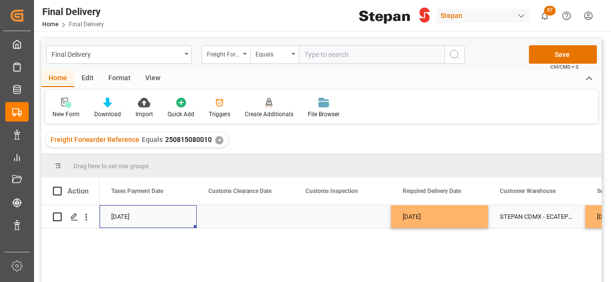
scroll to position [0, 777]
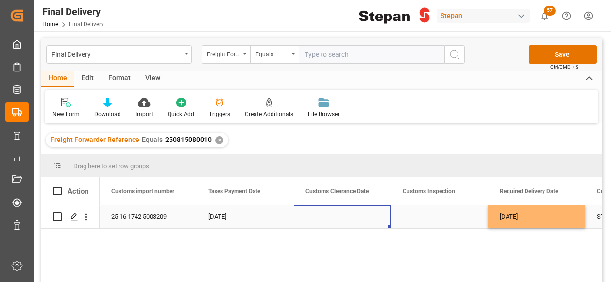
click at [331, 212] on div "Press SPACE to select this row." at bounding box center [342, 216] width 97 height 23
drag, startPoint x: 161, startPoint y: 138, endPoint x: 212, endPoint y: 145, distance: 51.0
click at [212, 145] on div "Freight Forwarder Reference Equals 250815080010 ✕" at bounding box center [137, 140] width 183 height 15
copy span "250815080010"
click at [343, 218] on div "Press SPACE to select this row." at bounding box center [342, 216] width 97 height 23
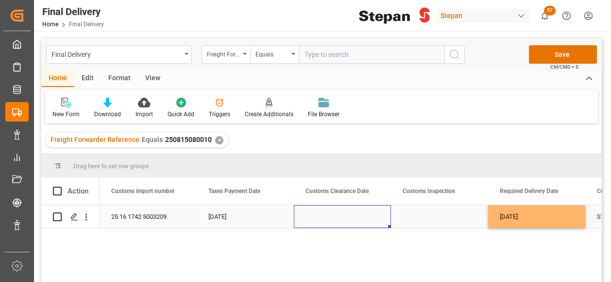
click at [343, 218] on div "Press SPACE to select this row." at bounding box center [342, 216] width 97 height 23
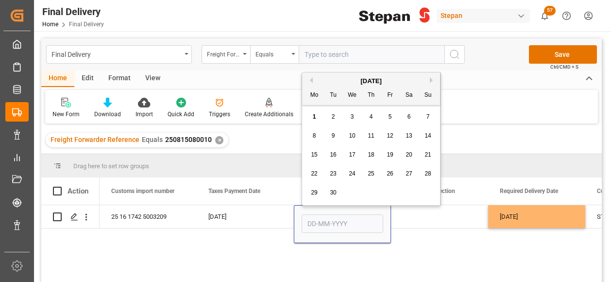
click at [390, 176] on span "26" at bounding box center [390, 173] width 6 height 7
type input "[DATE]"
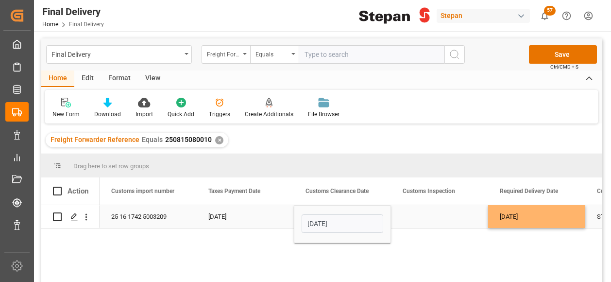
click at [424, 220] on div "Press SPACE to select this row." at bounding box center [439, 216] width 97 height 23
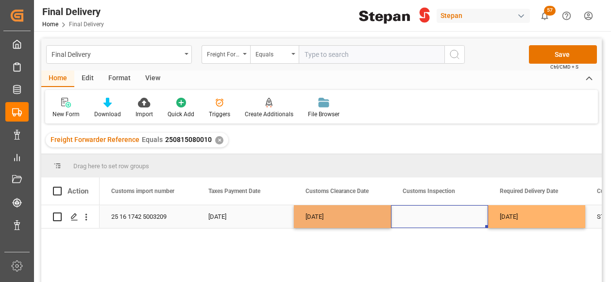
click at [424, 220] on div "Press SPACE to select this row." at bounding box center [439, 216] width 97 height 23
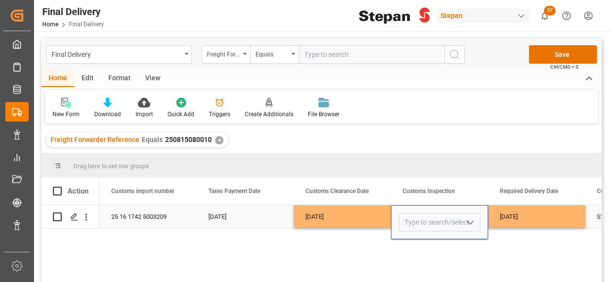
click at [424, 220] on input "Press SPACE to select this row." at bounding box center [440, 222] width 82 height 18
click at [473, 224] on icon "open menu" at bounding box center [470, 223] width 12 height 12
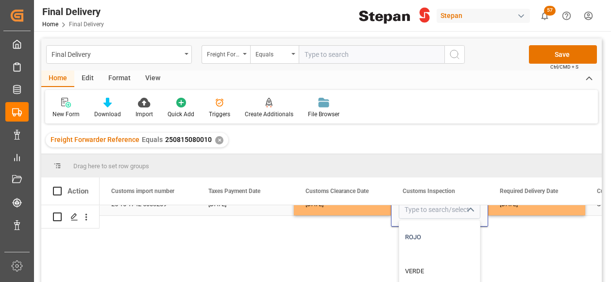
scroll to position [19, 777]
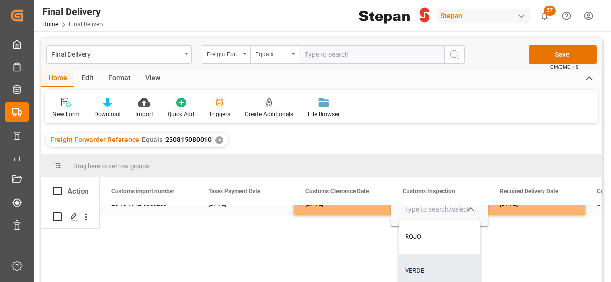
click at [422, 265] on div "VERDE" at bounding box center [439, 271] width 81 height 34
type input "VERDE"
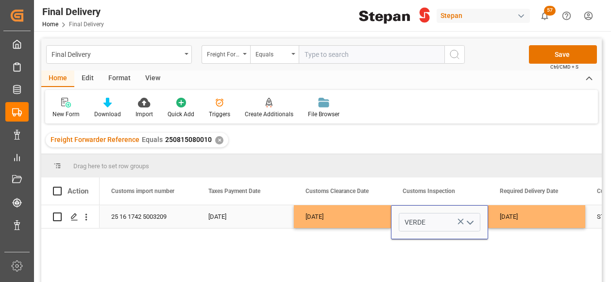
scroll to position [0, 777]
click at [367, 217] on div "[DATE]" at bounding box center [342, 216] width 97 height 23
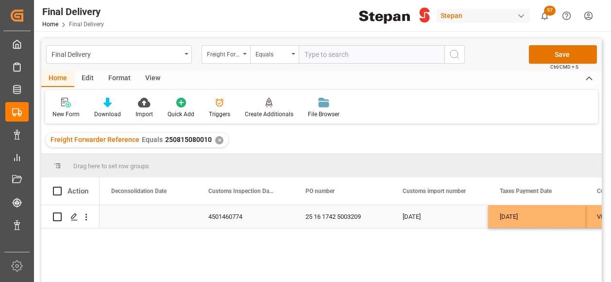
scroll to position [0, 486]
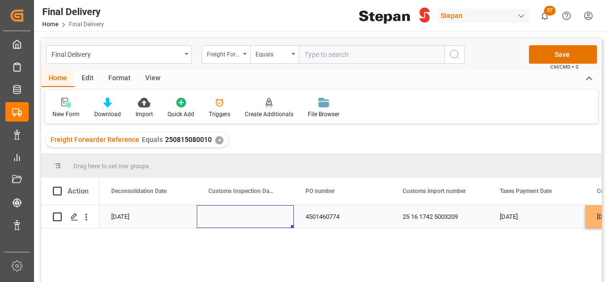
click at [233, 220] on div "Press SPACE to select this row." at bounding box center [245, 216] width 97 height 23
click at [553, 51] on button "Save" at bounding box center [563, 54] width 68 height 18
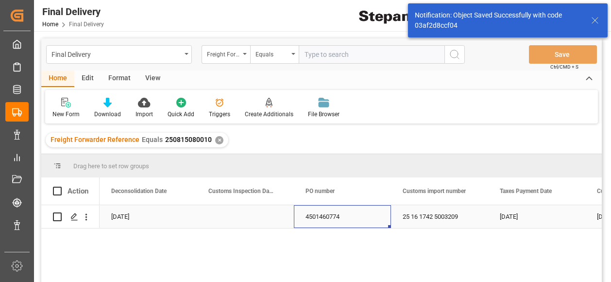
click at [334, 216] on div "4501460774" at bounding box center [342, 216] width 97 height 23
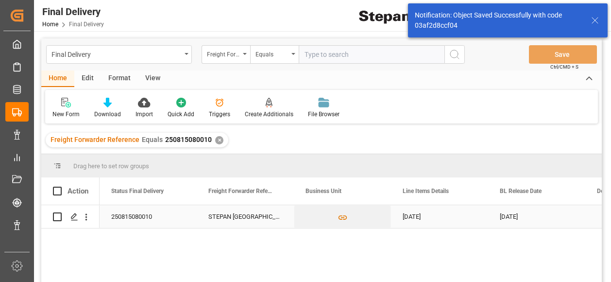
scroll to position [0, 0]
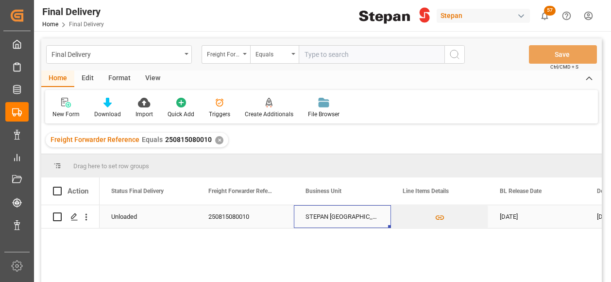
click at [366, 216] on div "STEPAN [GEOGRAPHIC_DATA] - [PERSON_NAME]" at bounding box center [342, 216] width 97 height 23
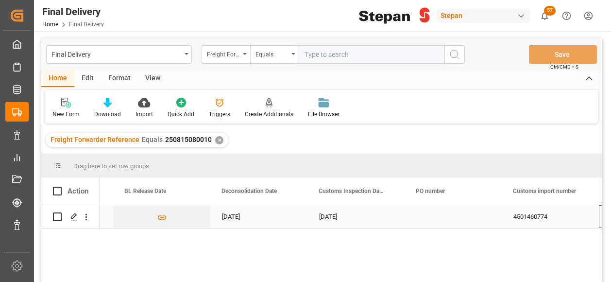
scroll to position [0, 375]
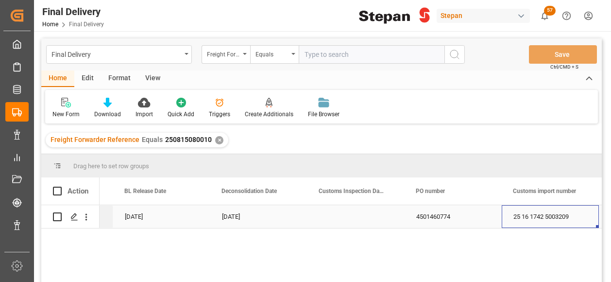
click at [437, 221] on div "4501460774" at bounding box center [453, 216] width 97 height 23
click at [472, 216] on div "4501460774" at bounding box center [453, 216] width 97 height 23
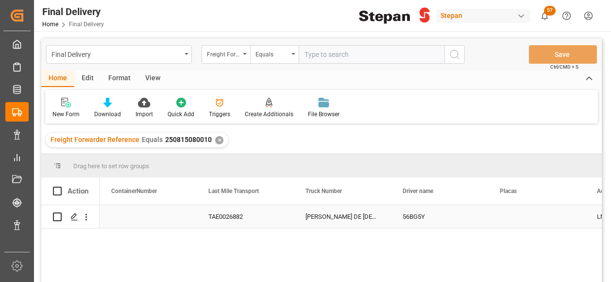
scroll to position [0, 1748]
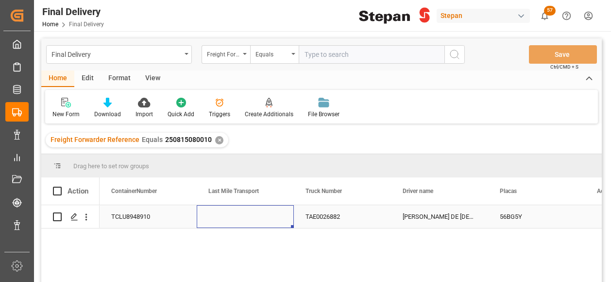
click at [272, 221] on div "Press SPACE to select this row." at bounding box center [245, 216] width 97 height 23
click at [278, 220] on icon "open menu" at bounding box center [276, 223] width 12 height 12
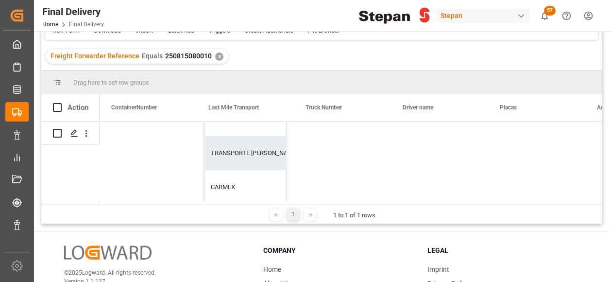
scroll to position [97, 0]
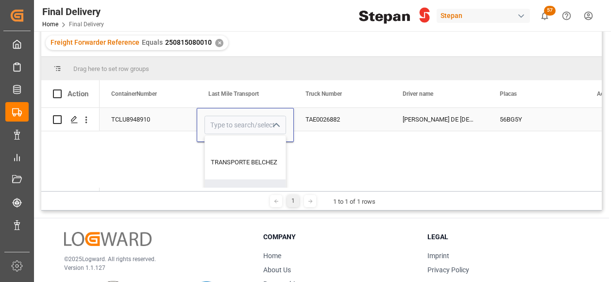
click at [359, 121] on div "TAE0026882" at bounding box center [342, 119] width 97 height 23
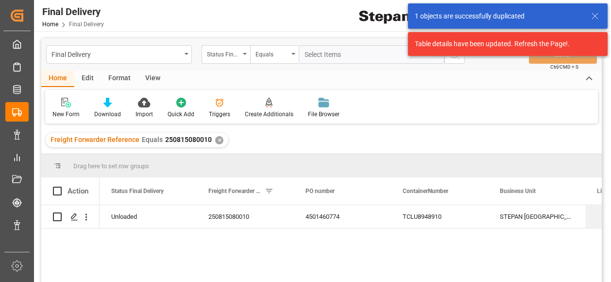
click at [596, 18] on icon at bounding box center [595, 16] width 12 height 12
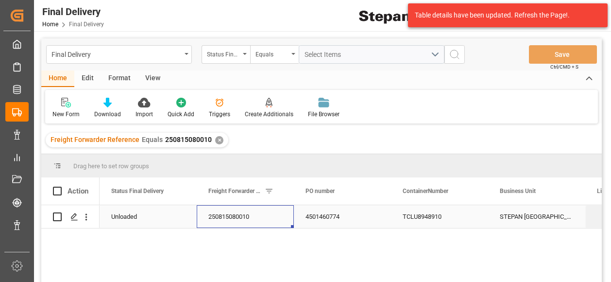
click at [226, 210] on div "250815080010" at bounding box center [245, 216] width 97 height 23
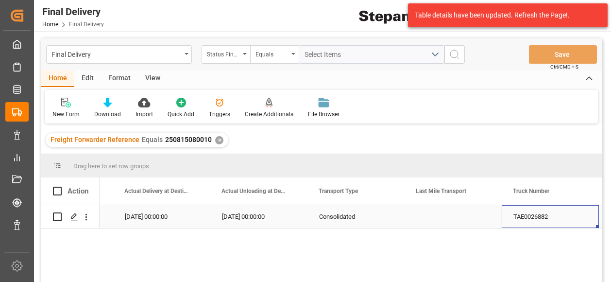
scroll to position [0, 1638]
click at [351, 219] on div "Press SPACE to select this row." at bounding box center [355, 216] width 97 height 23
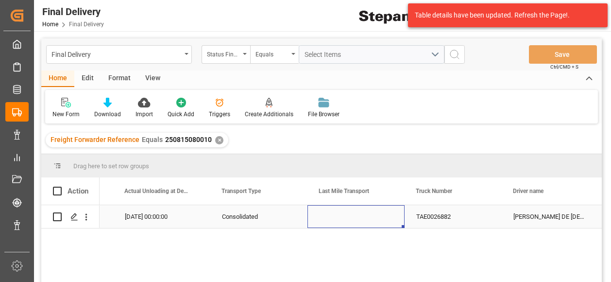
click at [351, 219] on div "Press SPACE to select this row." at bounding box center [355, 216] width 97 height 23
click at [394, 225] on input "Press SPACE to select this row." at bounding box center [356, 222] width 82 height 18
click at [390, 224] on icon "open menu" at bounding box center [387, 223] width 12 height 12
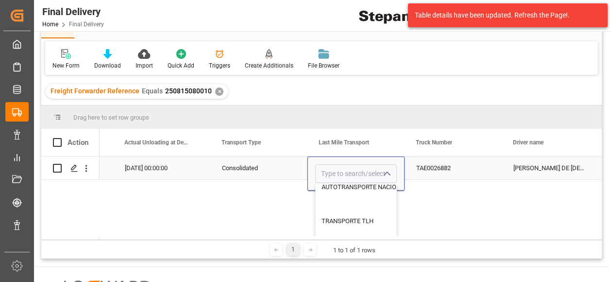
scroll to position [0, 0]
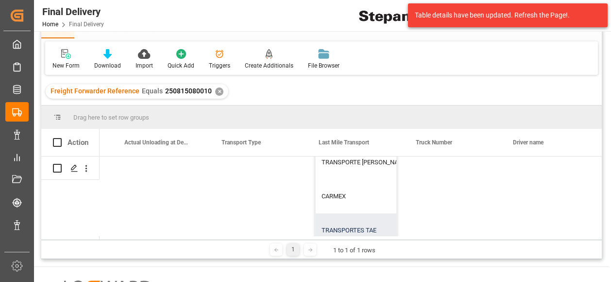
click at [354, 226] on div "TRANSPORTES TAE" at bounding box center [401, 230] width 170 height 34
type input "TRANSPORTES TAE"
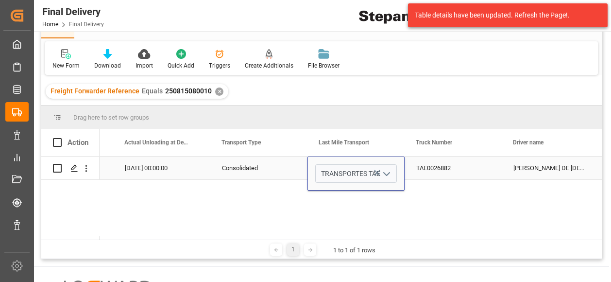
click at [440, 168] on div "TAE0026882" at bounding box center [453, 167] width 97 height 23
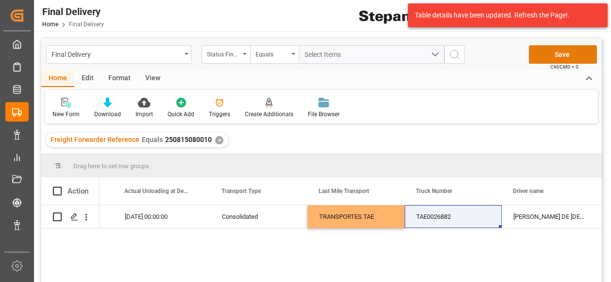
click at [550, 56] on button "Save" at bounding box center [563, 54] width 68 height 18
